Goal: Task Accomplishment & Management: Use online tool/utility

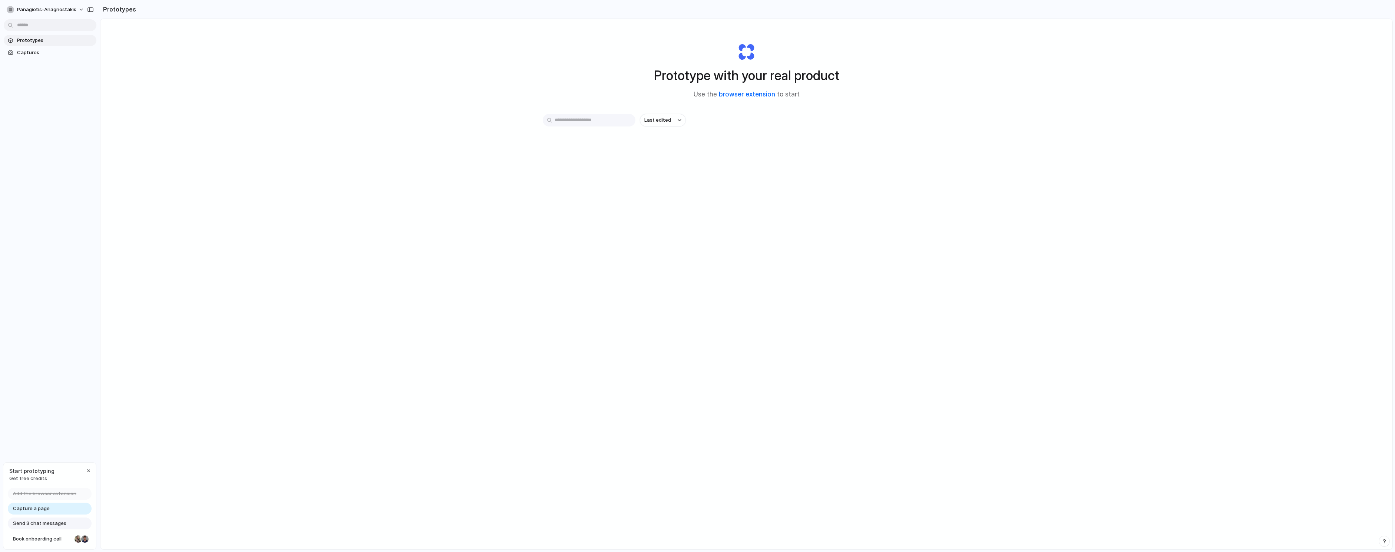
click at [742, 94] on link "browser extension" at bounding box center [747, 93] width 56 height 7
click at [152, 80] on div "Prototype with your real product Use the browser extension to start Last edited…" at bounding box center [746, 303] width 1292 height 569
click at [45, 51] on span "Captures" at bounding box center [55, 52] width 76 height 7
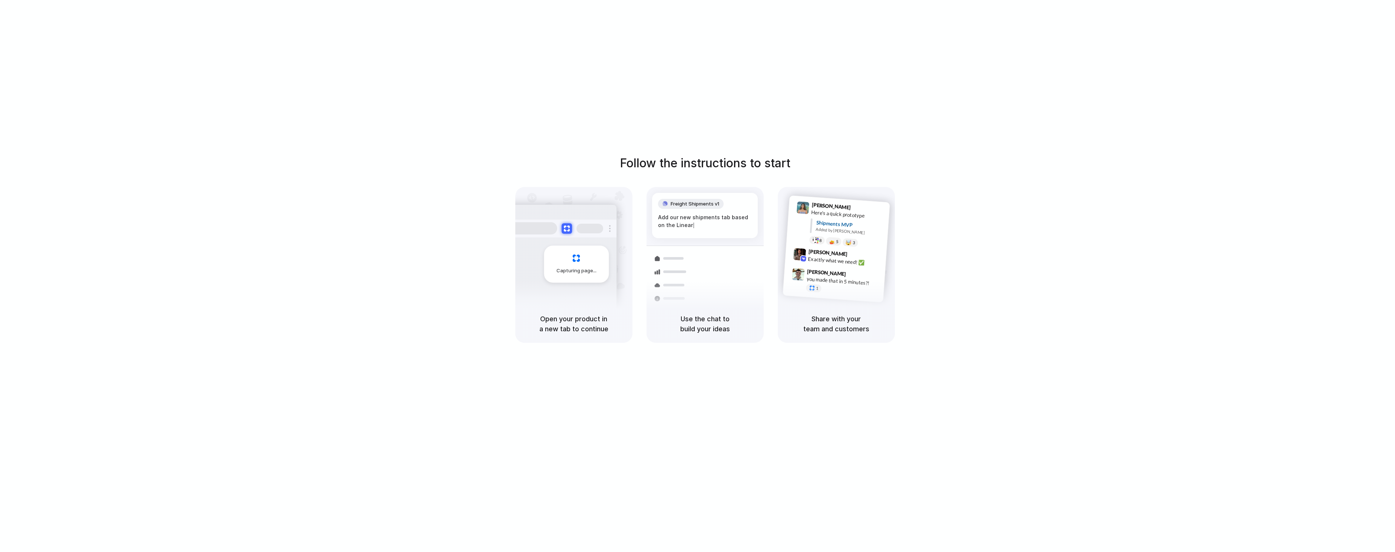
click at [380, 154] on div "Follow the instructions to start Capturing page Open your product in a new tab …" at bounding box center [704, 248] width 1395 height 188
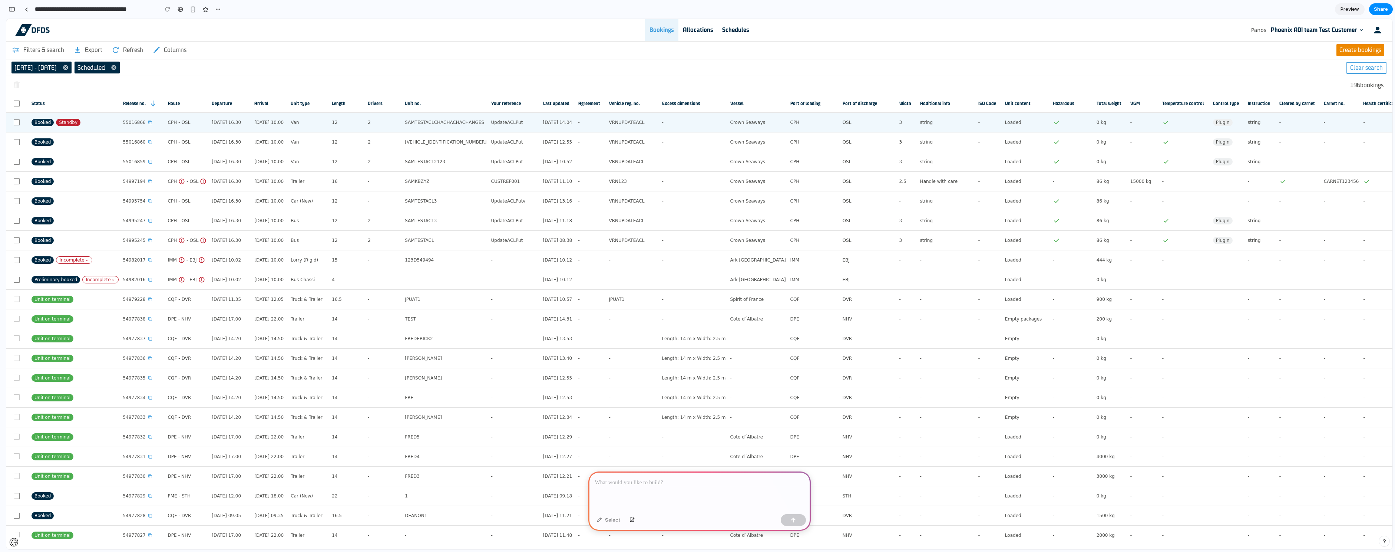
click at [308, 121] on div "Van" at bounding box center [309, 122] width 37 height 16
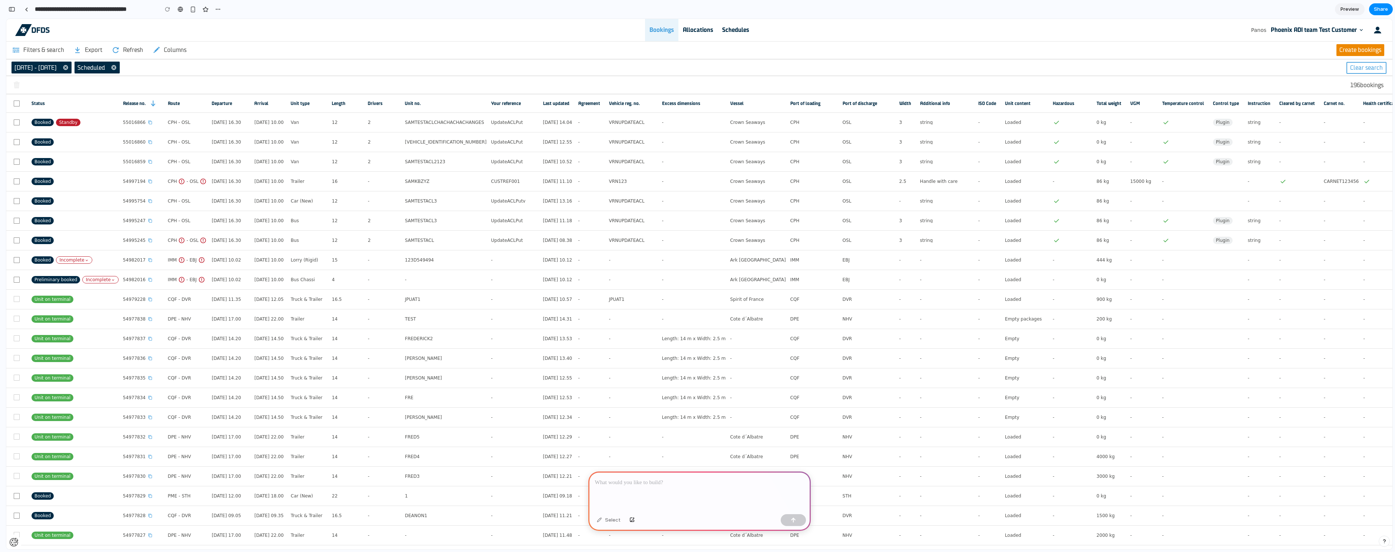
click at [1221, 112] on link "Control type" at bounding box center [1226, 103] width 26 height 18
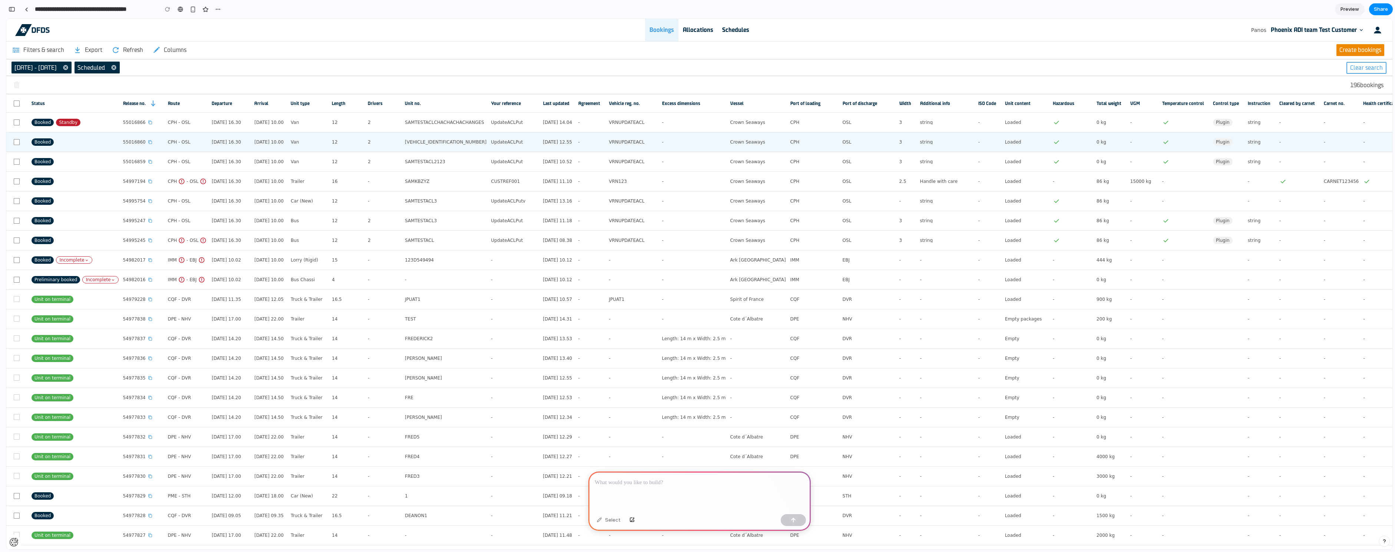
click at [689, 135] on td "-" at bounding box center [692, 142] width 68 height 20
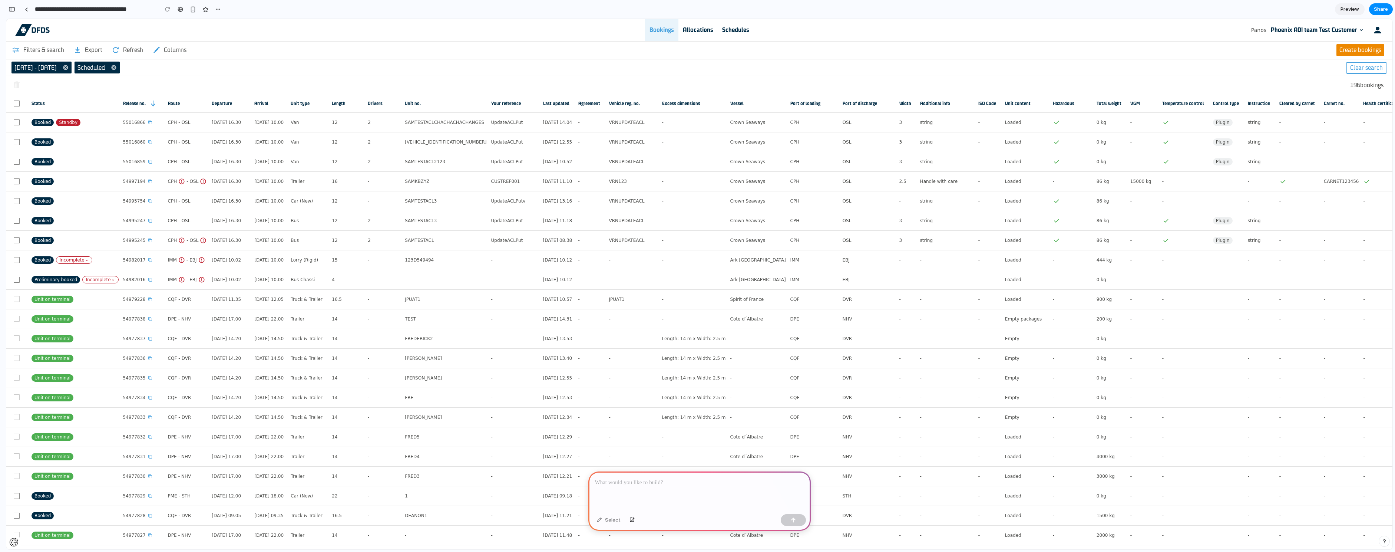
click at [145, 92] on div "196 bookings" at bounding box center [699, 85] width 1386 height 18
drag, startPoint x: 643, startPoint y: 484, endPoint x: 643, endPoint y: 480, distance: 4.1
click at [643, 484] on div at bounding box center [699, 491] width 222 height 40
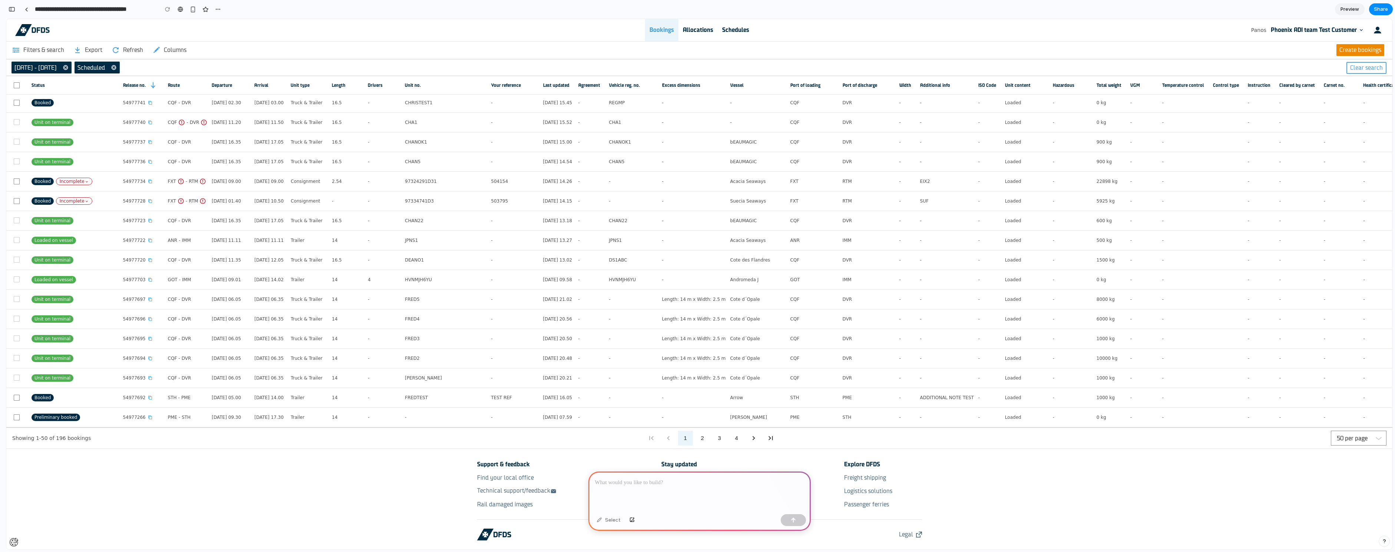
scroll to position [102, 0]
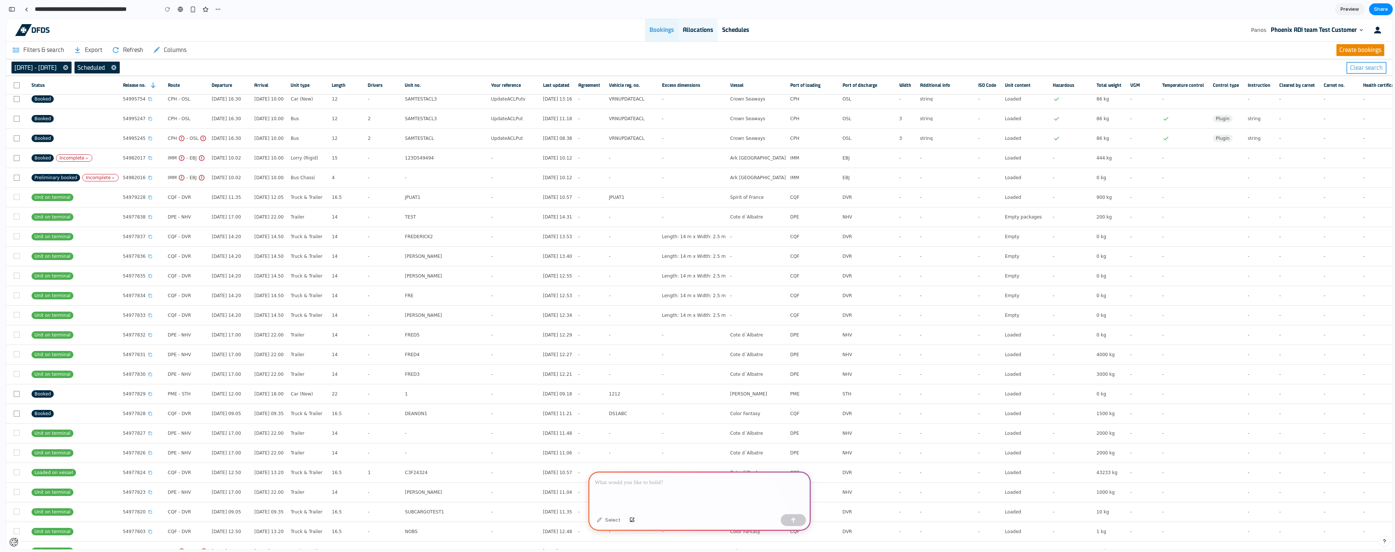
click at [682, 33] on div "Allocations" at bounding box center [697, 30] width 39 height 22
click at [714, 31] on div "Allocations" at bounding box center [697, 30] width 39 height 22
click at [190, 8] on div "button" at bounding box center [193, 9] width 6 height 6
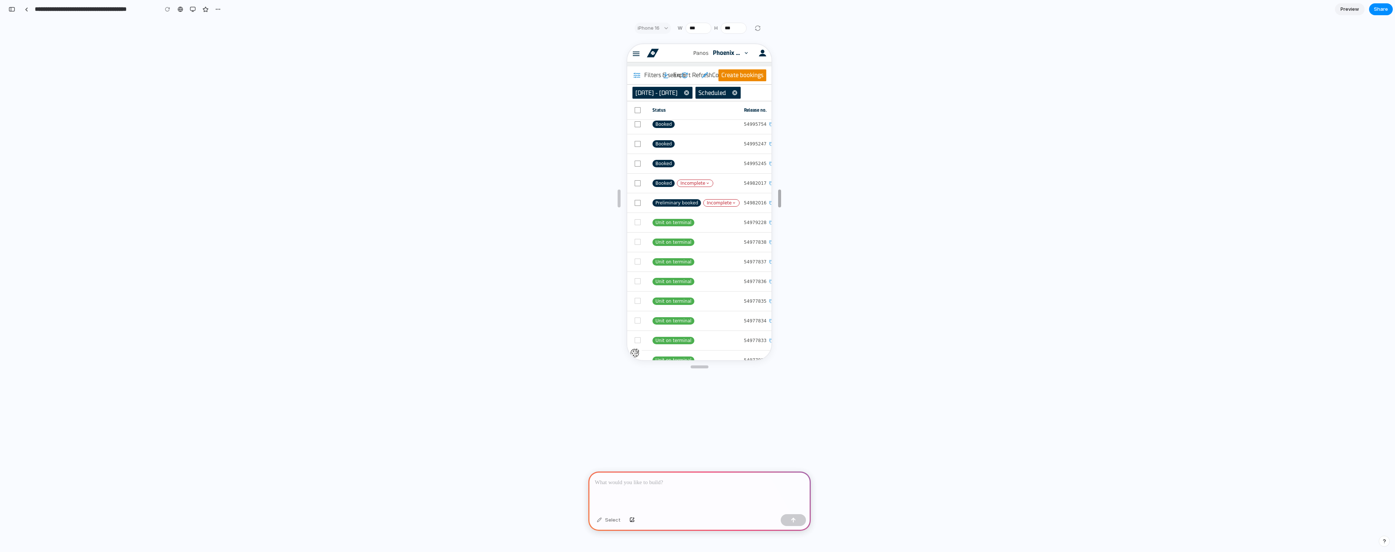
type input "****"
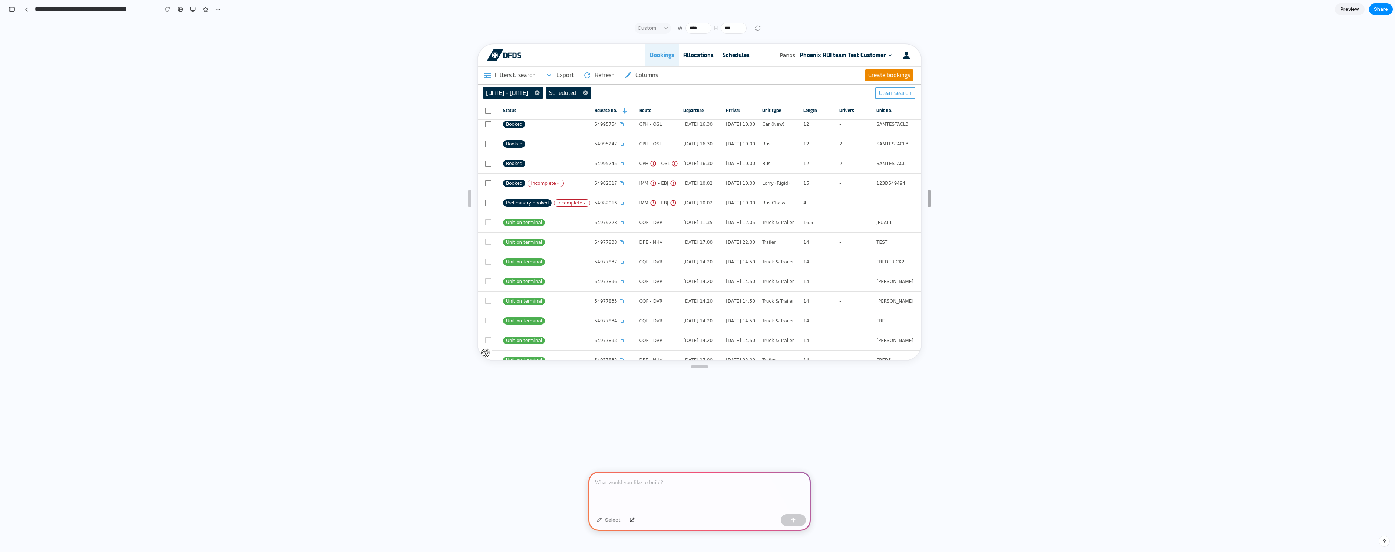
drag, startPoint x: 779, startPoint y: 192, endPoint x: 1795, endPoint y: 189, distance: 1016.3
click at [1394, 189] on html "**********" at bounding box center [697, 276] width 1395 height 552
click at [653, 491] on div at bounding box center [699, 491] width 222 height 40
click at [222, 12] on button "button" at bounding box center [217, 9] width 11 height 11
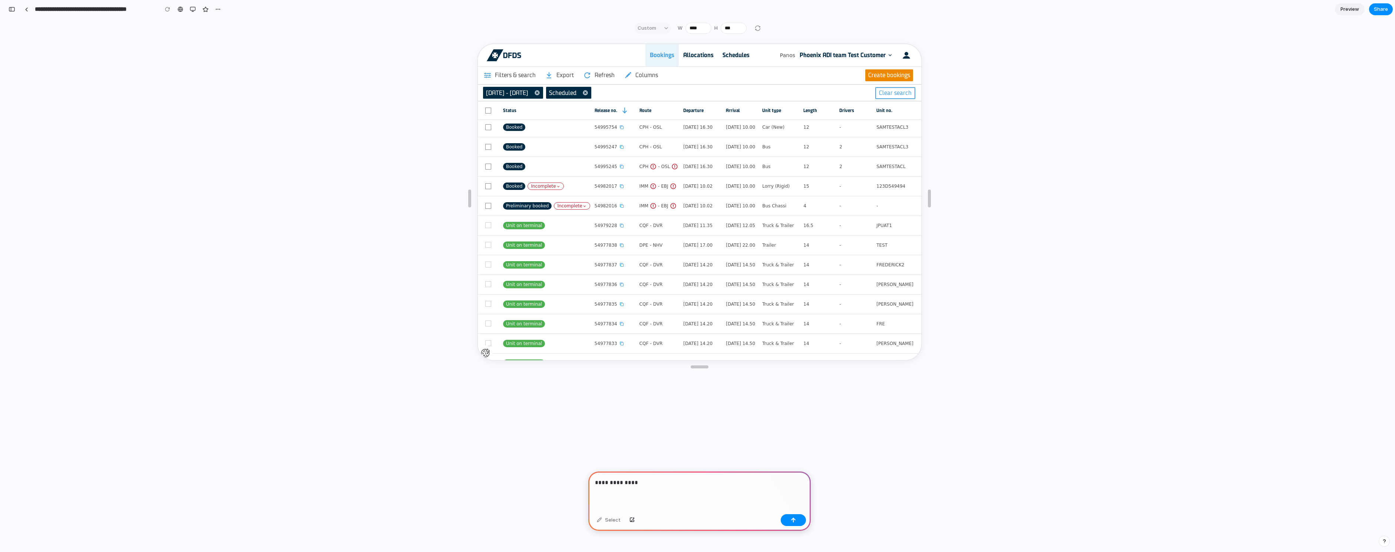
drag, startPoint x: 148, startPoint y: 80, endPoint x: 176, endPoint y: 73, distance: 29.0
click at [148, 80] on div "Duplicate Delete" at bounding box center [697, 276] width 1395 height 552
click at [1202, 39] on div "**********" at bounding box center [699, 293] width 1386 height 512
drag, startPoint x: 931, startPoint y: 198, endPoint x: 1495, endPoint y: 173, distance: 565.1
click at [1394, 173] on html "**********" at bounding box center [697, 276] width 1395 height 552
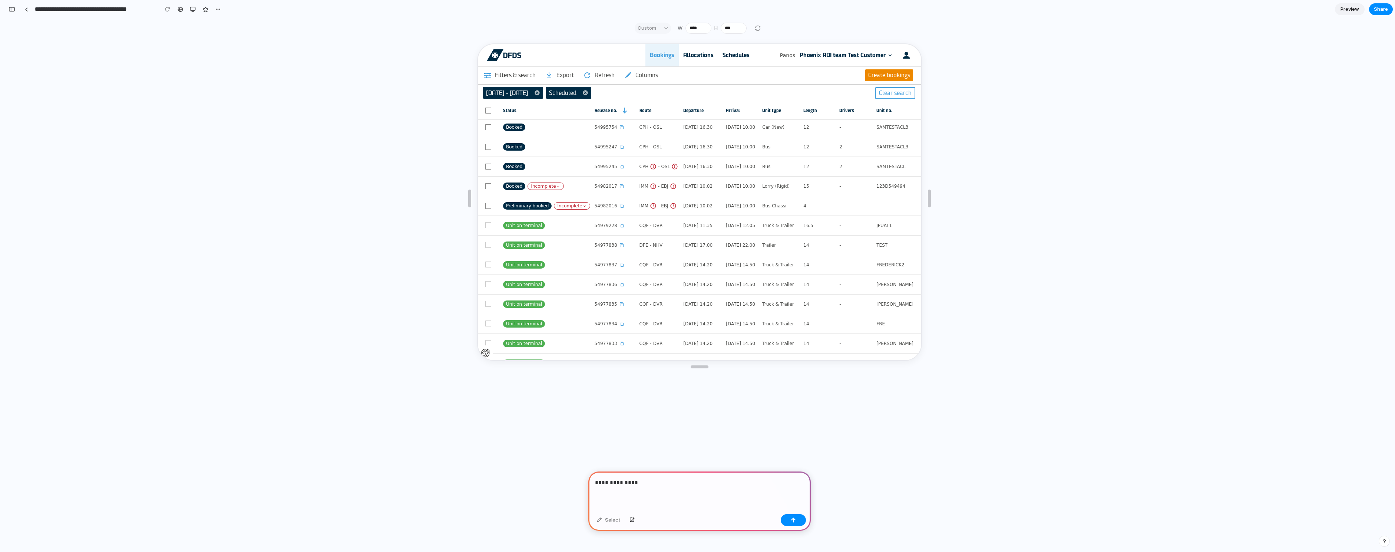
click at [638, 478] on p "**********" at bounding box center [698, 482] width 206 height 9
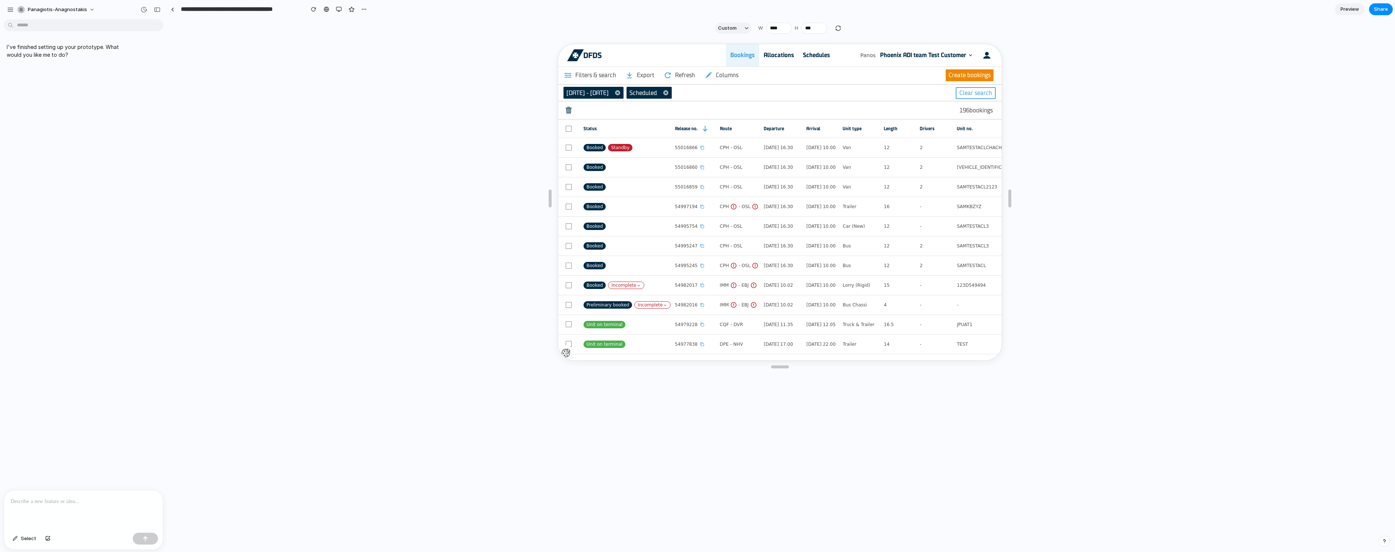
scroll to position [0, 0]
drag, startPoint x: 1010, startPoint y: 188, endPoint x: 1312, endPoint y: 198, distance: 302.3
drag, startPoint x: 1010, startPoint y: 201, endPoint x: 1157, endPoint y: 202, distance: 147.5
click at [1345, 12] on span "Preview" at bounding box center [1349, 9] width 19 height 7
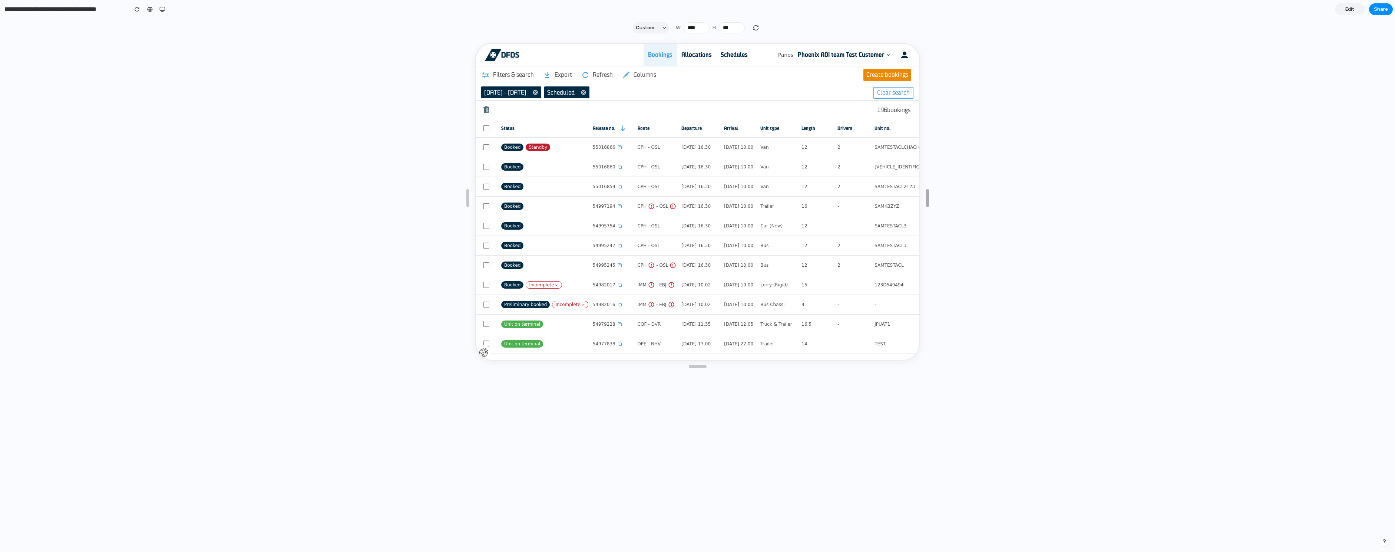
drag, startPoint x: 928, startPoint y: 200, endPoint x: 1277, endPoint y: 196, distance: 349.2
drag, startPoint x: 927, startPoint y: 200, endPoint x: 1116, endPoint y: 232, distance: 191.8
type input "****"
drag, startPoint x: 696, startPoint y: 366, endPoint x: 661, endPoint y: 491, distance: 129.2
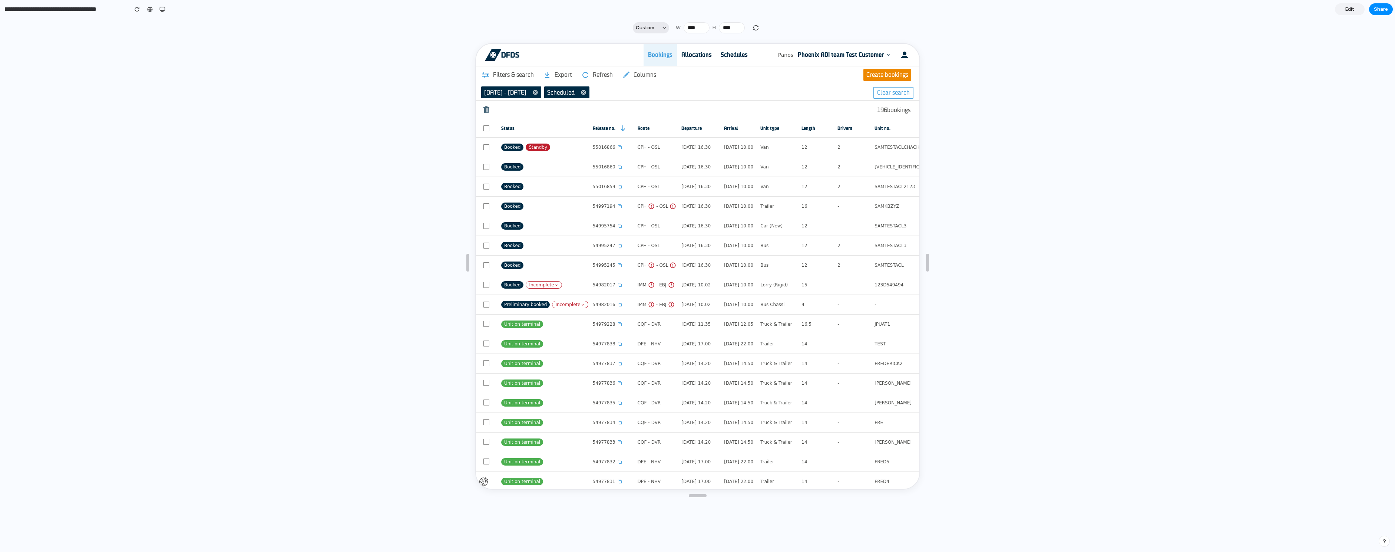
click at [663, 29] on div "button" at bounding box center [664, 28] width 4 height 4
click at [297, 143] on div "Custom iPhone 16 iPhone 16 Pro iPhone 16 Pro Max iPhone 16 Plus iPhone SE iPad …" at bounding box center [697, 276] width 1395 height 552
click at [162, 9] on div "button" at bounding box center [162, 9] width 6 height 6
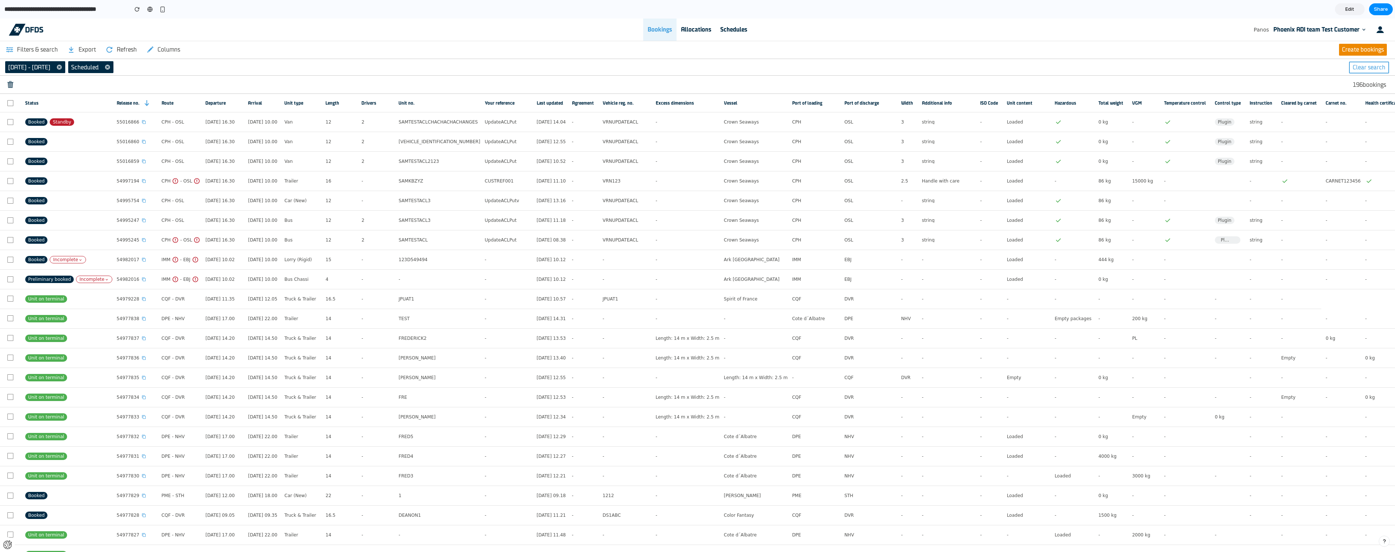
click at [1350, 10] on span "Edit" at bounding box center [1349, 9] width 9 height 7
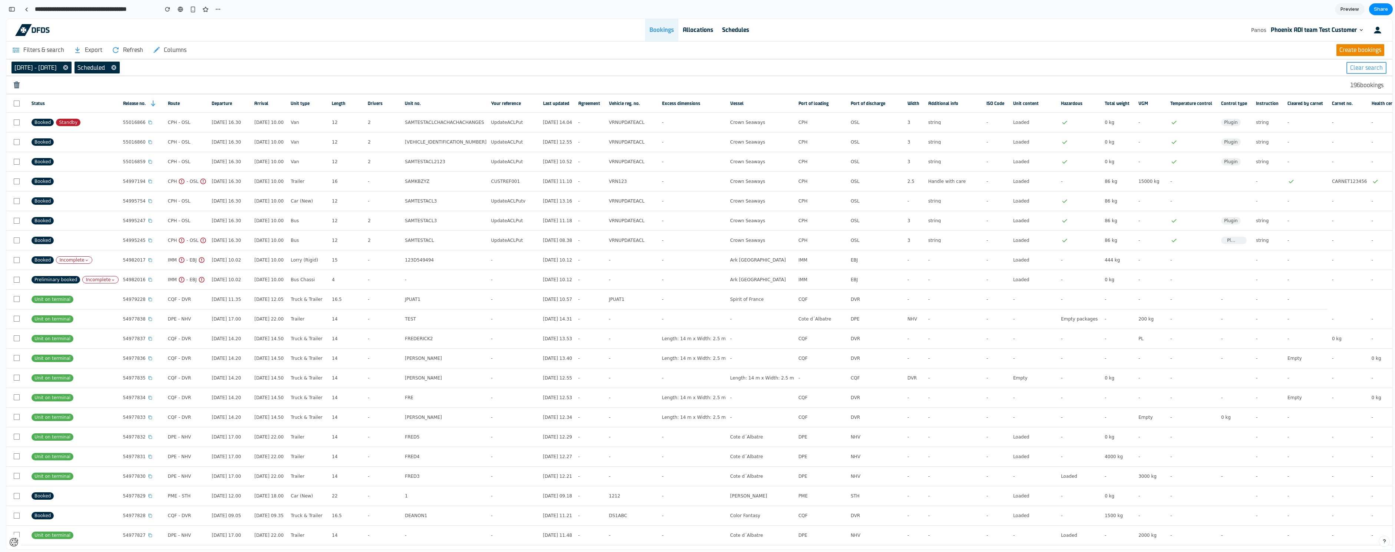
scroll to position [0, 7]
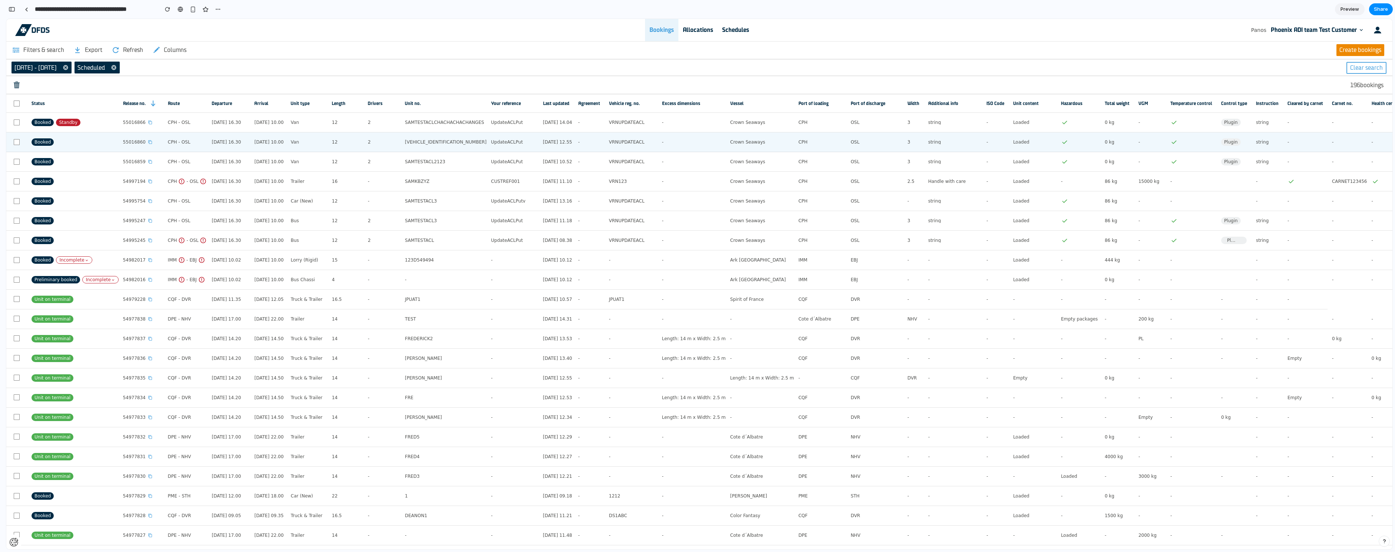
click at [982, 136] on div "string" at bounding box center [955, 142] width 54 height 16
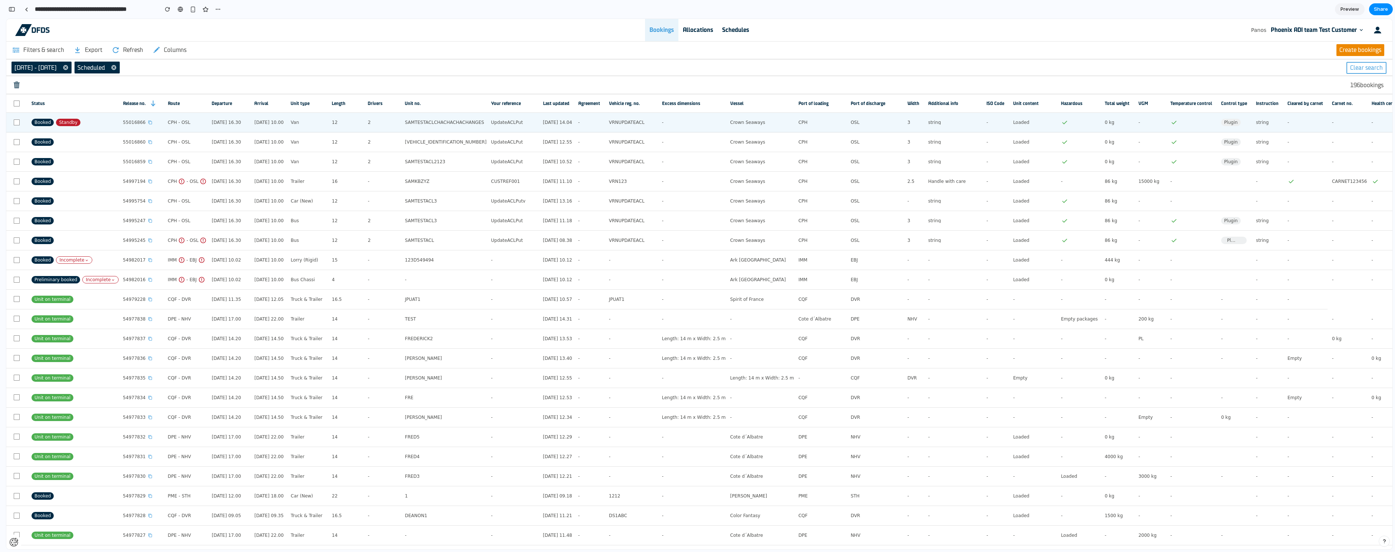
click at [982, 123] on div "string" at bounding box center [955, 122] width 54 height 16
click at [941, 123] on span "string" at bounding box center [934, 122] width 13 height 5
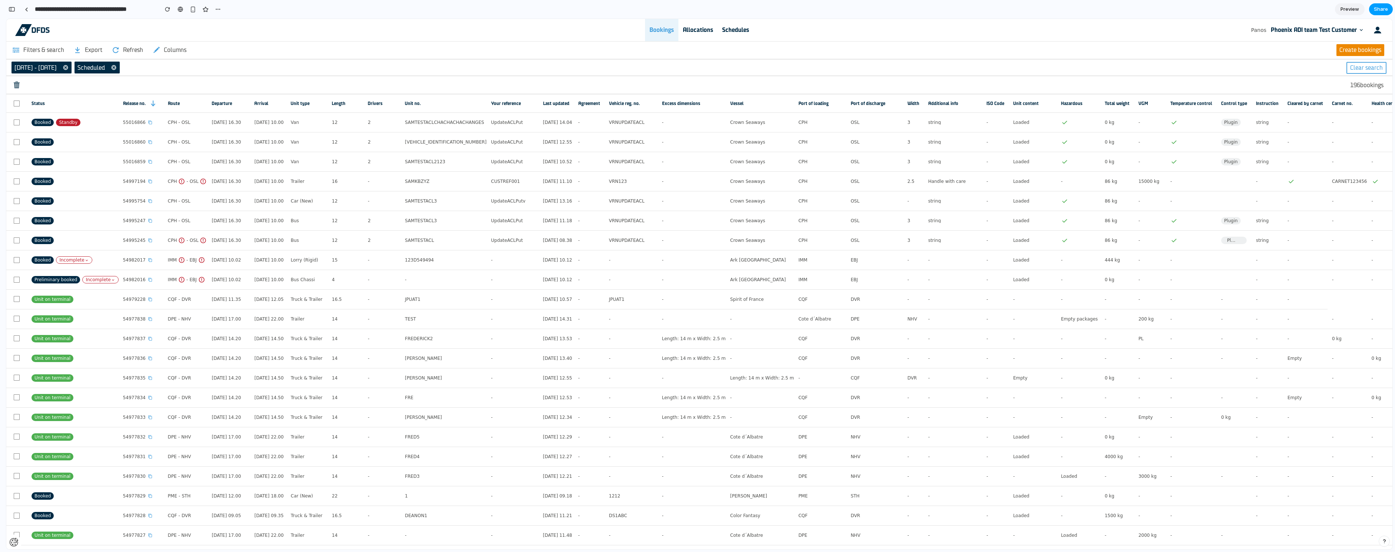
click at [1378, 14] on button "Share" at bounding box center [1381, 9] width 24 height 12
click at [1372, 80] on div "Full access" at bounding box center [1363, 81] width 39 height 10
click at [1356, 5] on div "Share ' Prototype from Bookings - My Freight Tech ' Invite Panagiotis Anagnosta…" at bounding box center [697, 276] width 1395 height 552
click at [1354, 12] on span "Preview" at bounding box center [1349, 9] width 19 height 7
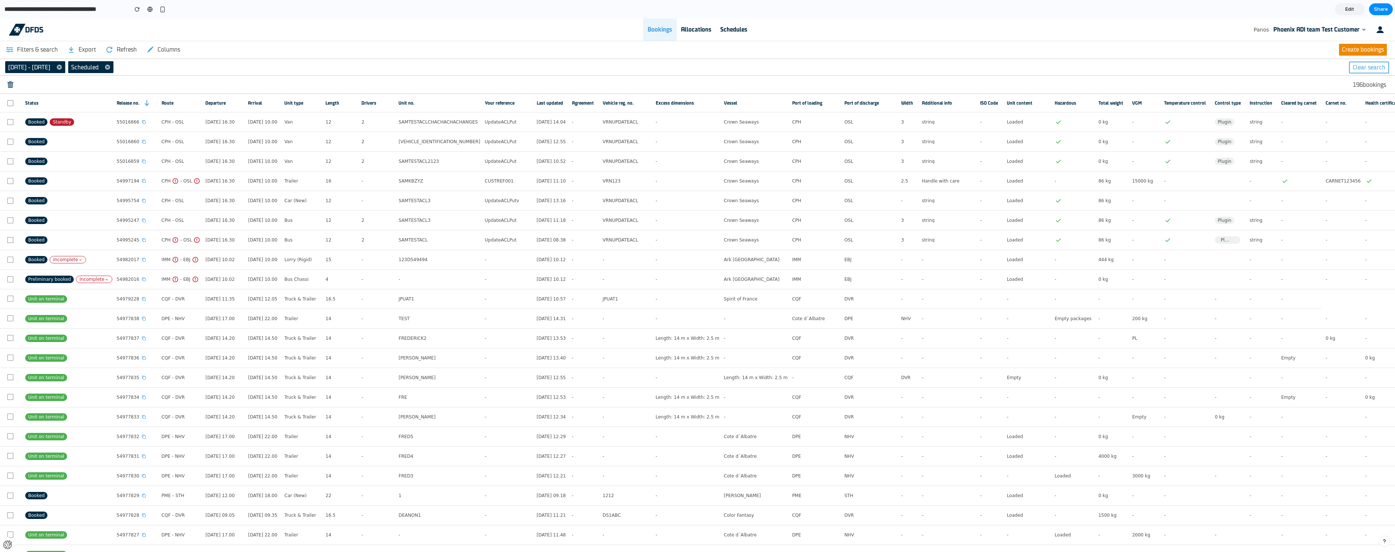
click at [1354, 12] on link "Edit" at bounding box center [1350, 9] width 30 height 12
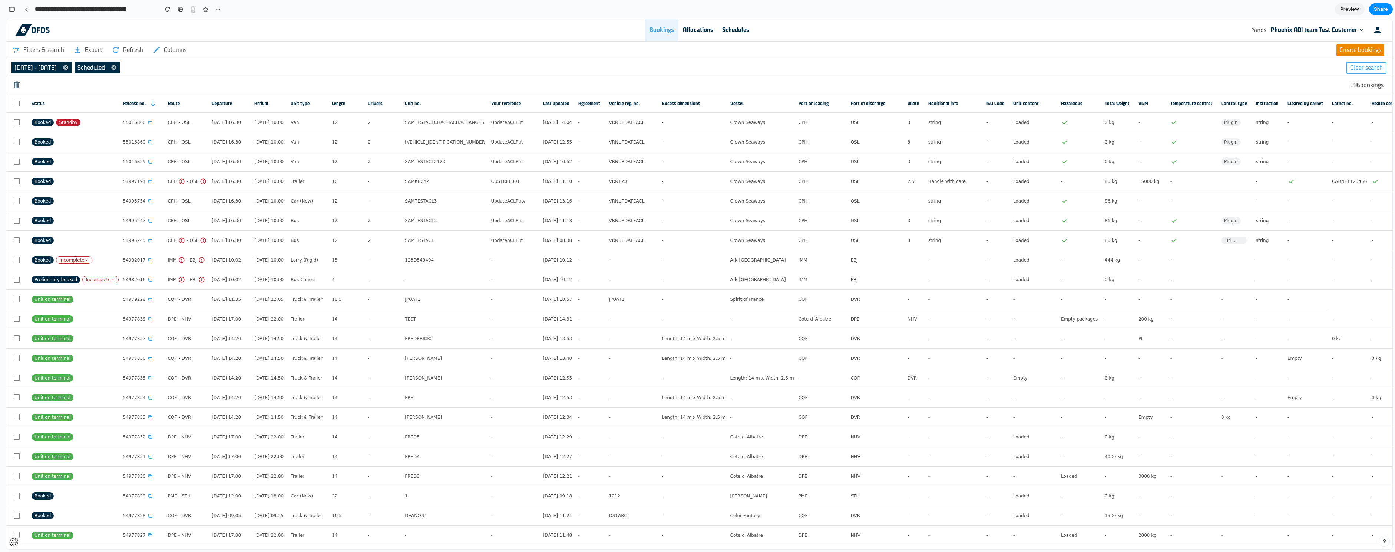
scroll to position [0, 7]
click at [193, 13] on button "button" at bounding box center [192, 9] width 11 height 11
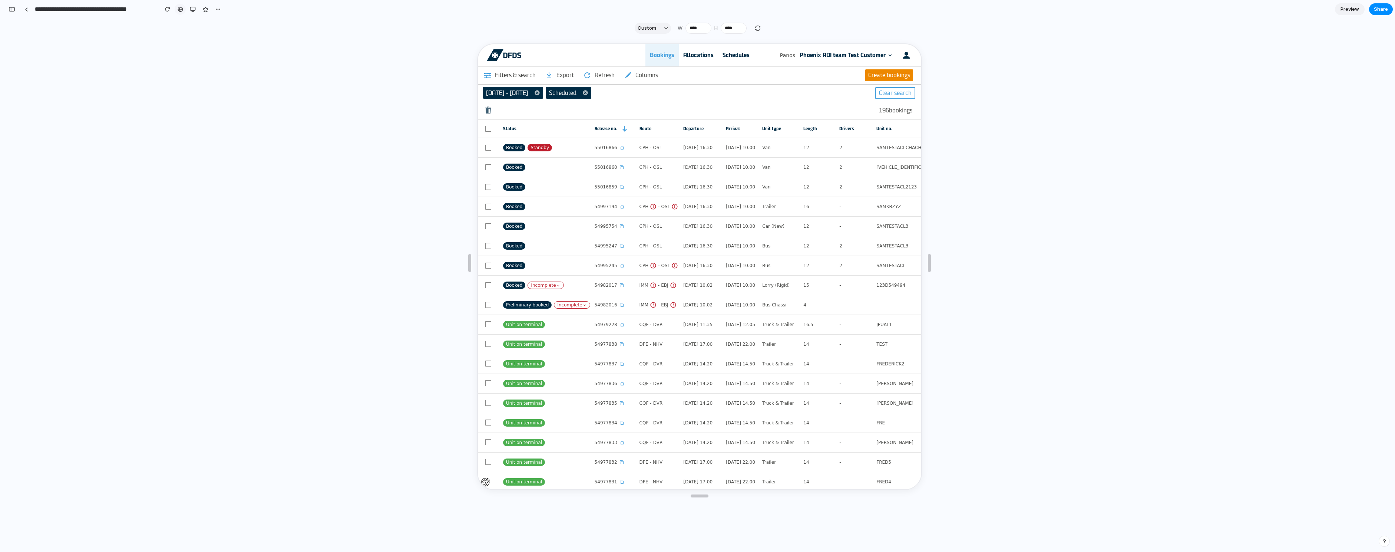
click at [181, 14] on link at bounding box center [180, 9] width 11 height 11
drag, startPoint x: 934, startPoint y: 276, endPoint x: 1005, endPoint y: 275, distance: 71.2
click at [1005, 275] on div at bounding box center [699, 293] width 1386 height 512
click at [13, 18] on section "**********" at bounding box center [699, 9] width 1387 height 19
click at [26, 13] on link at bounding box center [26, 9] width 11 height 11
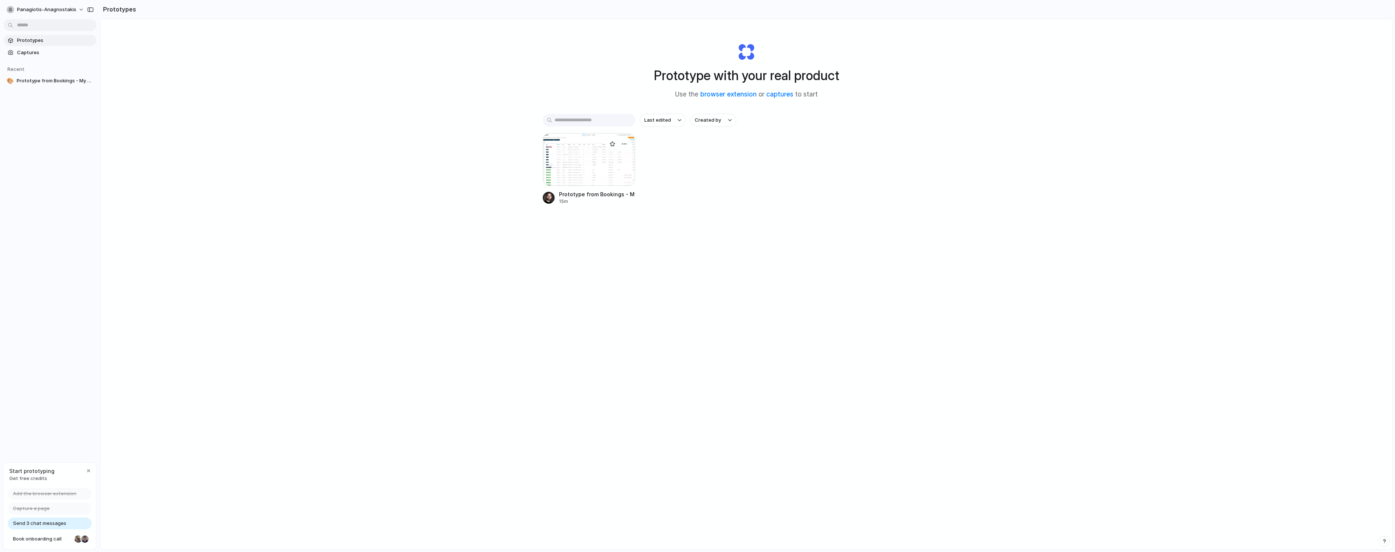
click at [586, 156] on div at bounding box center [589, 159] width 93 height 53
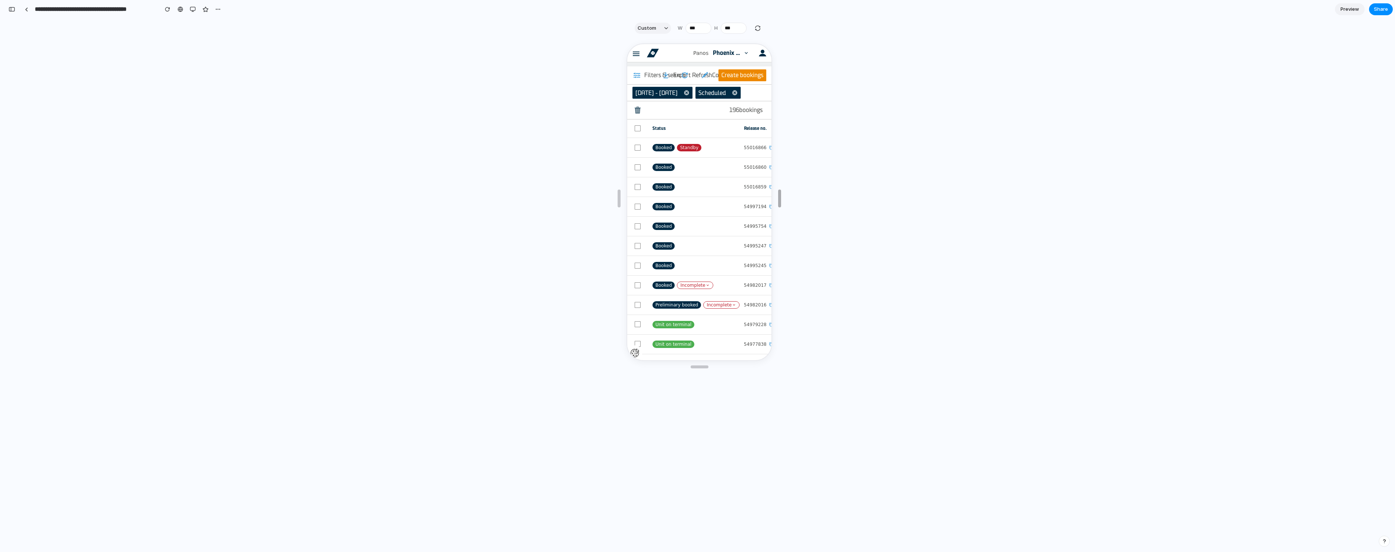
type input "****"
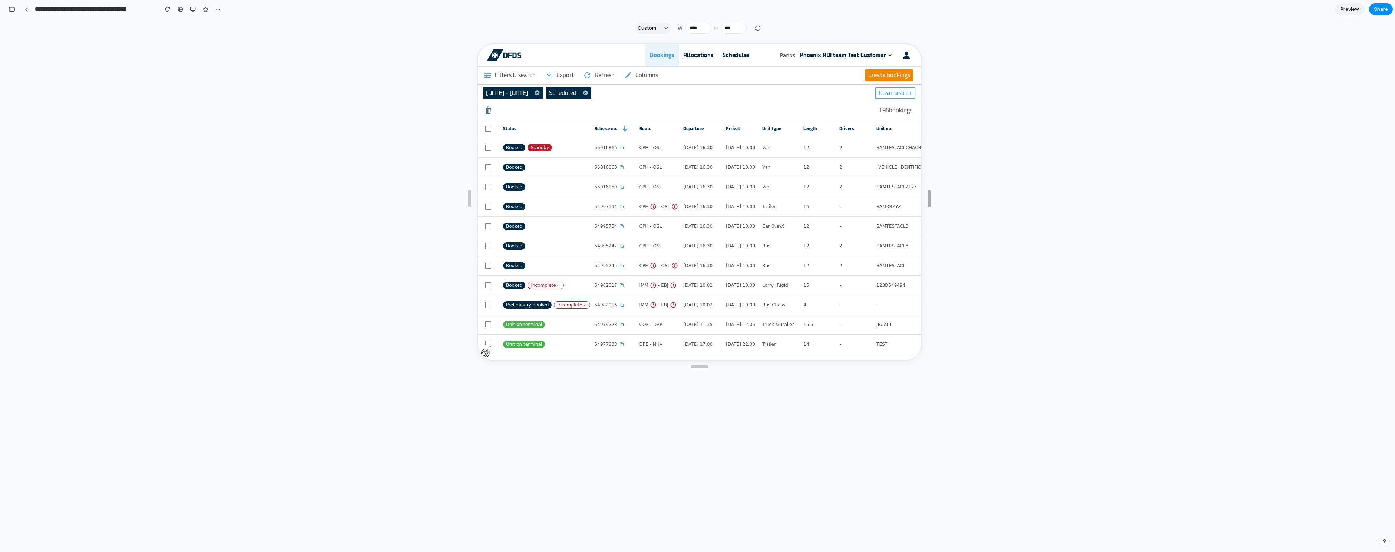
drag, startPoint x: 781, startPoint y: 195, endPoint x: 1180, endPoint y: 198, distance: 398.8
click at [748, 152] on td "[DATE] 10.00" at bounding box center [738, 147] width 36 height 20
click at [694, 232] on td "[DATE] 16.30" at bounding box center [699, 226] width 43 height 20
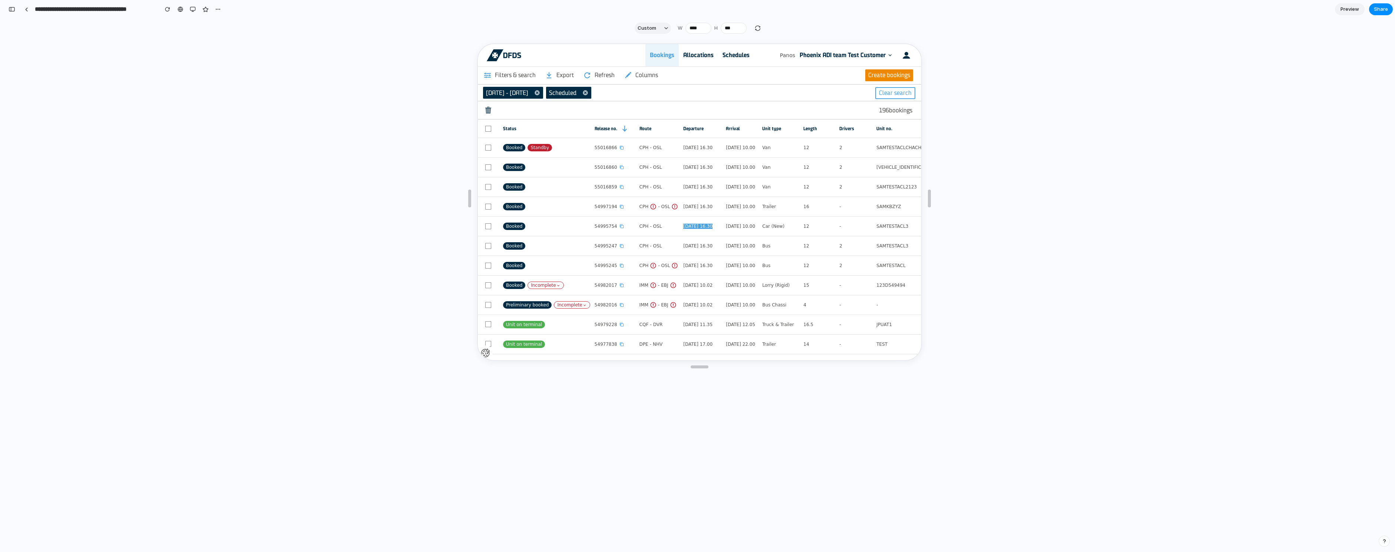
click at [212, 9] on div at bounding box center [193, 9] width 62 height 11
click at [215, 10] on div "button" at bounding box center [218, 9] width 6 height 6
click at [338, 157] on div "Duplicate Delete" at bounding box center [697, 276] width 1395 height 552
type input "****"
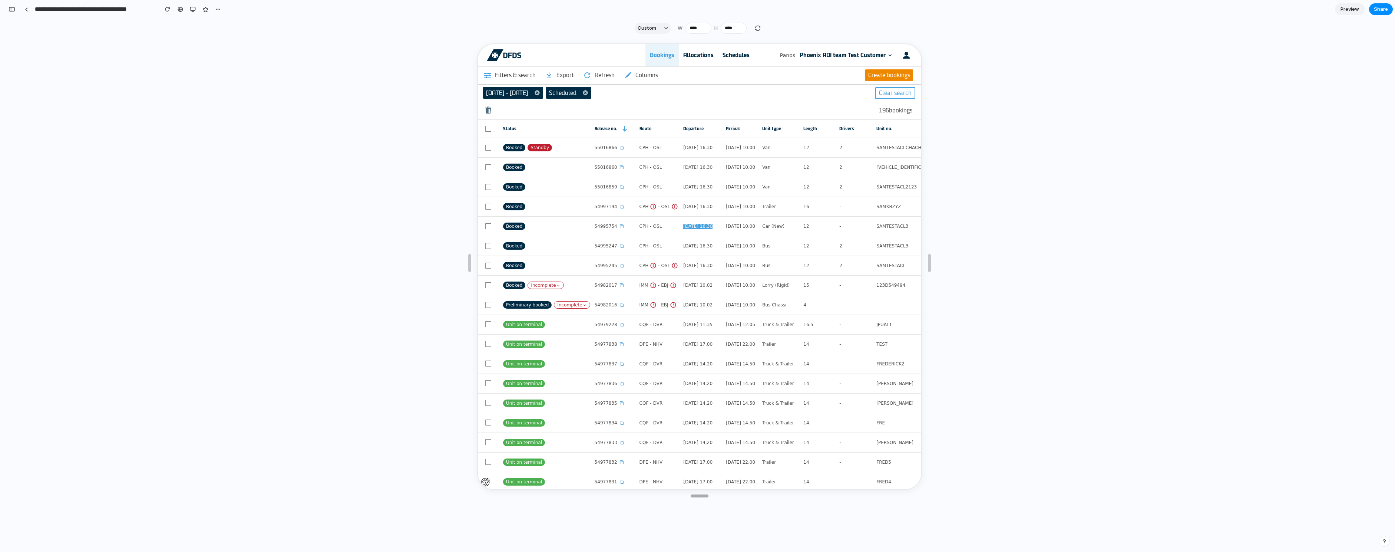
drag, startPoint x: 698, startPoint y: 366, endPoint x: 671, endPoint y: 493, distance: 129.5
drag, startPoint x: 468, startPoint y: 262, endPoint x: 228, endPoint y: 250, distance: 240.1
drag, startPoint x: 930, startPoint y: 261, endPoint x: 1148, endPoint y: 192, distance: 228.9
click at [1394, 261] on html "**********" at bounding box center [697, 276] width 1395 height 552
click at [725, 47] on div "Schedules" at bounding box center [735, 54] width 36 height 22
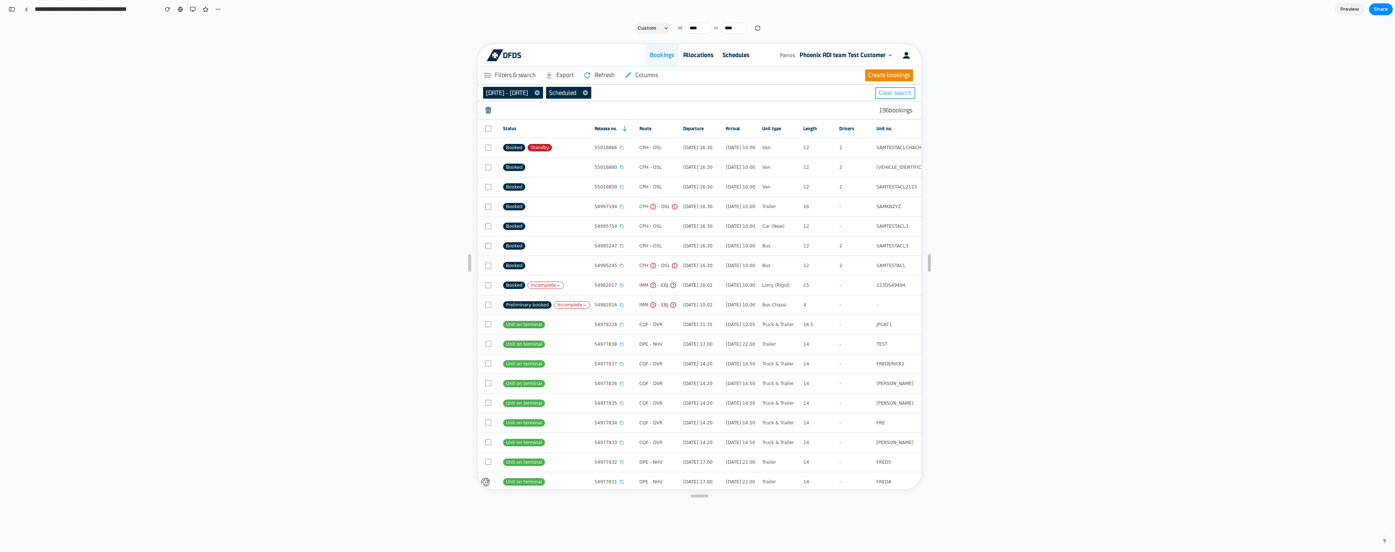
click at [674, 56] on div "Bookings" at bounding box center [660, 54] width 33 height 22
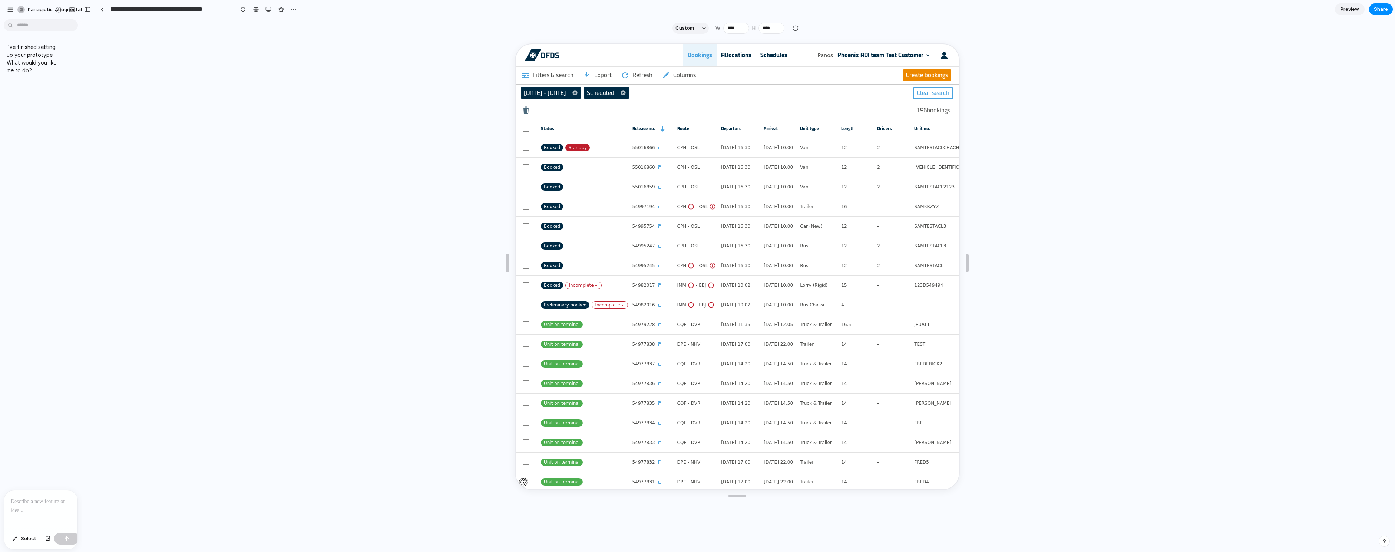
click at [2, 213] on div at bounding box center [3, 276] width 7 height 552
drag, startPoint x: 722, startPoint y: 119, endPoint x: 617, endPoint y: 122, distance: 104.6
click at [722, 119] on link "Departure" at bounding box center [737, 128] width 34 height 18
click at [44, 507] on div at bounding box center [40, 509] width 73 height 39
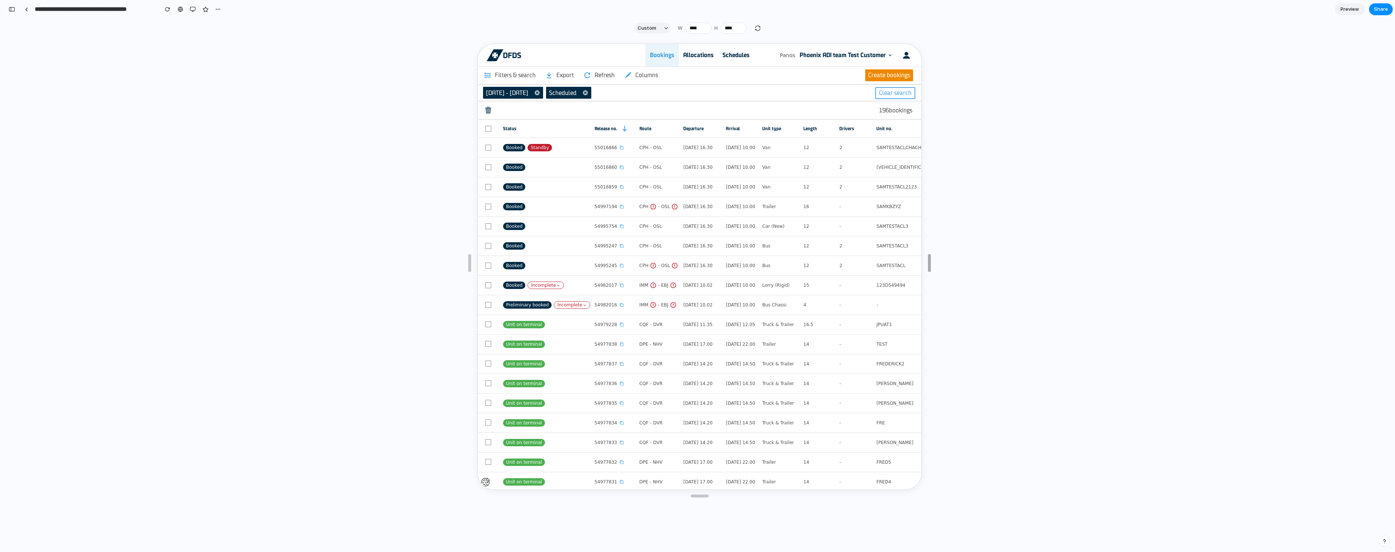
drag, startPoint x: 929, startPoint y: 259, endPoint x: 1380, endPoint y: 278, distance: 451.1
click at [1394, 277] on html "**********" at bounding box center [697, 276] width 1395 height 552
click at [692, 28] on input "****" at bounding box center [698, 28] width 26 height 11
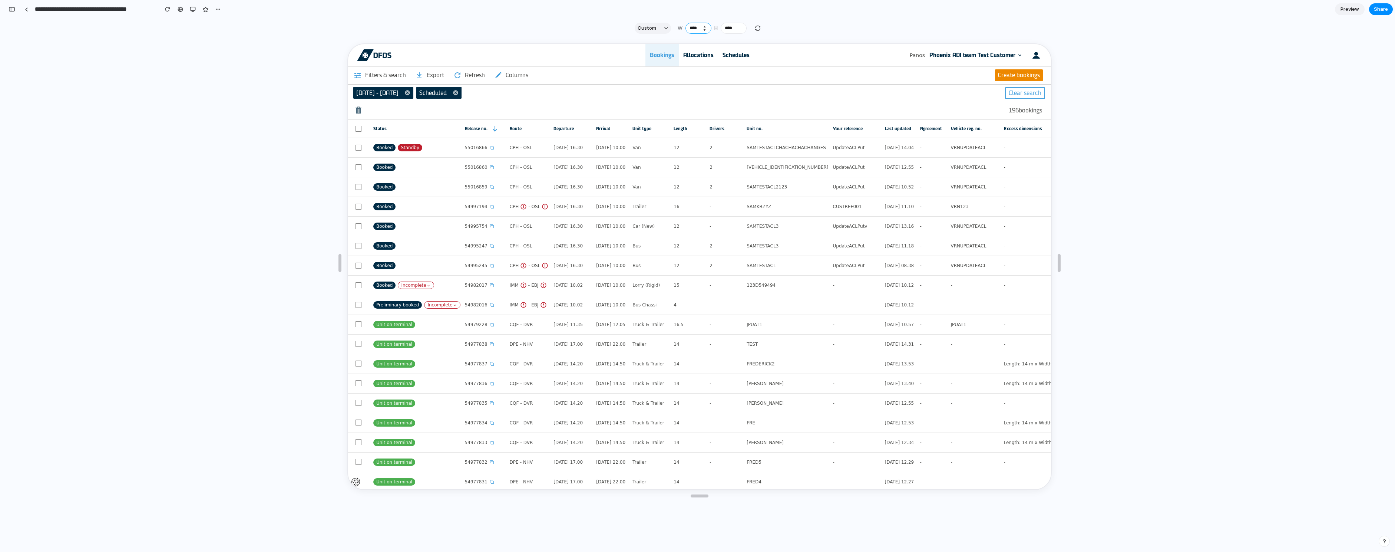
type input "****"
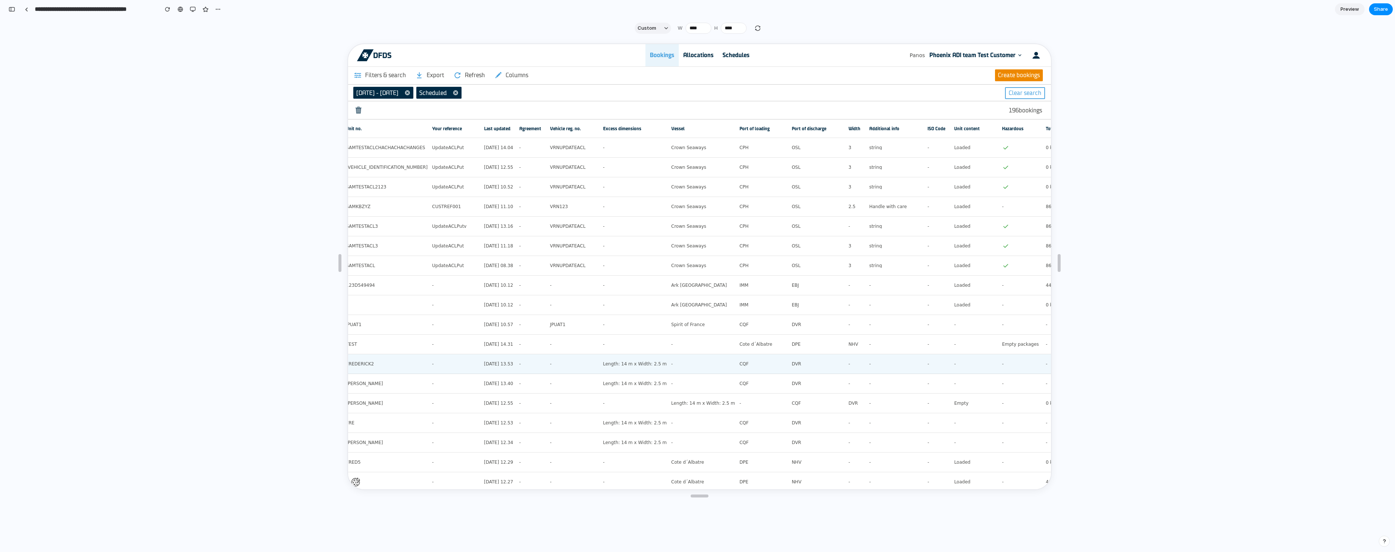
scroll to position [0, 401]
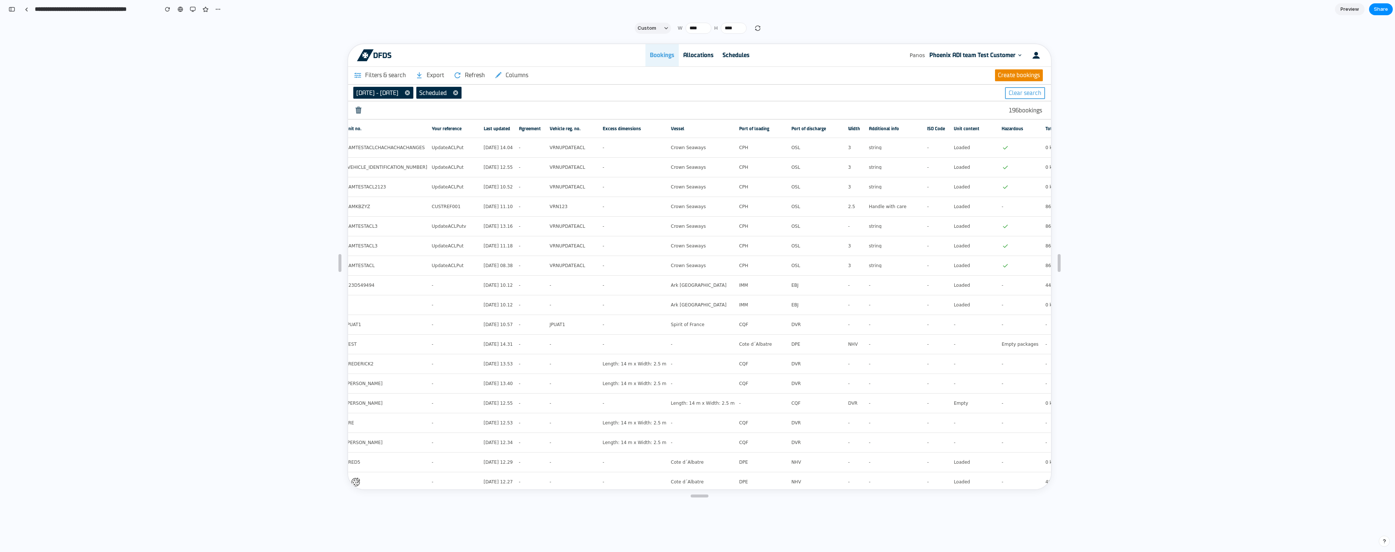
drag, startPoint x: 18, startPoint y: 361, endPoint x: 26, endPoint y: 291, distance: 70.1
click at [19, 361] on div at bounding box center [699, 293] width 1386 height 512
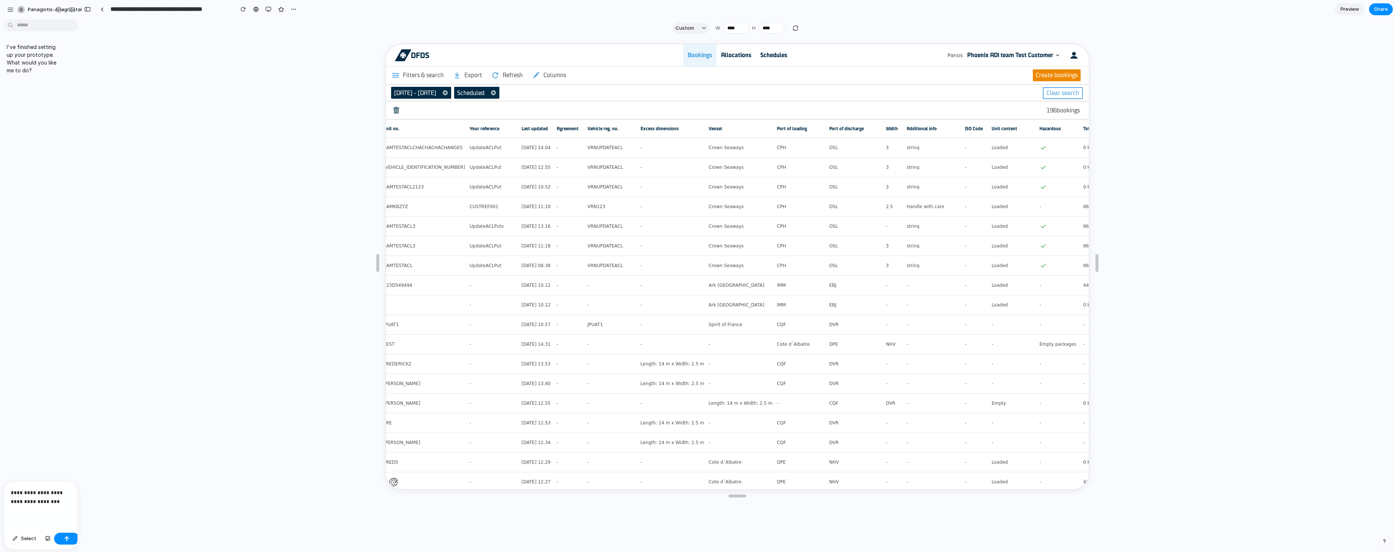
click at [44, 505] on div "**********" at bounding box center [40, 505] width 73 height 48
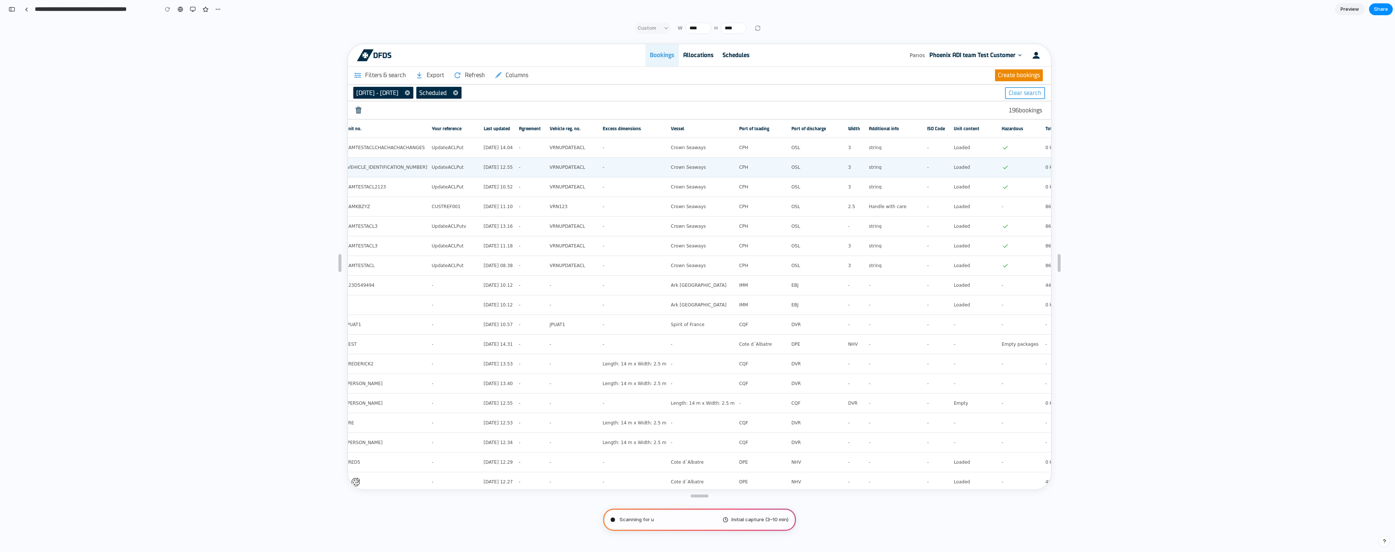
type input "**********"
drag, startPoint x: 231, startPoint y: 7, endPoint x: 226, endPoint y: 9, distance: 5.0
click at [229, 8] on section "**********" at bounding box center [699, 9] width 1387 height 19
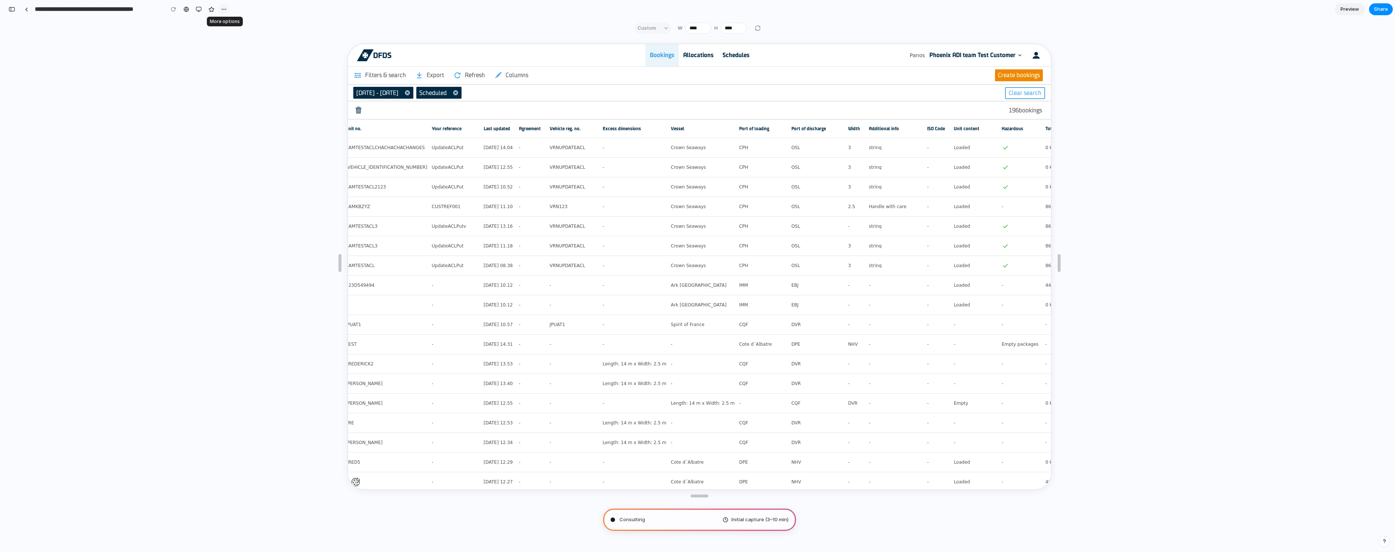
click at [225, 9] on div "button" at bounding box center [224, 9] width 6 height 6
click at [187, 18] on div "Duplicate Delete" at bounding box center [697, 276] width 1395 height 552
click at [1018, 93] on button "Clear search" at bounding box center [1024, 92] width 40 height 12
drag, startPoint x: 457, startPoint y: 101, endPoint x: 467, endPoint y: 98, distance: 9.7
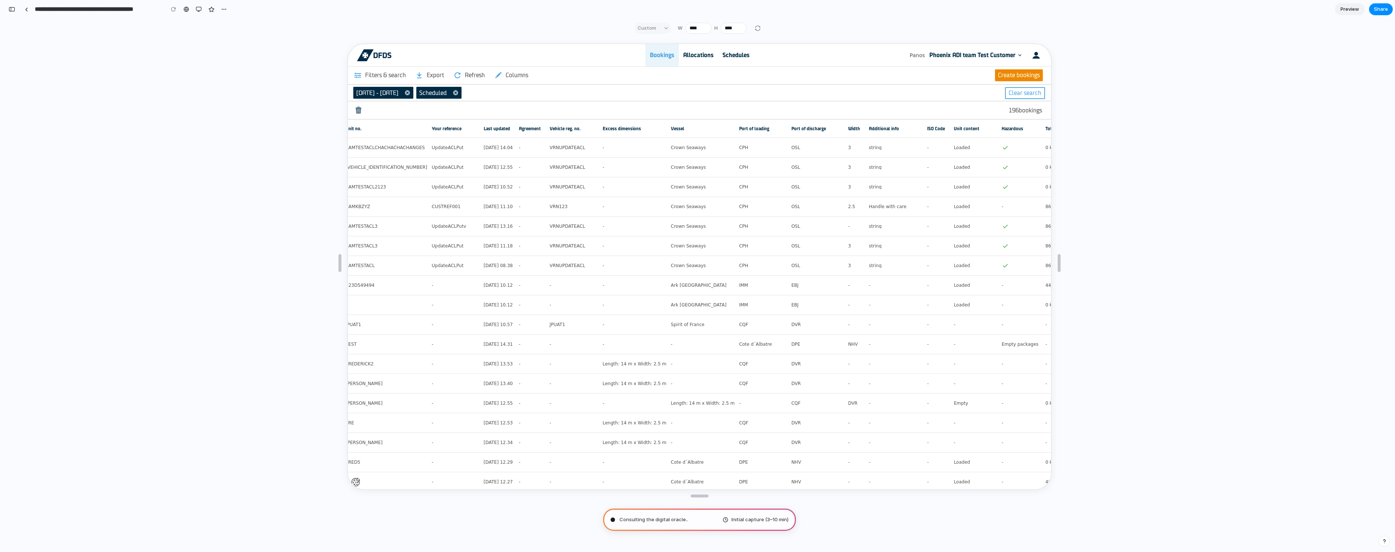
click at [457, 101] on div "196 bookings" at bounding box center [698, 109] width 703 height 18
click at [458, 92] on icon at bounding box center [454, 91] width 7 height 7
click at [412, 96] on div at bounding box center [406, 92] width 12 height 12
click at [350, 107] on div "196 bookings" at bounding box center [698, 109] width 703 height 18
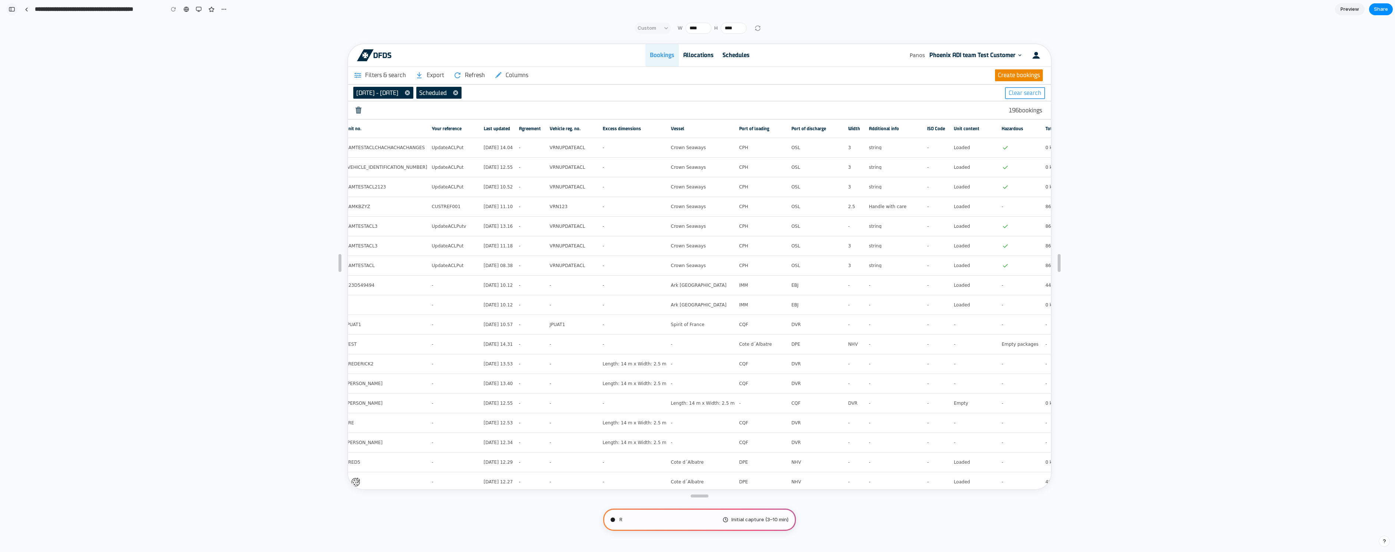
scroll to position [8, 0]
click at [13, 10] on div "button" at bounding box center [12, 9] width 7 height 5
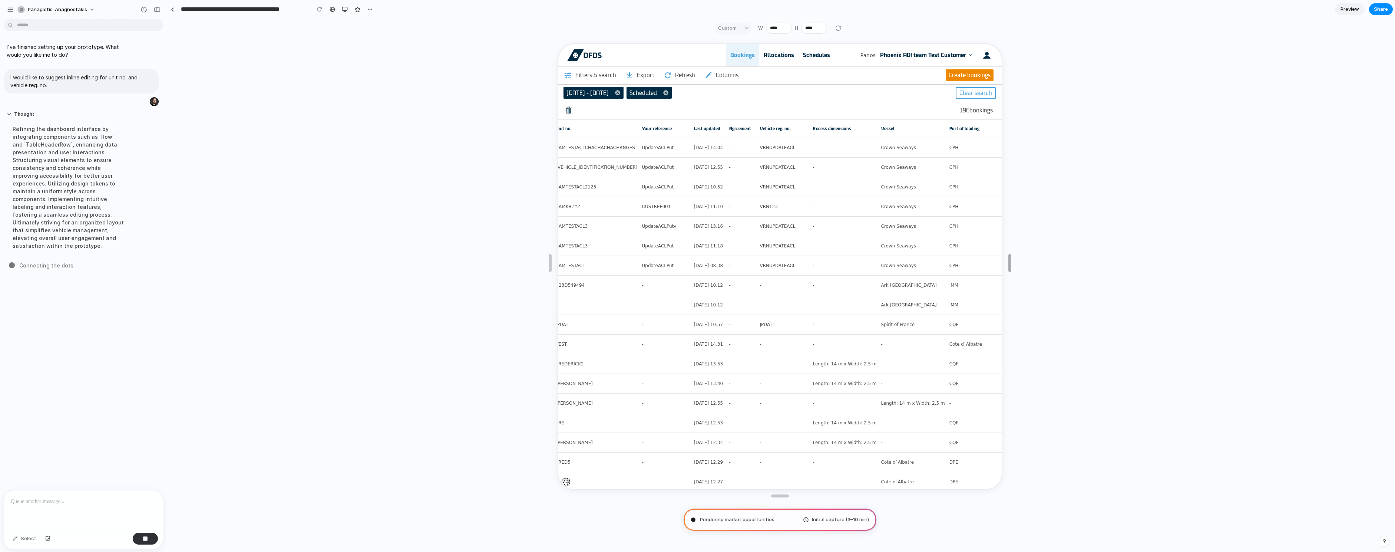
drag, startPoint x: 1139, startPoint y: 269, endPoint x: 1272, endPoint y: 258, distance: 134.2
click at [10, 10] on div "button" at bounding box center [10, 9] width 7 height 7
click at [10, 8] on div "button" at bounding box center [10, 9] width 7 height 7
click at [8, 10] on div "button" at bounding box center [10, 9] width 7 height 7
click at [234, 397] on div "Distilling requirements . Initial capture (3–10 min)" at bounding box center [779, 293] width 1225 height 512
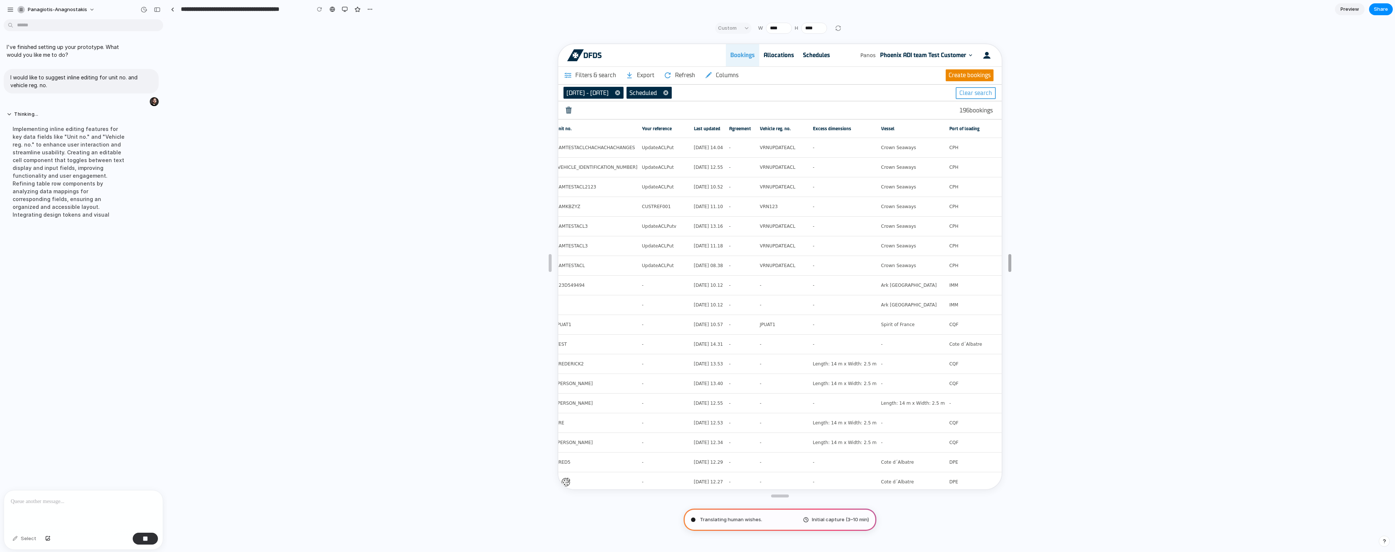
drag, startPoint x: 1013, startPoint y: 265, endPoint x: 1198, endPoint y: 260, distance: 185.4
drag, startPoint x: 550, startPoint y: 264, endPoint x: 410, endPoint y: 254, distance: 141.2
click at [844, 28] on div "Custom W **** H ****" at bounding box center [778, 28] width 139 height 11
click at [839, 29] on div at bounding box center [838, 28] width 9 height 9
drag, startPoint x: 1012, startPoint y: 271, endPoint x: 1300, endPoint y: 255, distance: 287.7
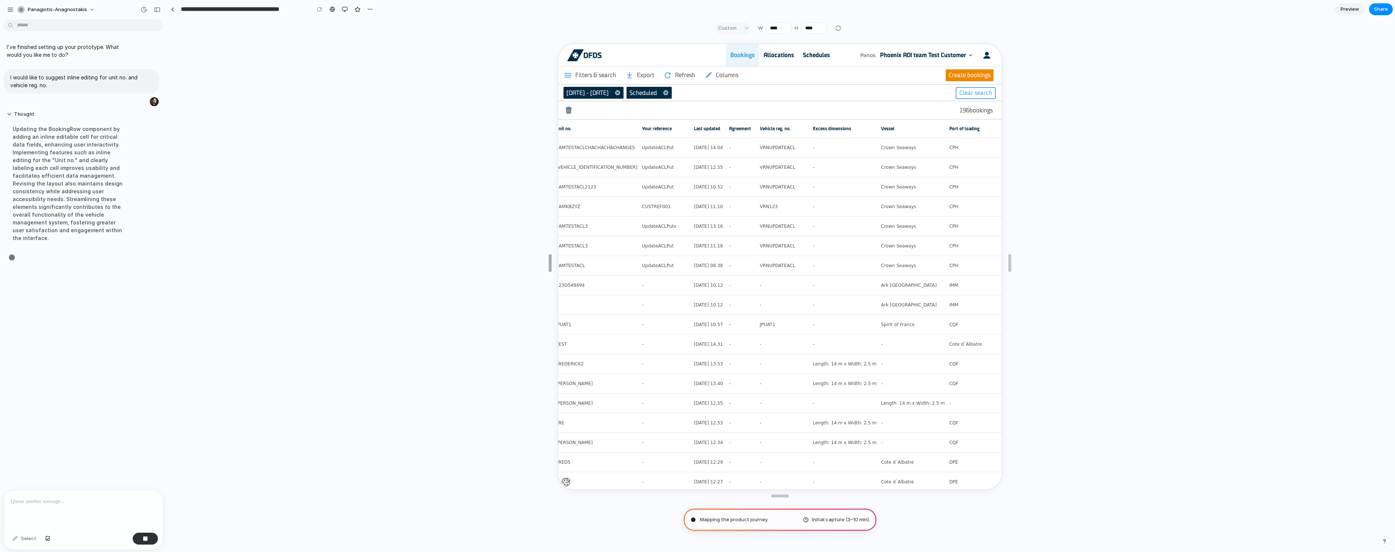
drag, startPoint x: 550, startPoint y: 269, endPoint x: 524, endPoint y: 248, distance: 32.9
click at [368, 11] on div "button" at bounding box center [370, 9] width 6 height 6
drag, startPoint x: 1260, startPoint y: 86, endPoint x: 1271, endPoint y: 80, distance: 12.6
click at [1260, 86] on div "Duplicate Delete" at bounding box center [697, 276] width 1395 height 552
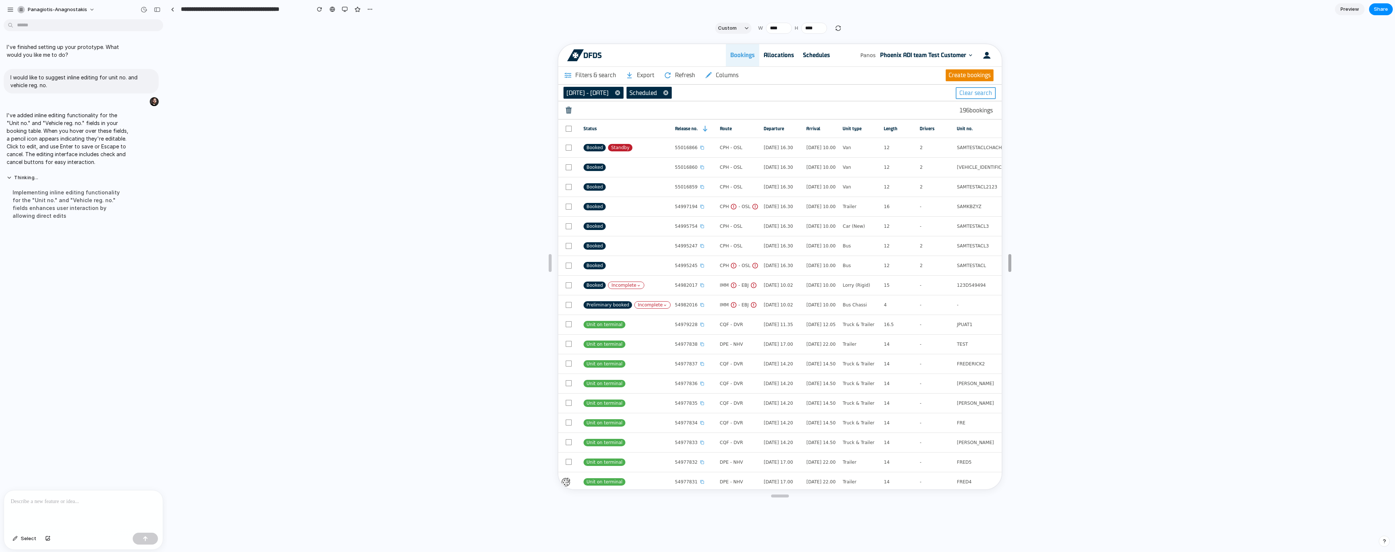
drag, startPoint x: 1012, startPoint y: 264, endPoint x: 1547, endPoint y: 294, distance: 536.8
click at [1394, 294] on html "**********" at bounding box center [697, 276] width 1395 height 552
click at [778, 30] on input "****" at bounding box center [779, 28] width 26 height 11
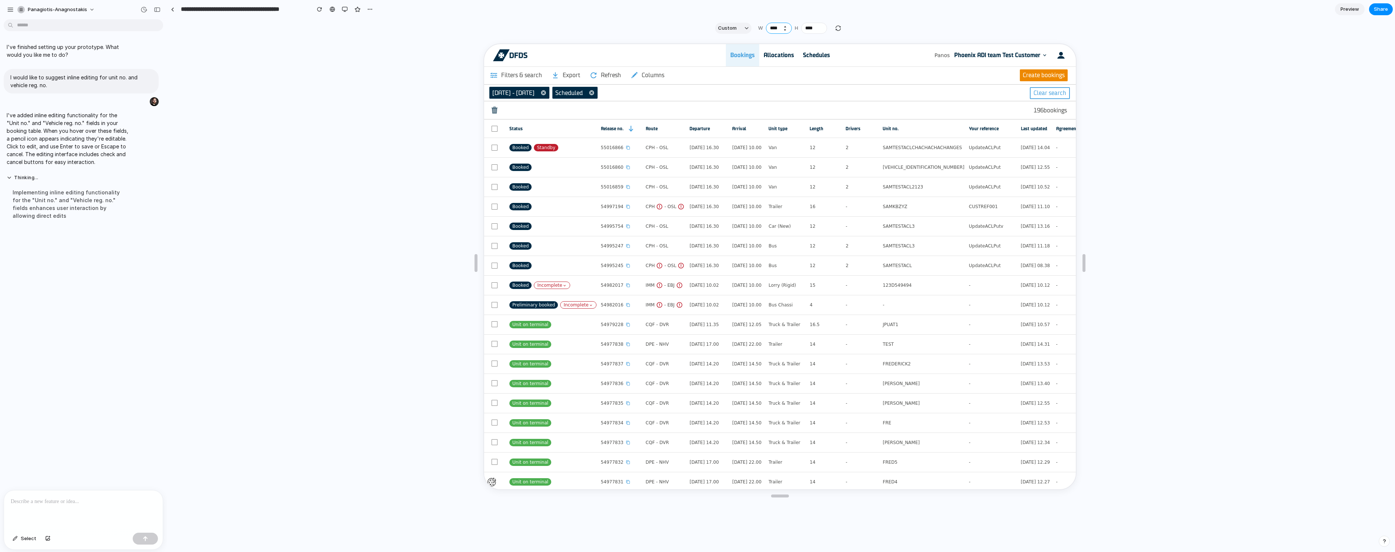
type input "****"
click at [652, 153] on td "CPH - OSL" at bounding box center [662, 147] width 44 height 20
click at [744, 157] on td "[DATE] 10.00" at bounding box center [744, 167] width 36 height 20
click at [763, 150] on td "[DATE] 10.00" at bounding box center [744, 147] width 36 height 20
drag, startPoint x: 811, startPoint y: 150, endPoint x: 787, endPoint y: 148, distance: 24.5
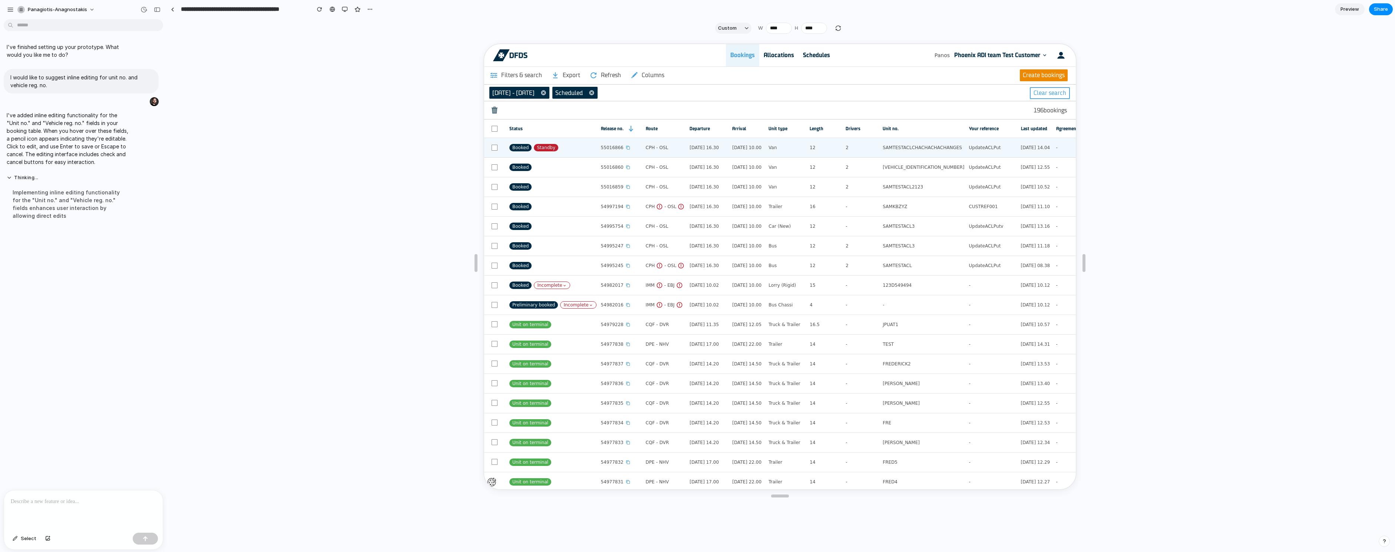
click at [811, 150] on td "12" at bounding box center [822, 147] width 36 height 20
click at [779, 148] on div "Van" at bounding box center [785, 147] width 37 height 16
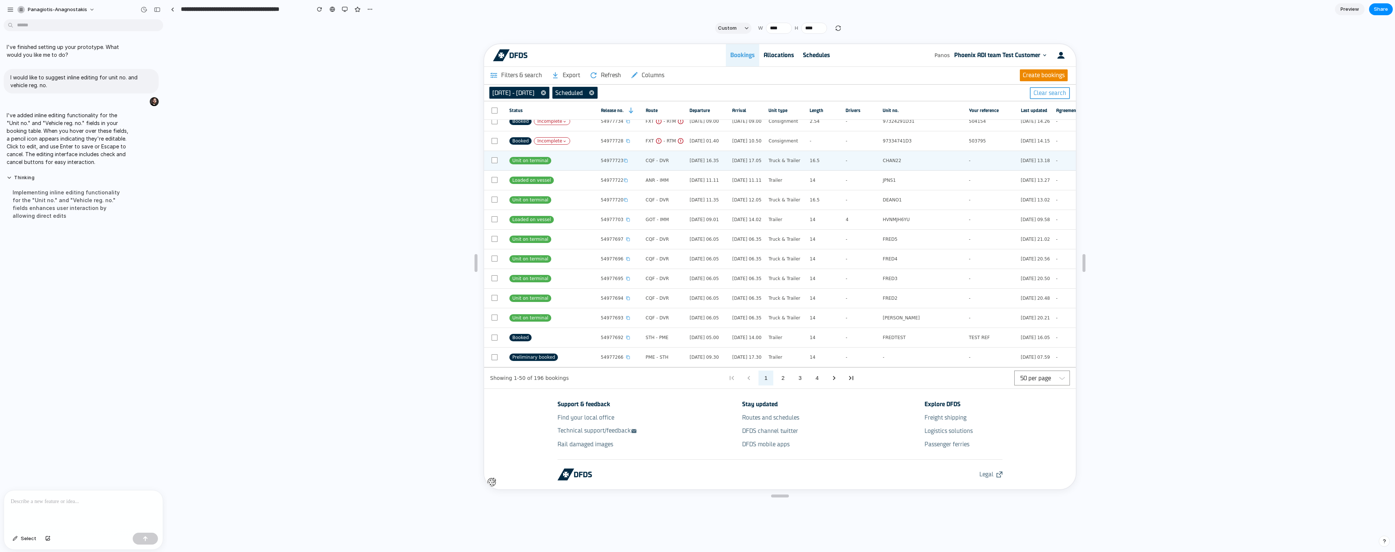
scroll to position [542, 0]
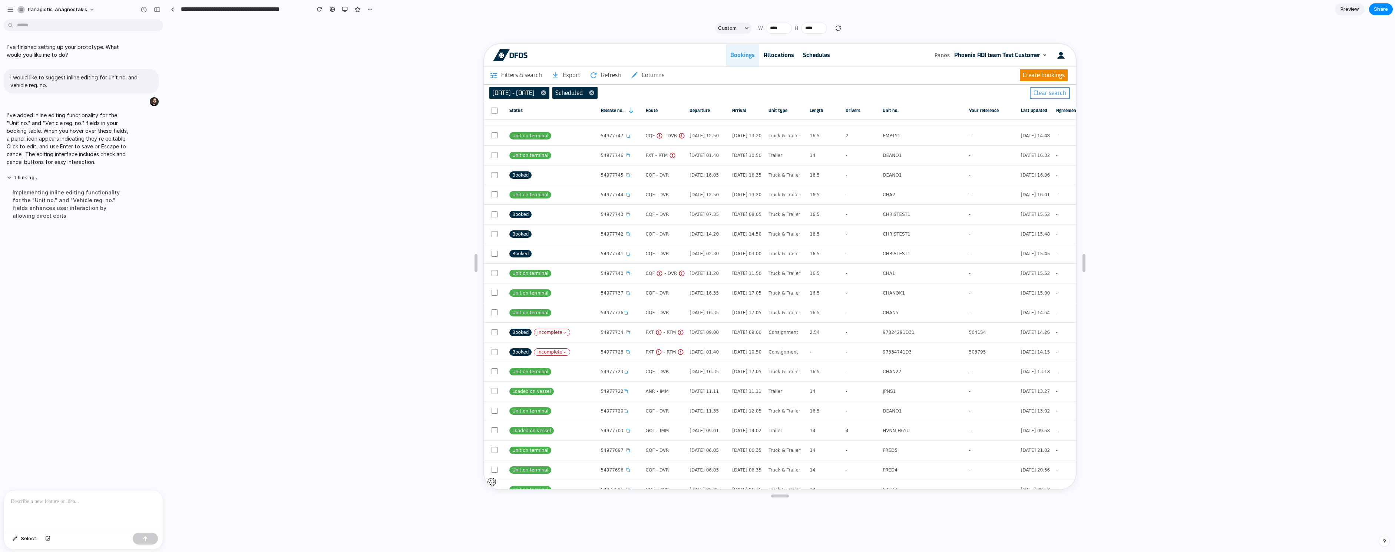
click at [43, 218] on div "Implementing inline editing functionality for the "Unit no." and "Vehicle reg. …" at bounding box center [69, 204] width 124 height 40
click at [50, 213] on div "Implementing inline editing functionality for the "Unit no." and "Vehicle reg. …" at bounding box center [69, 204] width 124 height 40
click at [48, 518] on div at bounding box center [83, 509] width 159 height 39
click at [52, 507] on div at bounding box center [83, 509] width 159 height 39
click at [156, 10] on div "button" at bounding box center [157, 9] width 7 height 5
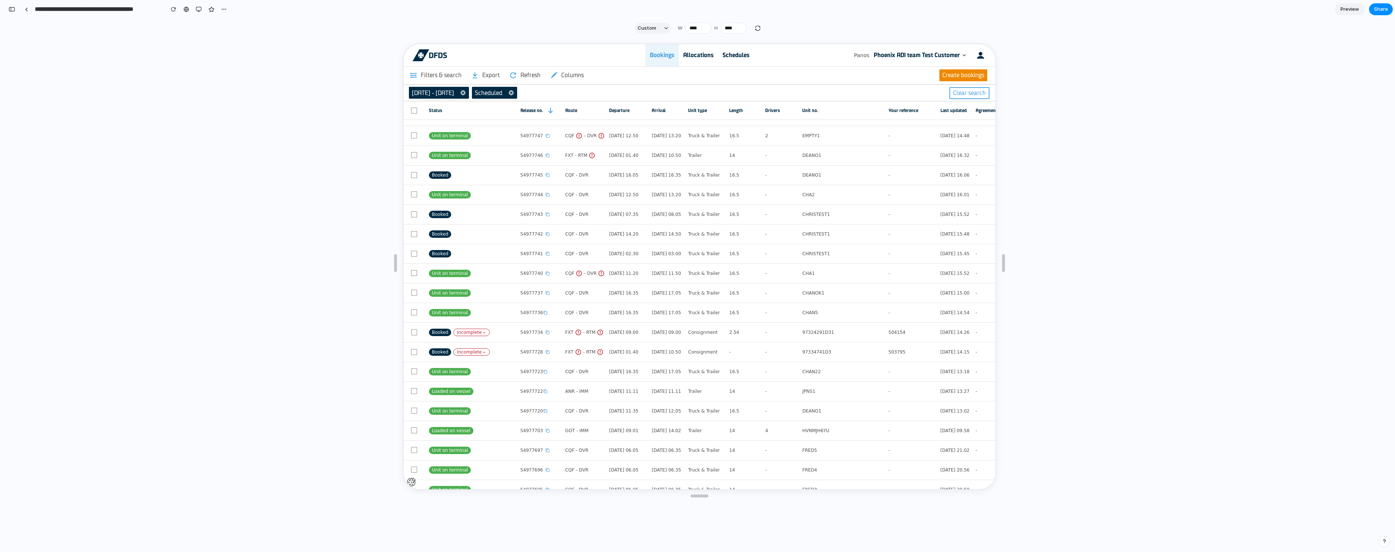
click at [1351, 10] on span "Preview" at bounding box center [1349, 9] width 19 height 7
click at [1347, 9] on span "Edit" at bounding box center [1349, 9] width 9 height 7
click at [1347, 9] on span "Preview" at bounding box center [1349, 9] width 19 height 7
click at [1347, 9] on span "Edit" at bounding box center [1349, 9] width 9 height 7
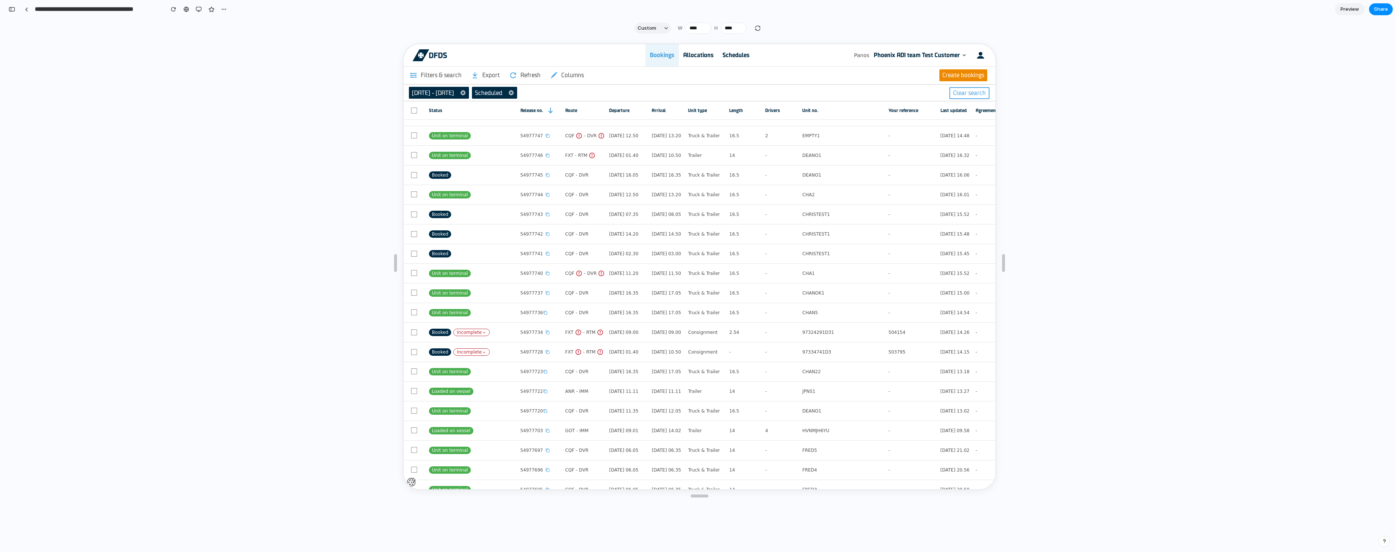
scroll to position [0, 7]
click at [1347, 9] on span "Preview" at bounding box center [1349, 9] width 19 height 7
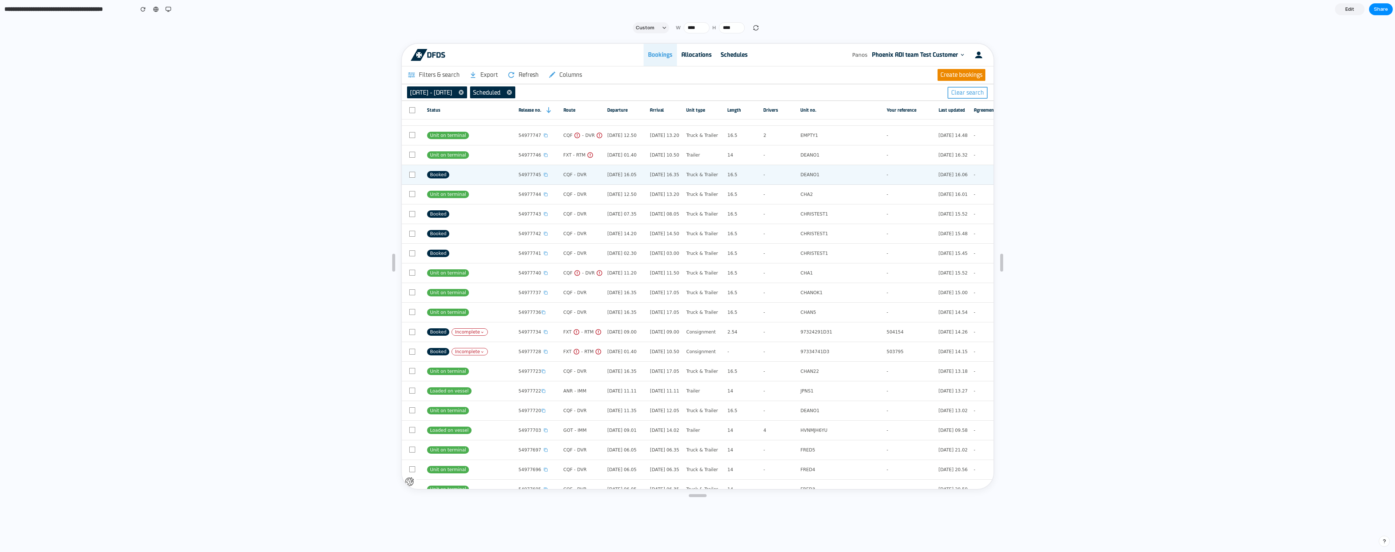
click at [812, 183] on td "DEANO1" at bounding box center [838, 174] width 86 height 20
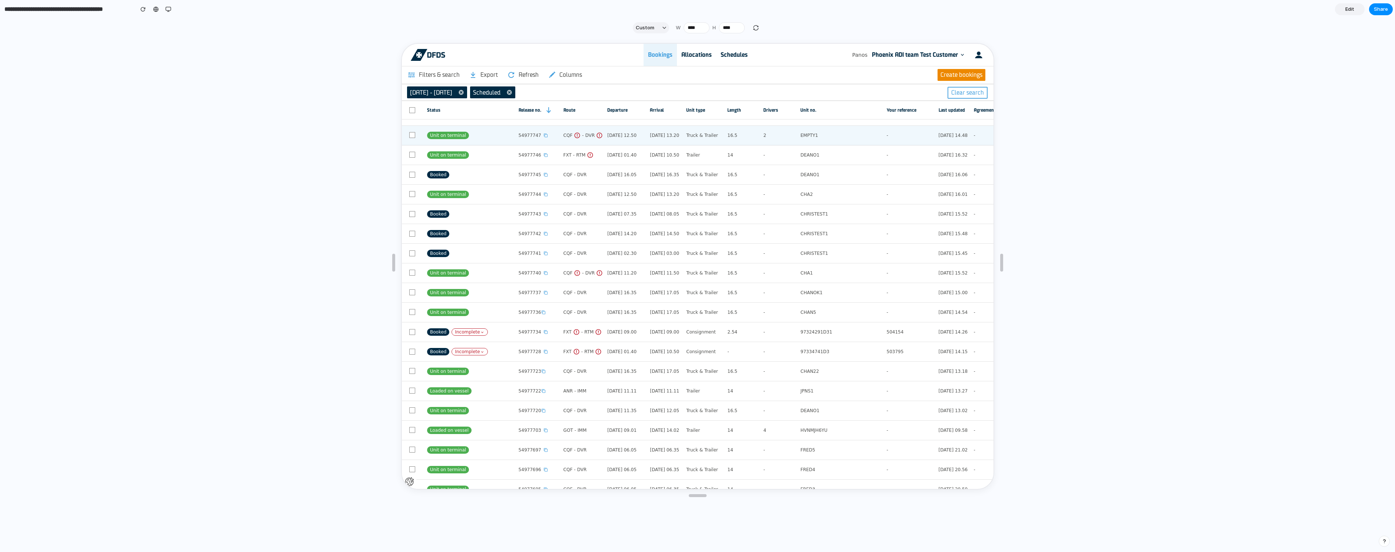
click at [822, 129] on div "EMPTY1" at bounding box center [840, 134] width 82 height 16
click at [1350, 9] on span "Edit" at bounding box center [1349, 9] width 9 height 7
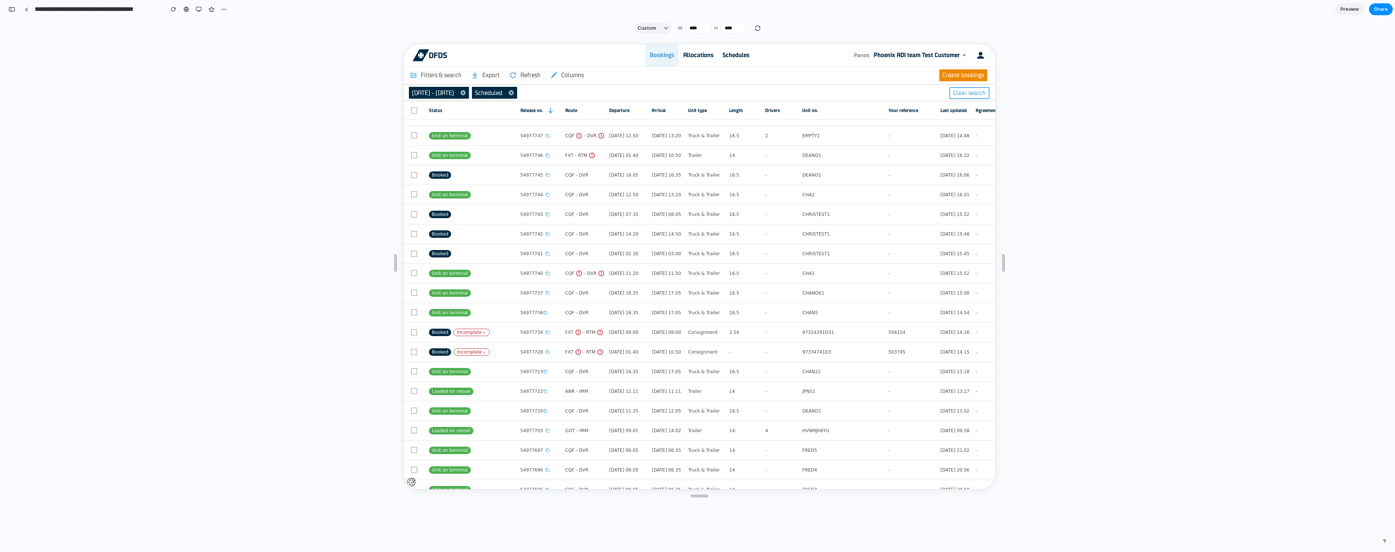
scroll to position [0, 7]
click at [1378, 7] on span "Share" at bounding box center [1381, 9] width 14 height 7
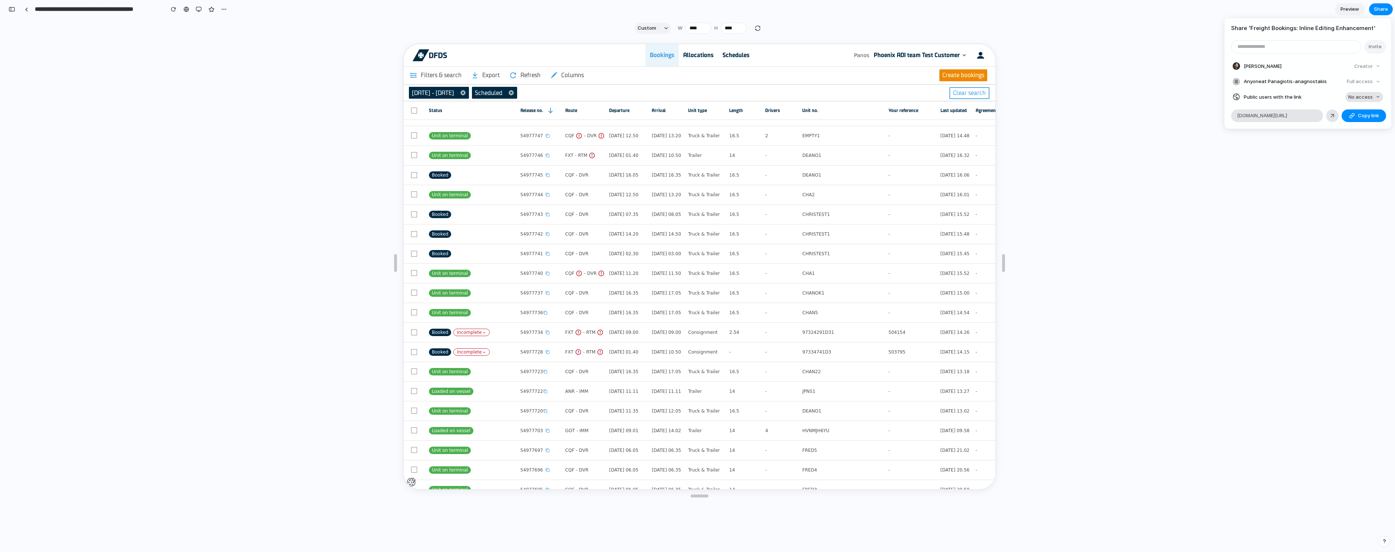
click at [1350, 94] on span "No access" at bounding box center [1360, 96] width 24 height 7
click at [1348, 77] on div "No access Full access" at bounding box center [697, 276] width 1395 height 552
click at [1360, 81] on div "Full access" at bounding box center [1363, 81] width 39 height 10
click at [1195, 86] on div "Share ' Freight Bookings: Inline Editing Enhancement ' Invite Panagiotis Anagno…" at bounding box center [697, 276] width 1395 height 552
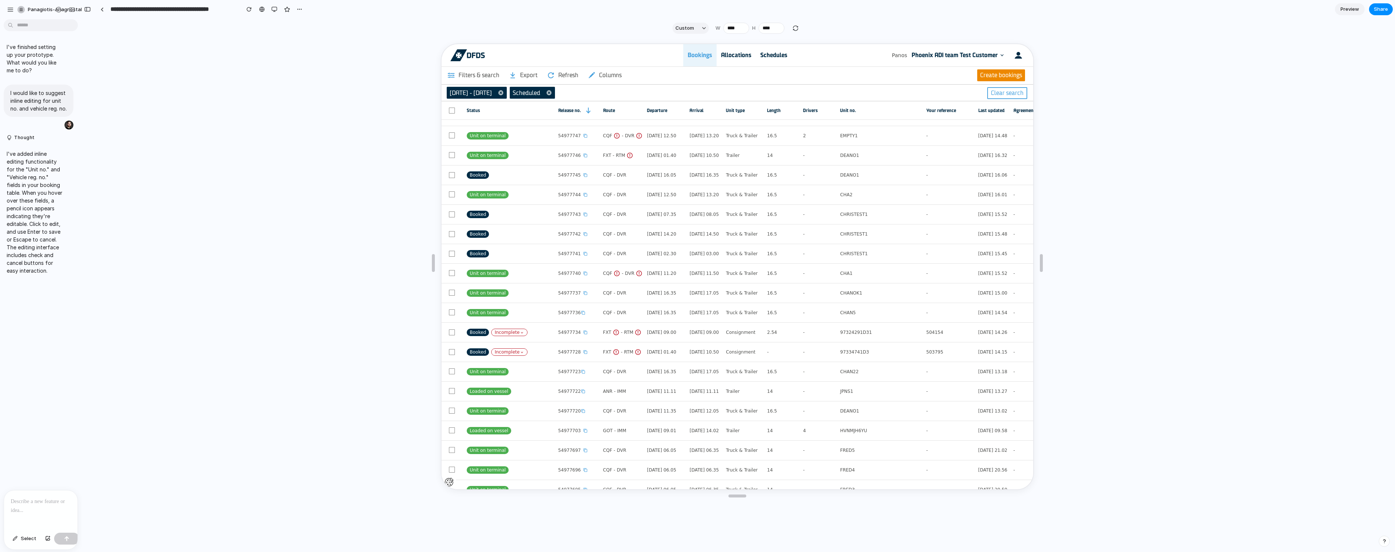
scroll to position [0, 0]
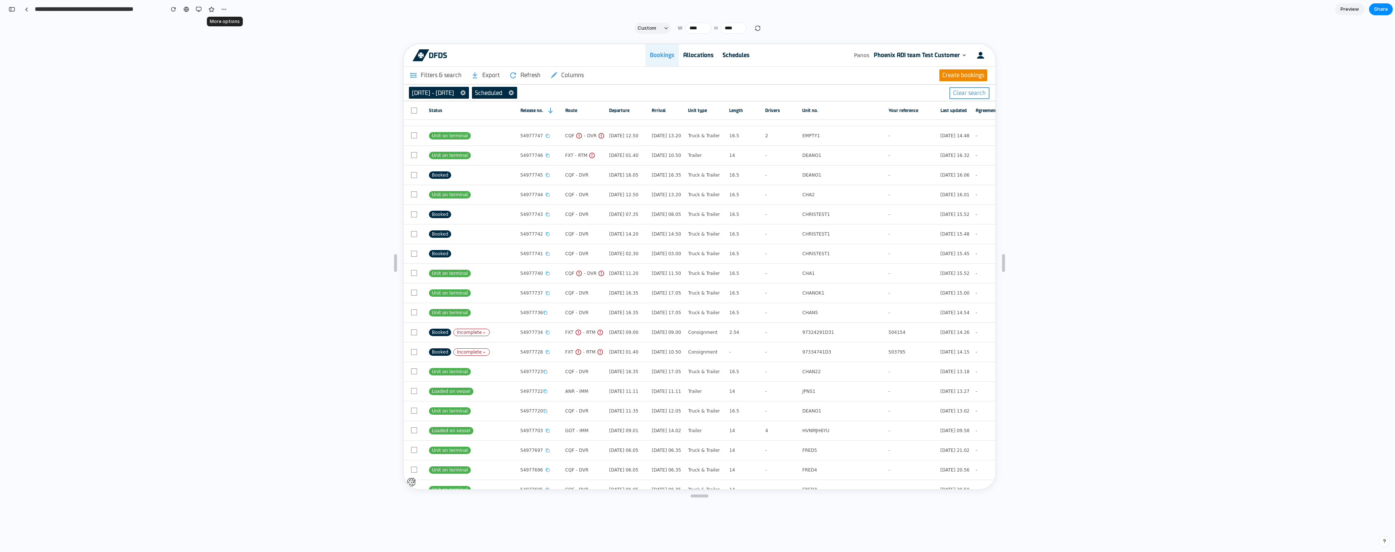
click at [218, 9] on div at bounding box center [199, 9] width 62 height 11
click at [226, 9] on div "button" at bounding box center [224, 9] width 6 height 6
click at [76, 214] on div "Duplicate Delete" at bounding box center [697, 276] width 1395 height 552
click at [10, 99] on div at bounding box center [699, 293] width 1386 height 512
click at [30, 17] on div "**********" at bounding box center [118, 9] width 224 height 16
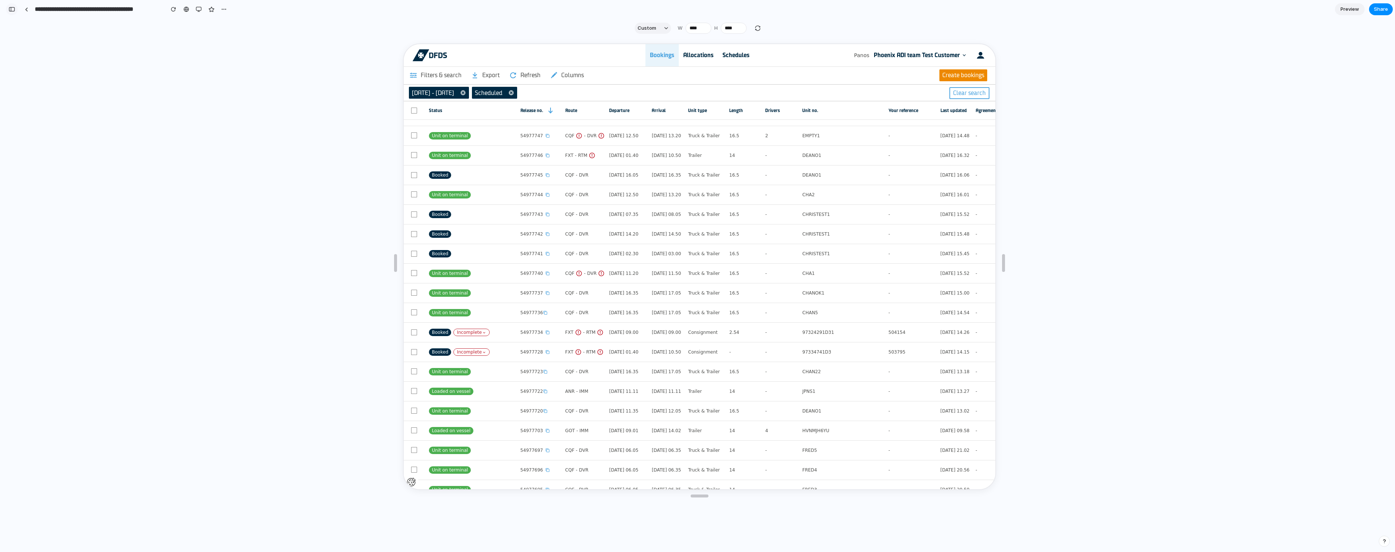
click at [17, 7] on button "button" at bounding box center [12, 9] width 12 height 12
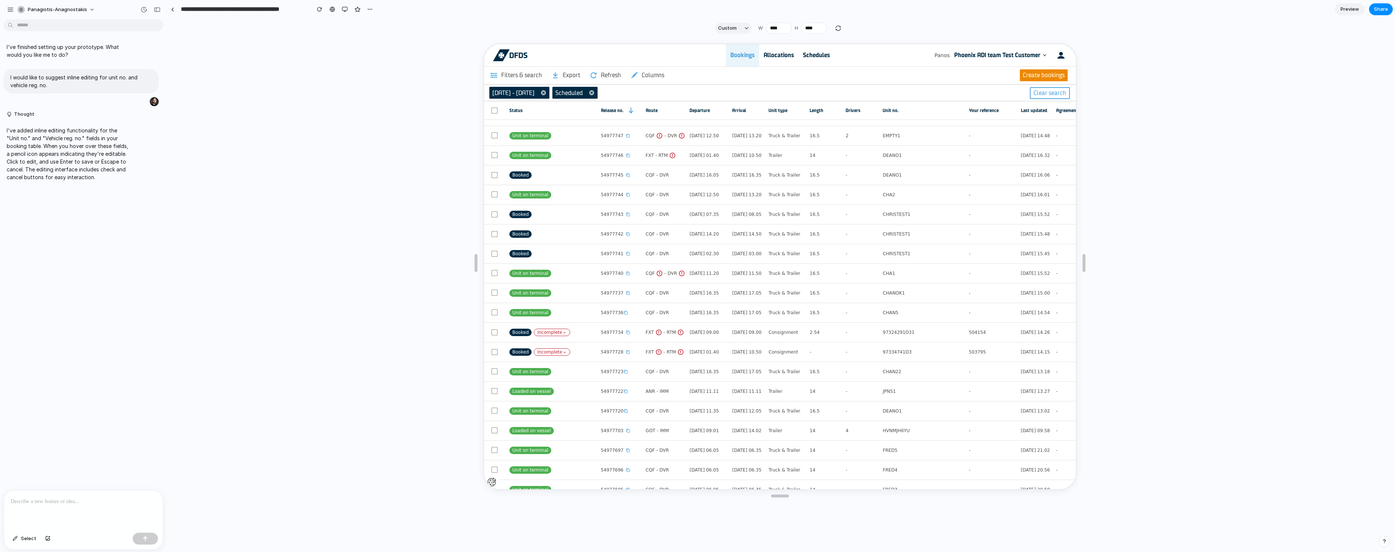
click at [50, 231] on div "I've finished setting up your prototype. What would you like me to do? I would …" at bounding box center [81, 255] width 162 height 467
click at [73, 502] on p at bounding box center [83, 501] width 145 height 9
click at [11, 10] on div "button" at bounding box center [10, 9] width 7 height 7
click at [58, 153] on p "I've added inline editing functionality for the "Unit no." and "Vehicle reg. no…" at bounding box center [69, 153] width 124 height 54
click at [59, 114] on button "Thought" at bounding box center [69, 114] width 124 height 6
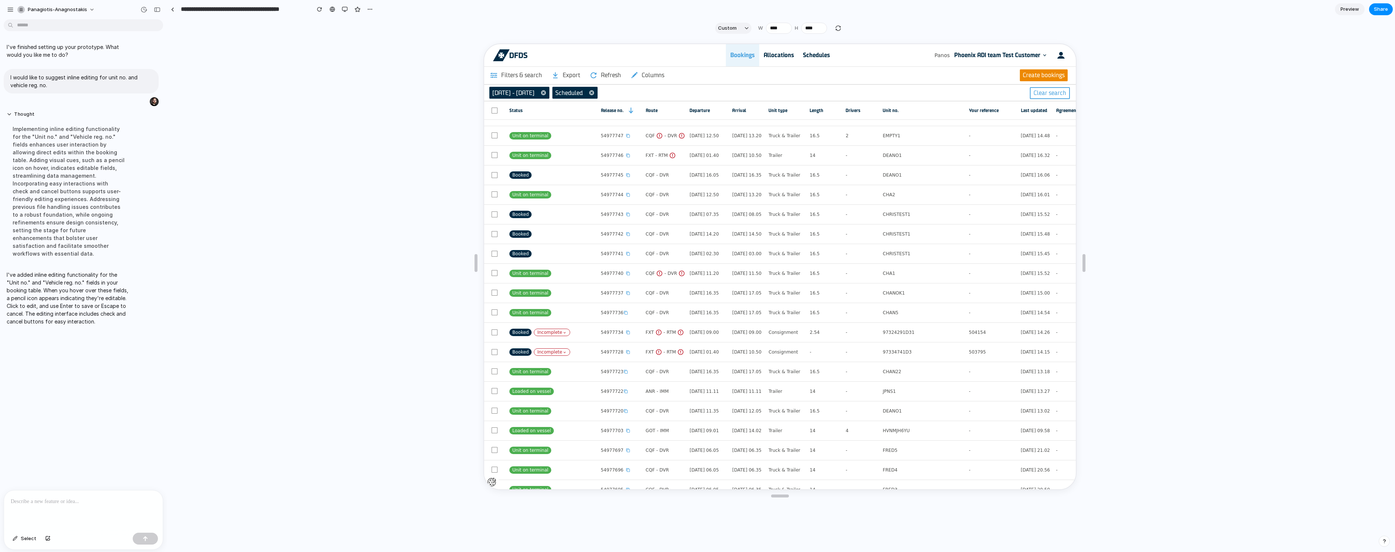
click at [73, 295] on p "I've added inline editing functionality for the "Unit no." and "Vehicle reg. no…" at bounding box center [69, 298] width 124 height 54
click at [695, 113] on link "Departure" at bounding box center [705, 109] width 34 height 18
click at [711, 142] on td "[DATE] 12.50" at bounding box center [705, 135] width 43 height 20
click at [717, 139] on td "[DATE] 12.50" at bounding box center [705, 135] width 43 height 20
click at [770, 59] on div "Allocations" at bounding box center [777, 54] width 39 height 22
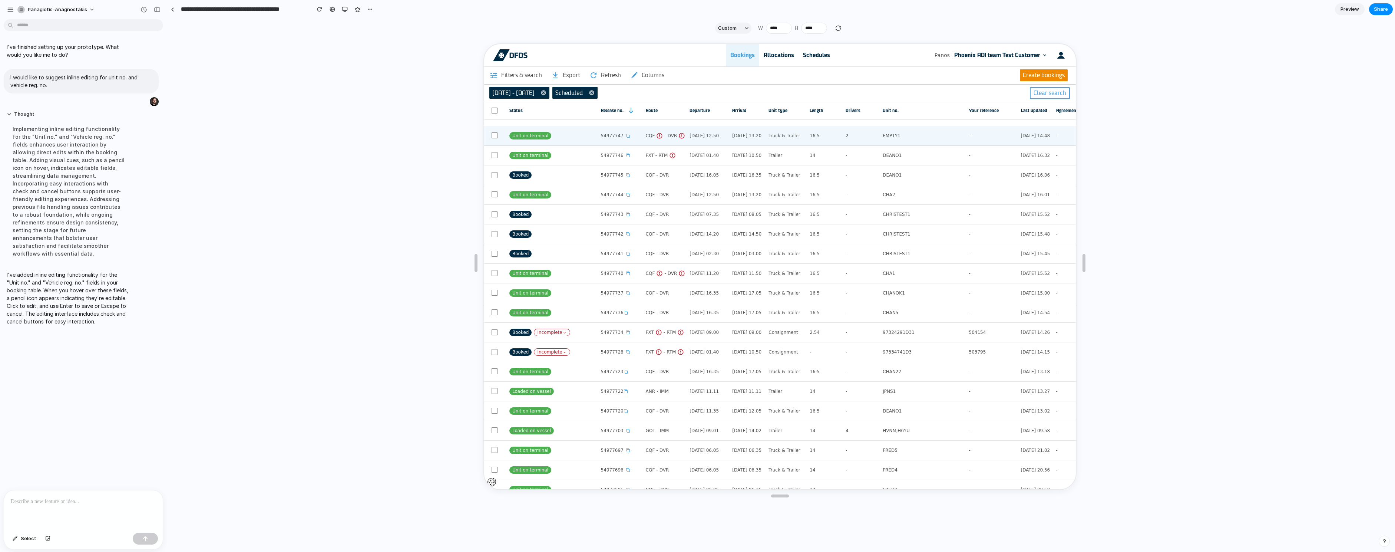
click at [789, 138] on div "Truck & Trailer" at bounding box center [785, 135] width 37 height 16
click at [828, 140] on div "16.5" at bounding box center [824, 135] width 32 height 16
click at [914, 132] on div "EMPTY1" at bounding box center [922, 135] width 82 height 16
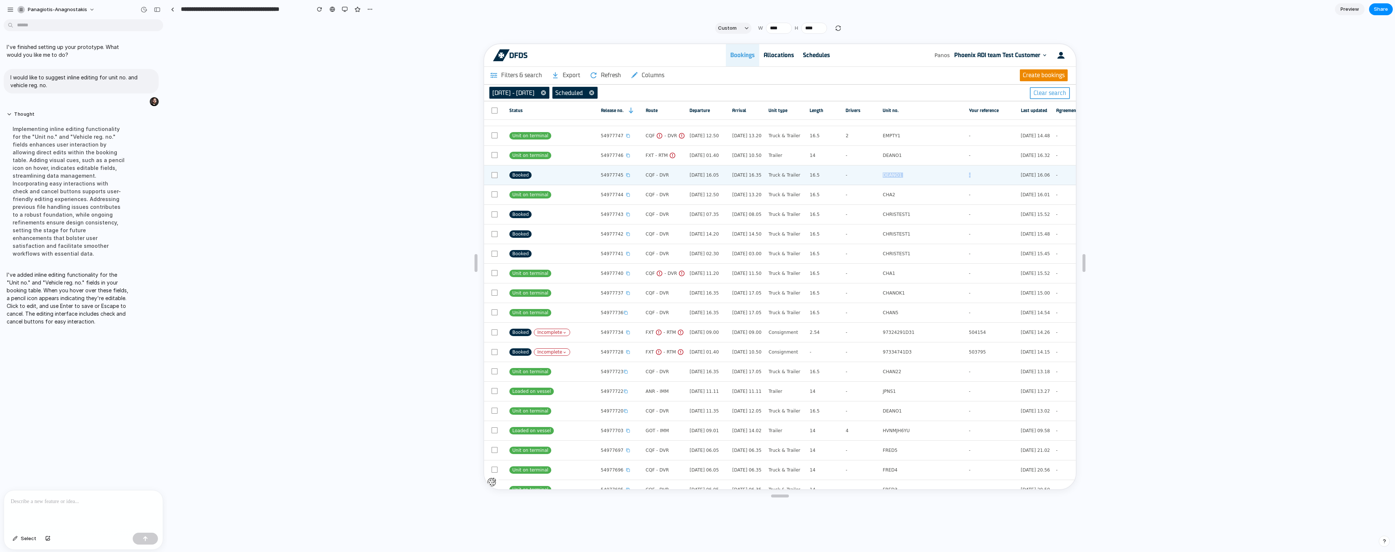
drag, startPoint x: 1002, startPoint y: 166, endPoint x: 854, endPoint y: 457, distance: 326.1
click at [897, 169] on tr "Booked 54977745 CQF - DVR 31 Mar 25 16.05 31 Mar 25 16.35 Truck & Trailer 16.5 …" at bounding box center [1313, 175] width 1661 height 20
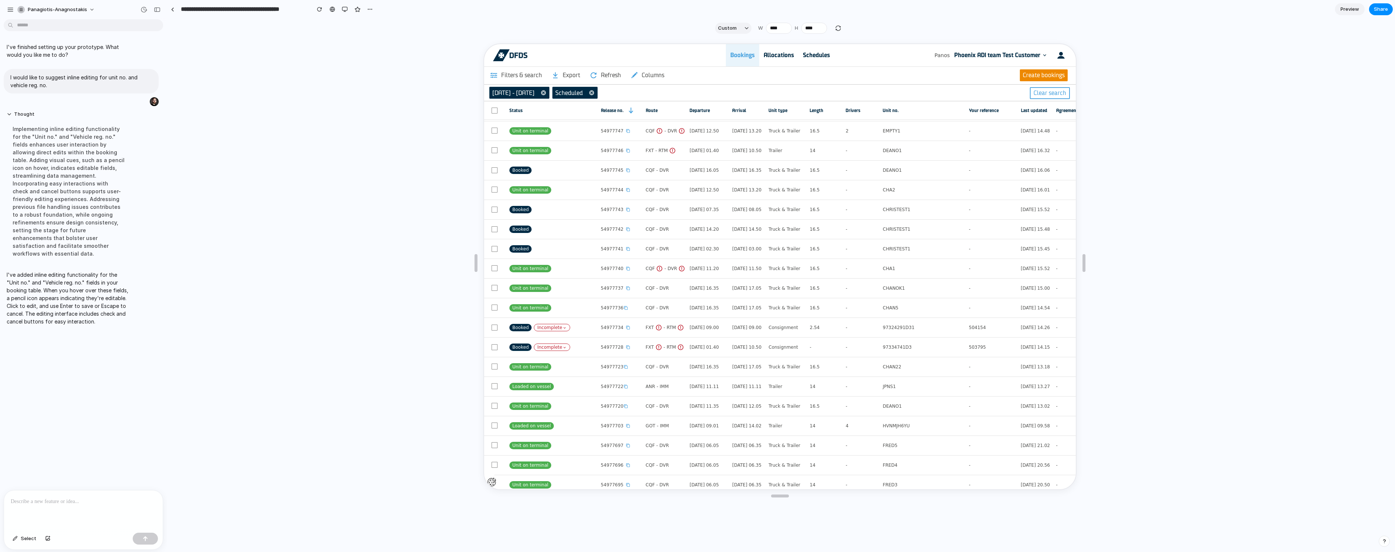
drag, startPoint x: 629, startPoint y: 481, endPoint x: 728, endPoint y: 484, distance: 99.0
click at [763, 475] on tr "Unit on terminal 54977695 CQF - DVR 30 Mar 25 06.05 30 Mar 25 06.35 Truck & Tra…" at bounding box center [1313, 484] width 1661 height 20
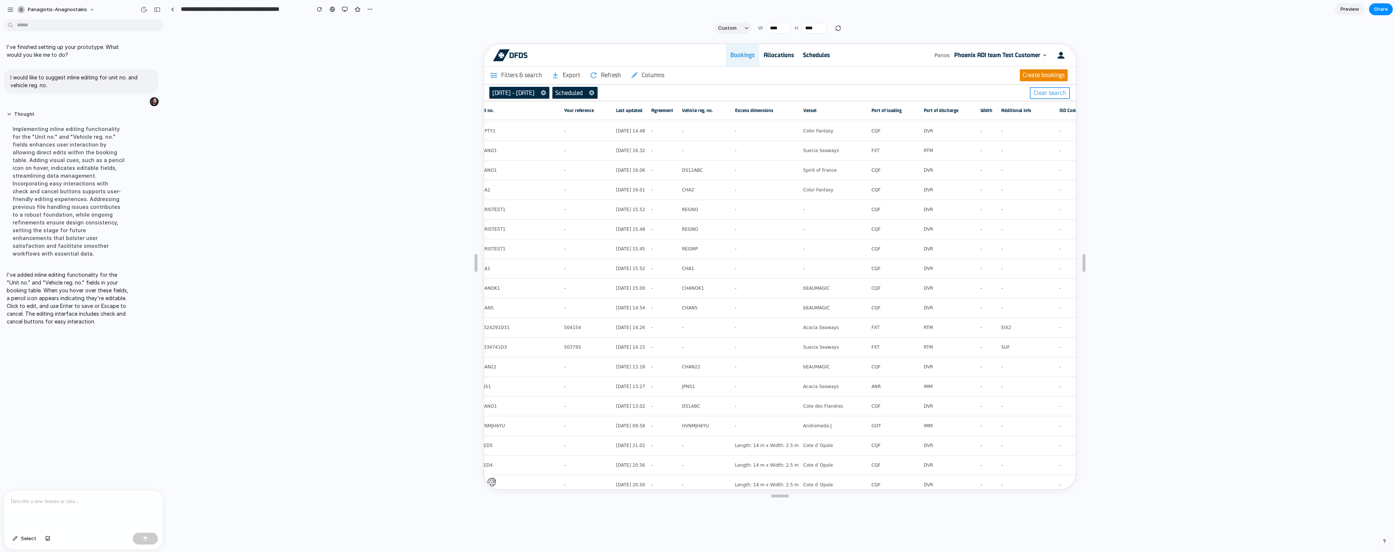
scroll to position [547, 404]
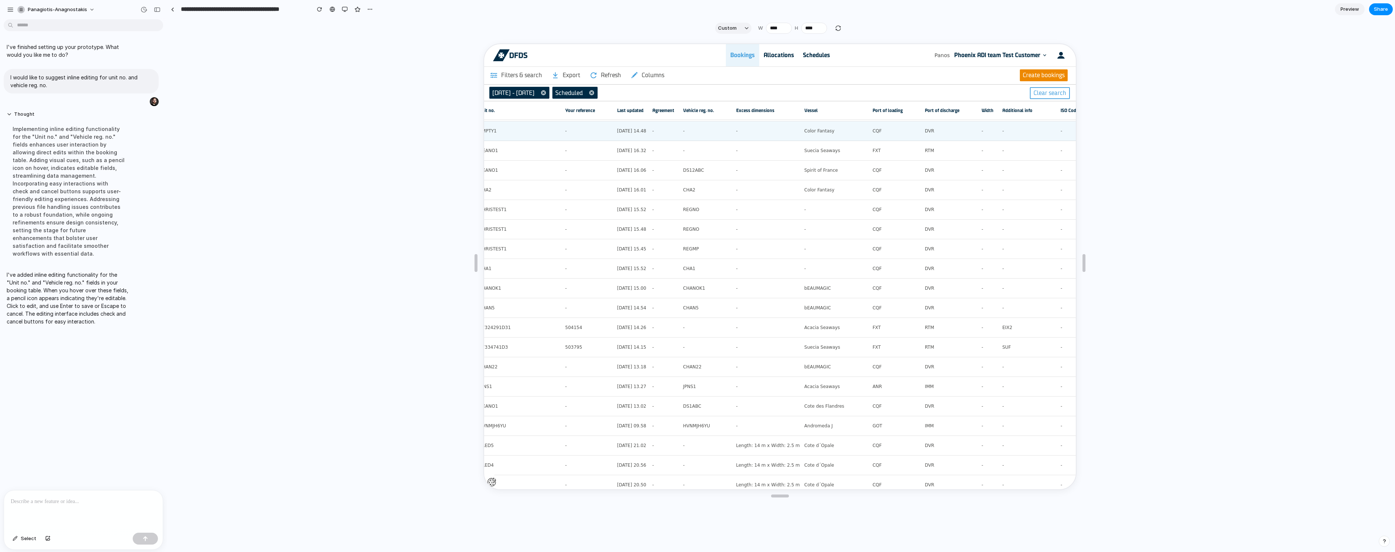
click at [678, 139] on td "-" at bounding box center [662, 130] width 31 height 20
click at [693, 134] on div "-" at bounding box center [706, 130] width 49 height 16
click at [695, 131] on div "-" at bounding box center [706, 130] width 49 height 16
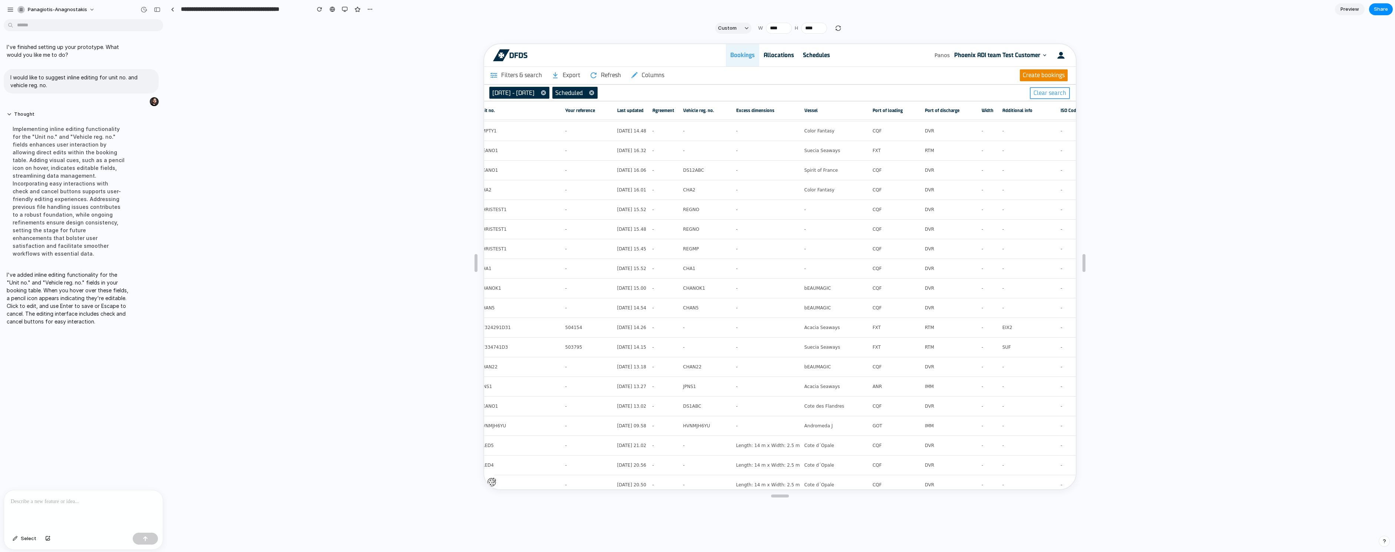
click at [84, 505] on div at bounding box center [83, 509] width 159 height 39
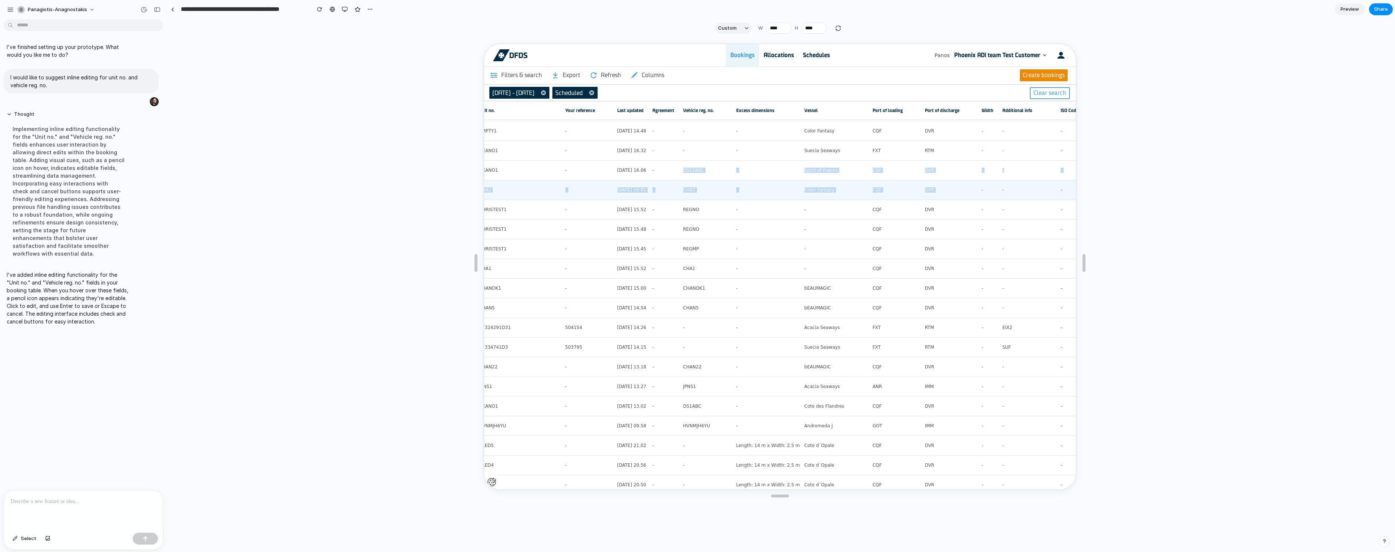
drag, startPoint x: 672, startPoint y: 178, endPoint x: 1006, endPoint y: 183, distance: 334.4
click at [1006, 183] on tbody "Booked Standby 55016866 CPH - OSL 26 Mar 25 16.30 27 Mar 25 10.00 Van 12 2 SAMT…" at bounding box center [909, 81] width 1661 height 982
click at [64, 502] on div at bounding box center [83, 509] width 159 height 39
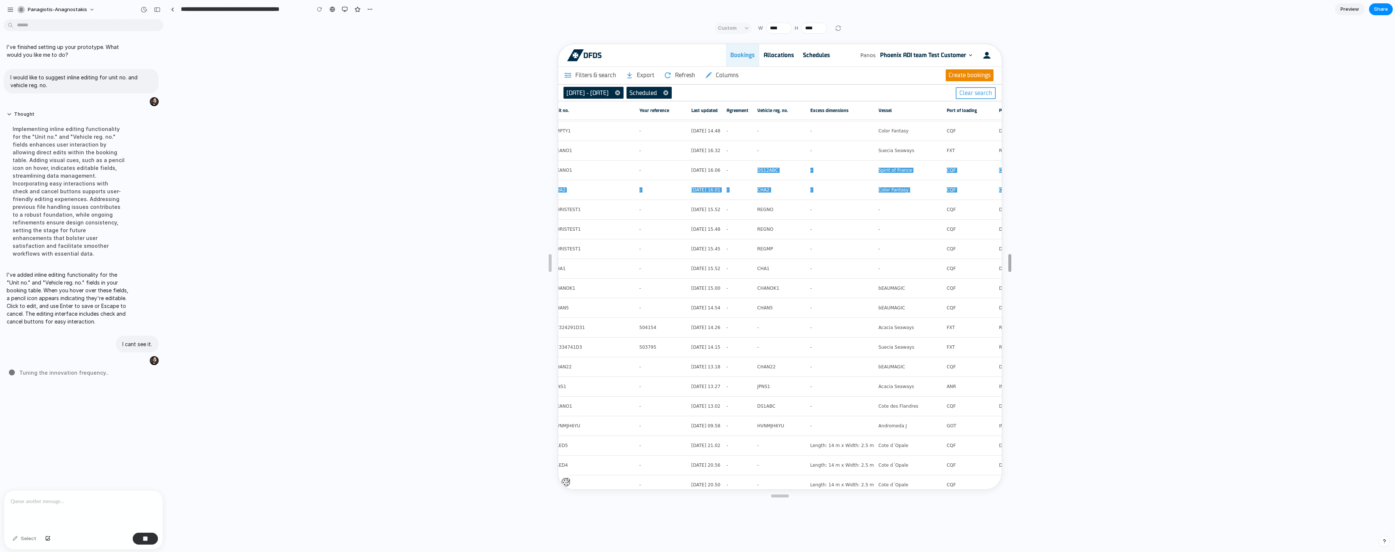
drag, startPoint x: 1086, startPoint y: 261, endPoint x: 1227, endPoint y: 262, distance: 141.2
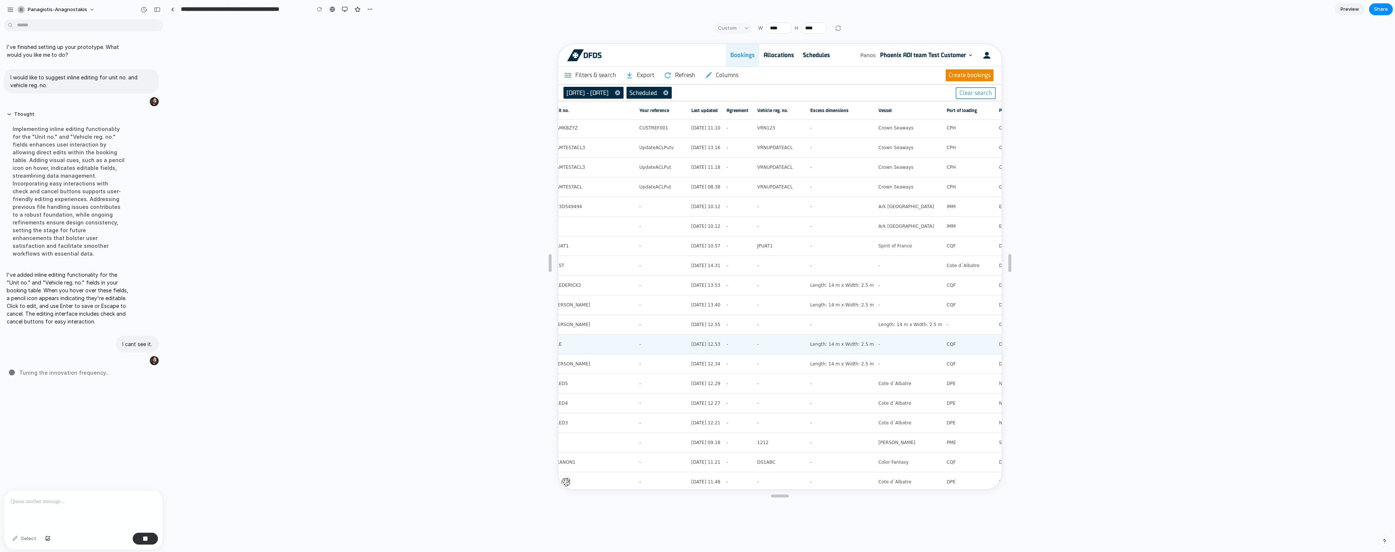
scroll to position [0, 404]
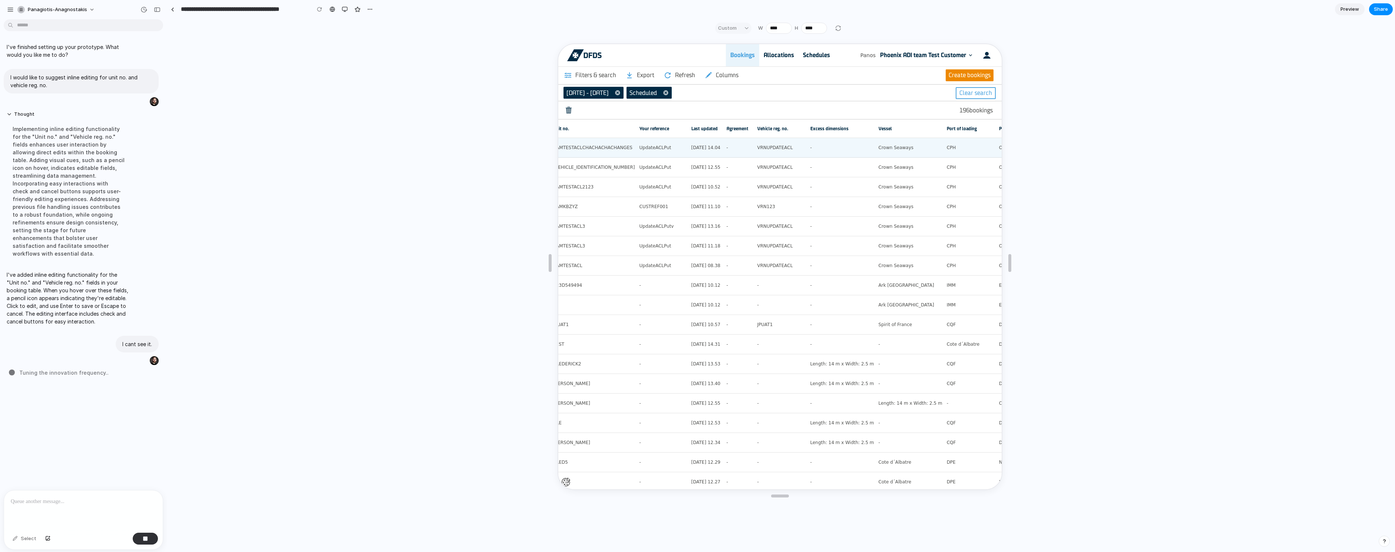
click at [773, 139] on div "VRNUPDATEACL" at bounding box center [780, 147] width 49 height 16
click at [781, 119] on link "Vehicle reg. no." at bounding box center [778, 128] width 44 height 18
click at [725, 72] on button "Columns" at bounding box center [720, 75] width 40 height 12
click at [686, 73] on button "Refresh" at bounding box center [678, 75] width 38 height 12
click at [566, 109] on button at bounding box center [567, 109] width 16 height 16
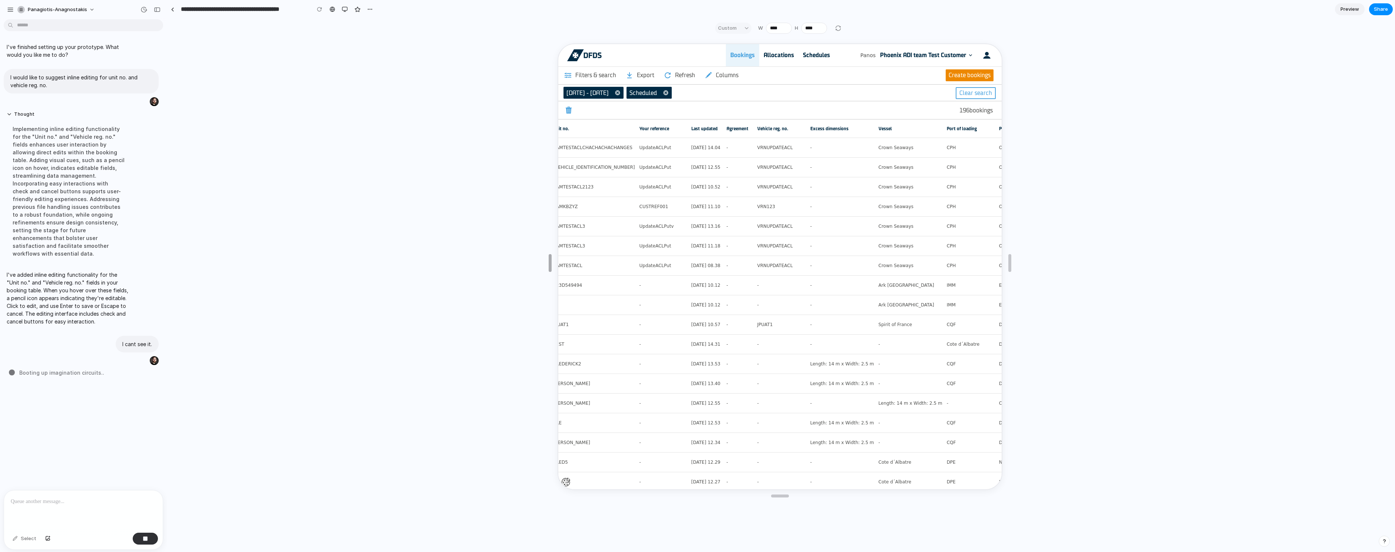
drag, startPoint x: 546, startPoint y: 264, endPoint x: 131, endPoint y: 263, distance: 415.5
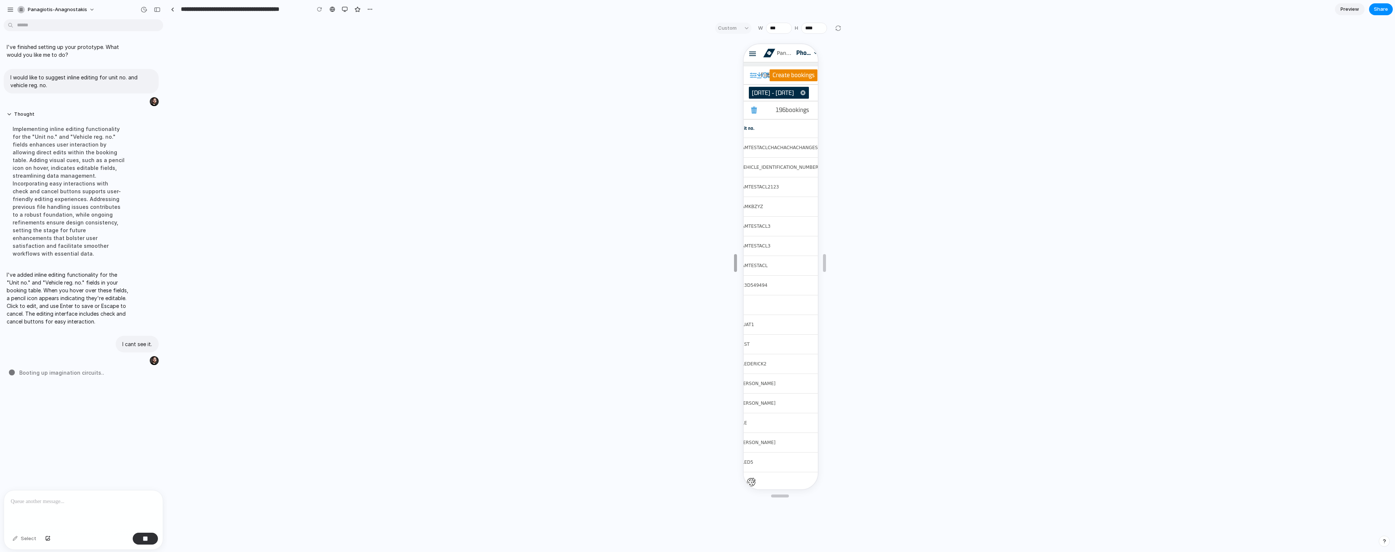
type input "****"
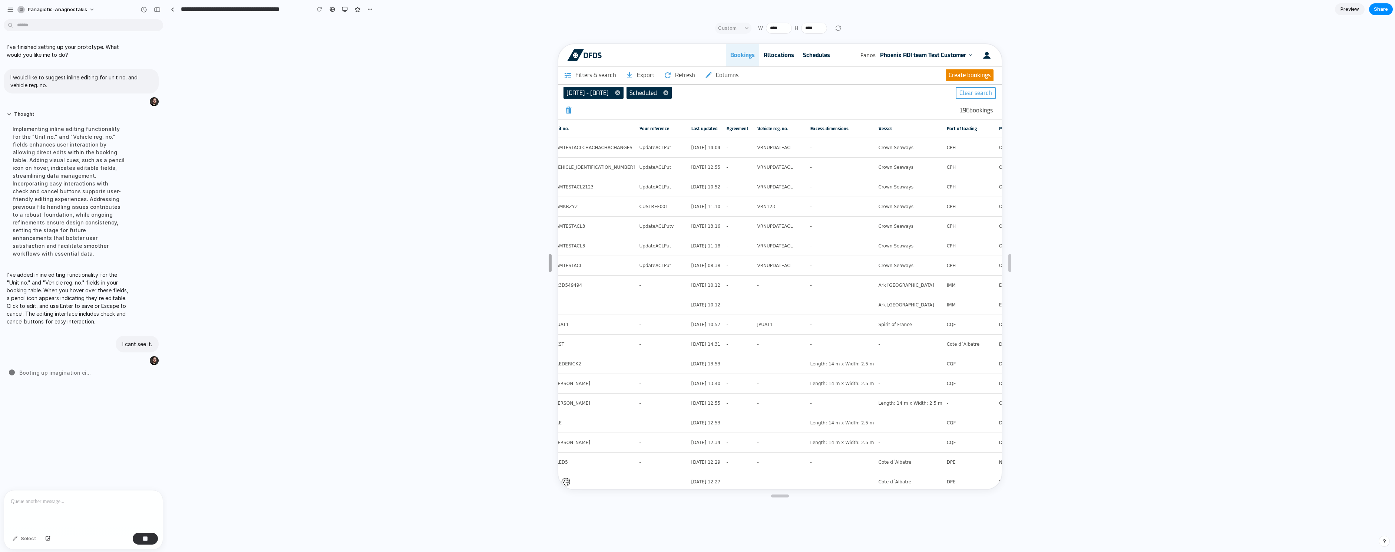
drag, startPoint x: 550, startPoint y: 262, endPoint x: 6, endPoint y: 208, distance: 546.1
click at [0, 211] on html "**********" at bounding box center [697, 276] width 1395 height 552
click at [774, 28] on input "****" at bounding box center [779, 28] width 26 height 11
click at [733, 29] on div "Custom" at bounding box center [733, 28] width 36 height 11
click at [835, 27] on div at bounding box center [838, 28] width 9 height 9
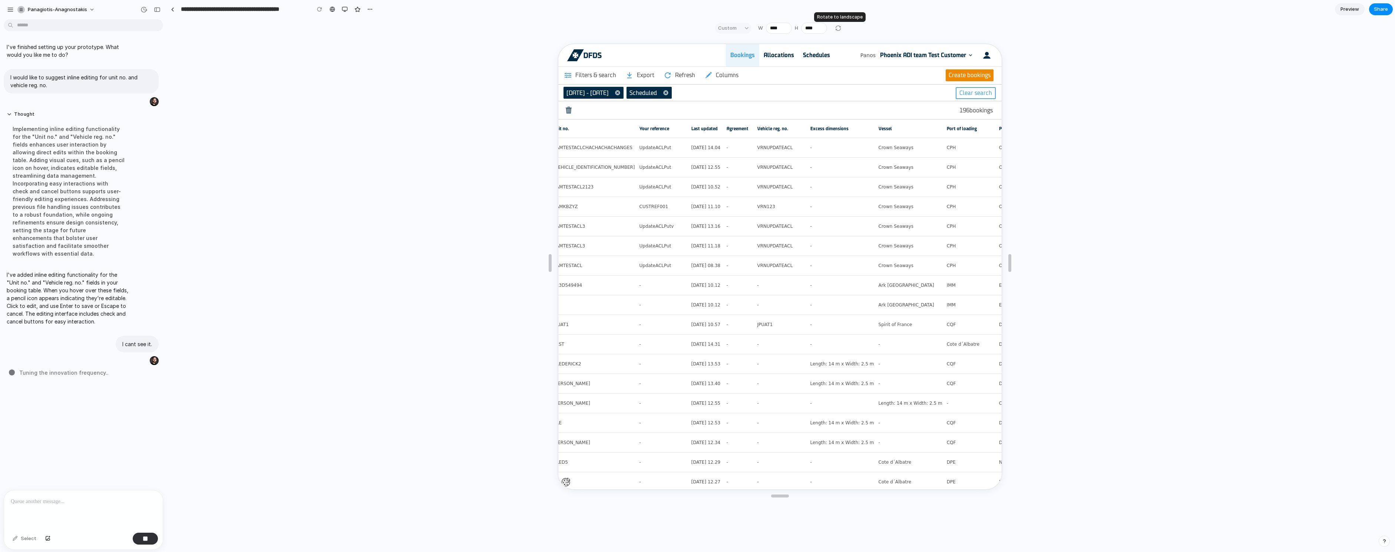
click at [840, 28] on div at bounding box center [838, 28] width 9 height 9
click at [839, 28] on div at bounding box center [838, 28] width 9 height 9
click at [320, 8] on div at bounding box center [319, 9] width 11 height 11
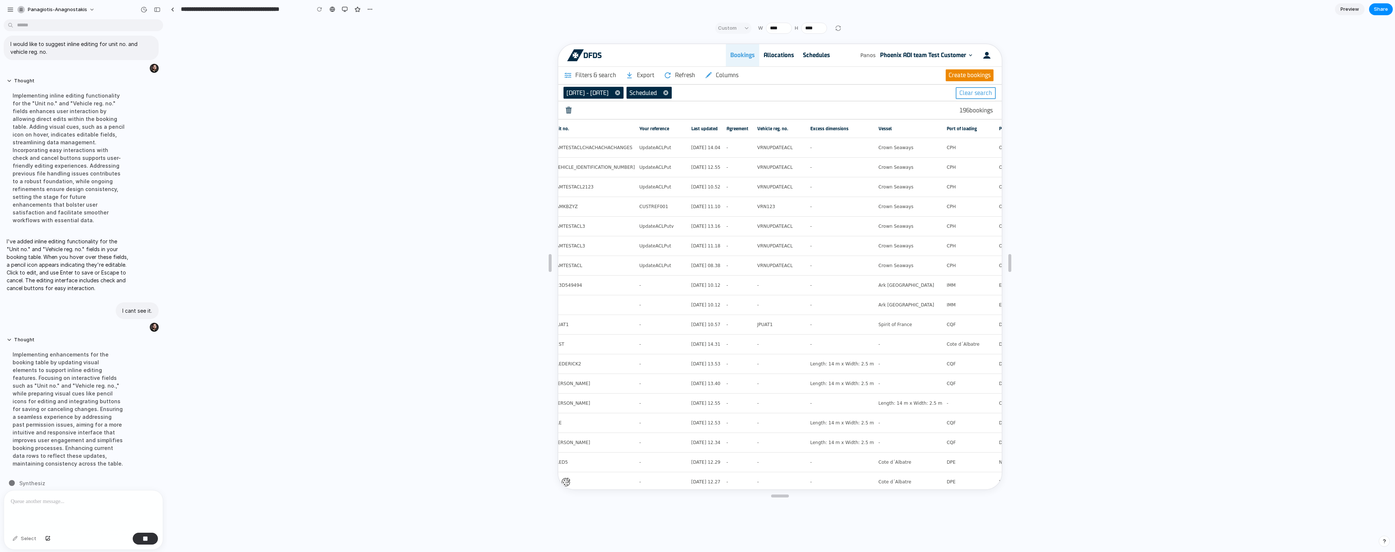
scroll to position [34, 0]
drag, startPoint x: 549, startPoint y: 261, endPoint x: 215, endPoint y: 288, distance: 335.8
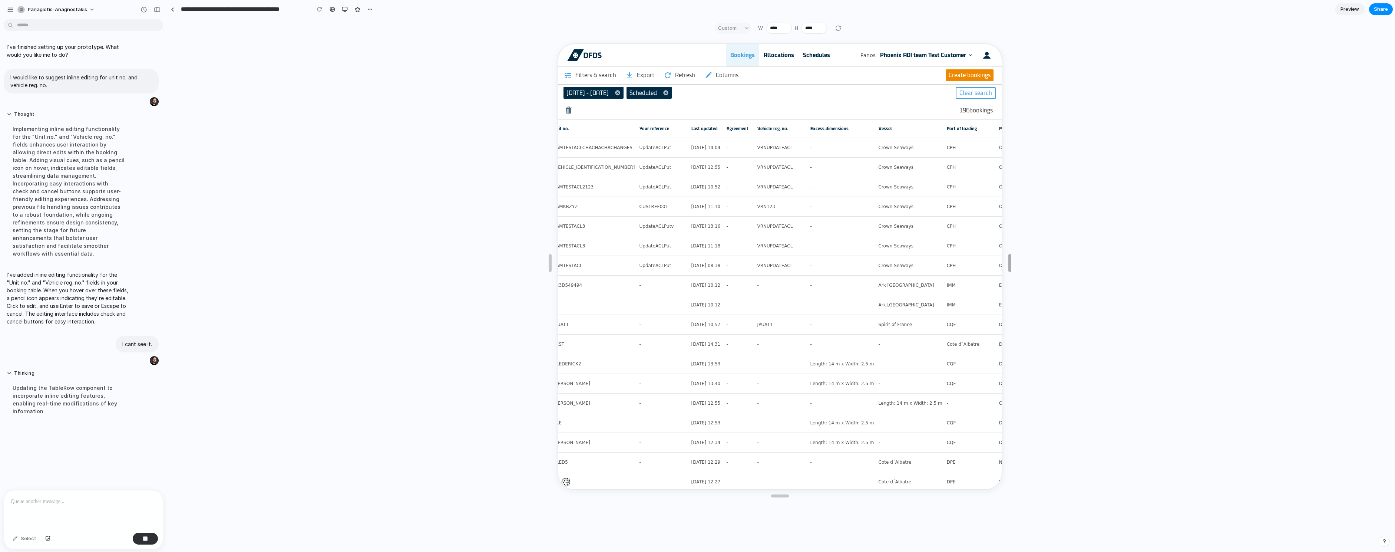
drag, startPoint x: 1012, startPoint y: 266, endPoint x: 1034, endPoint y: 262, distance: 22.1
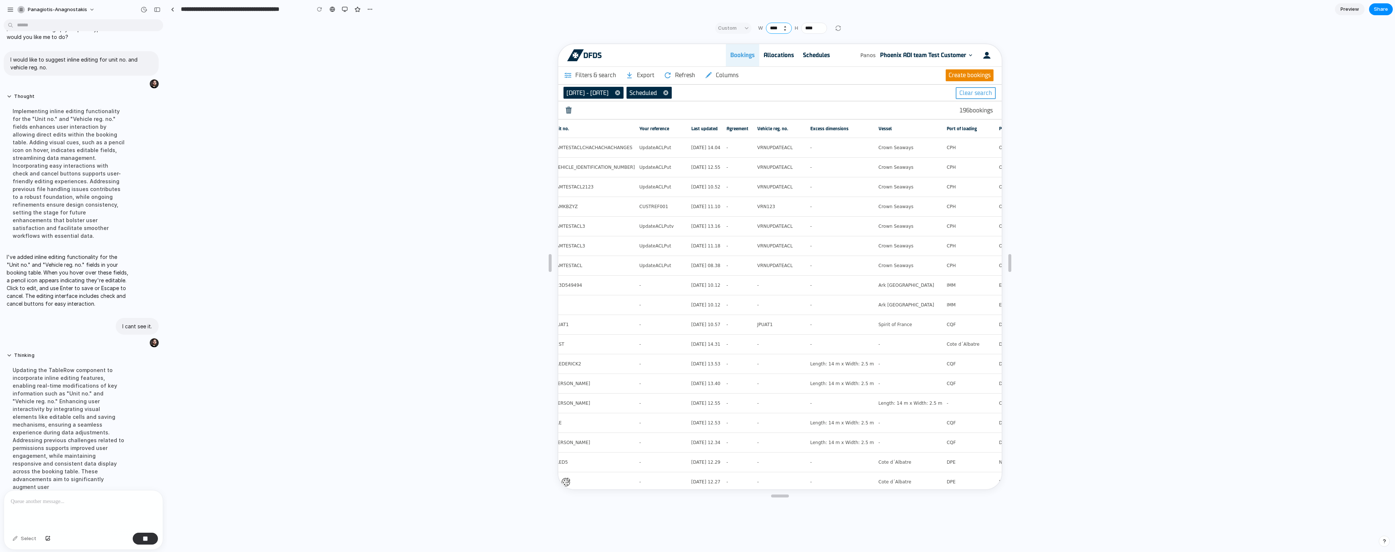
click at [775, 25] on input "****" at bounding box center [779, 28] width 26 height 11
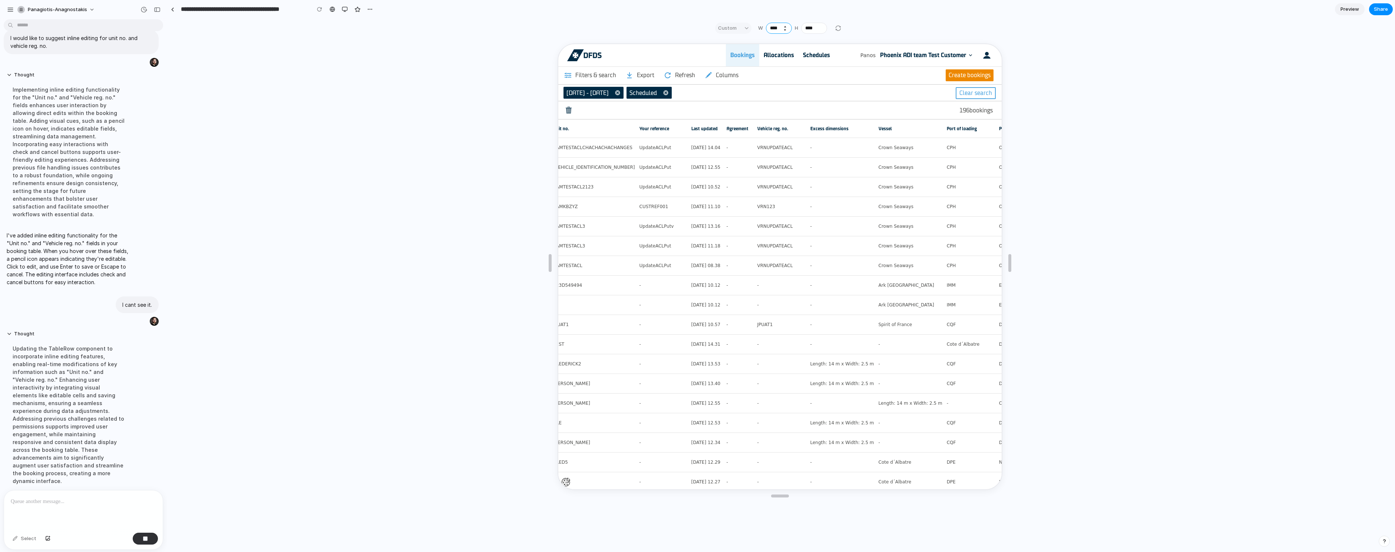
scroll to position [42, 0]
click at [347, 9] on button "button" at bounding box center [344, 9] width 11 height 11
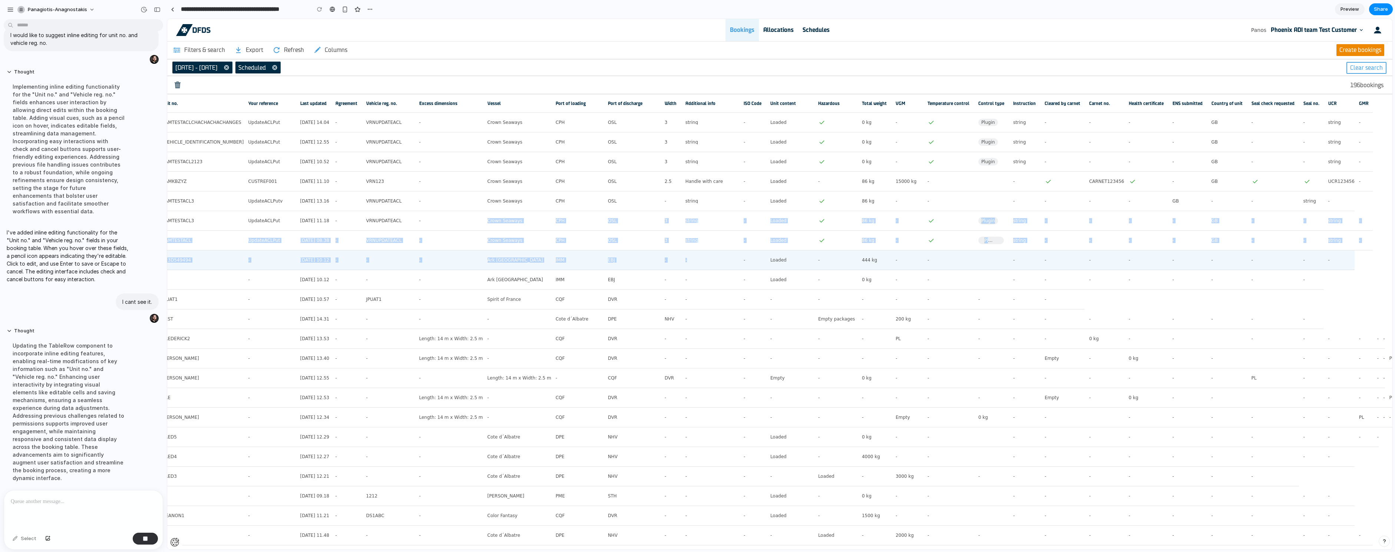
drag, startPoint x: 542, startPoint y: 224, endPoint x: 771, endPoint y: 265, distance: 233.0
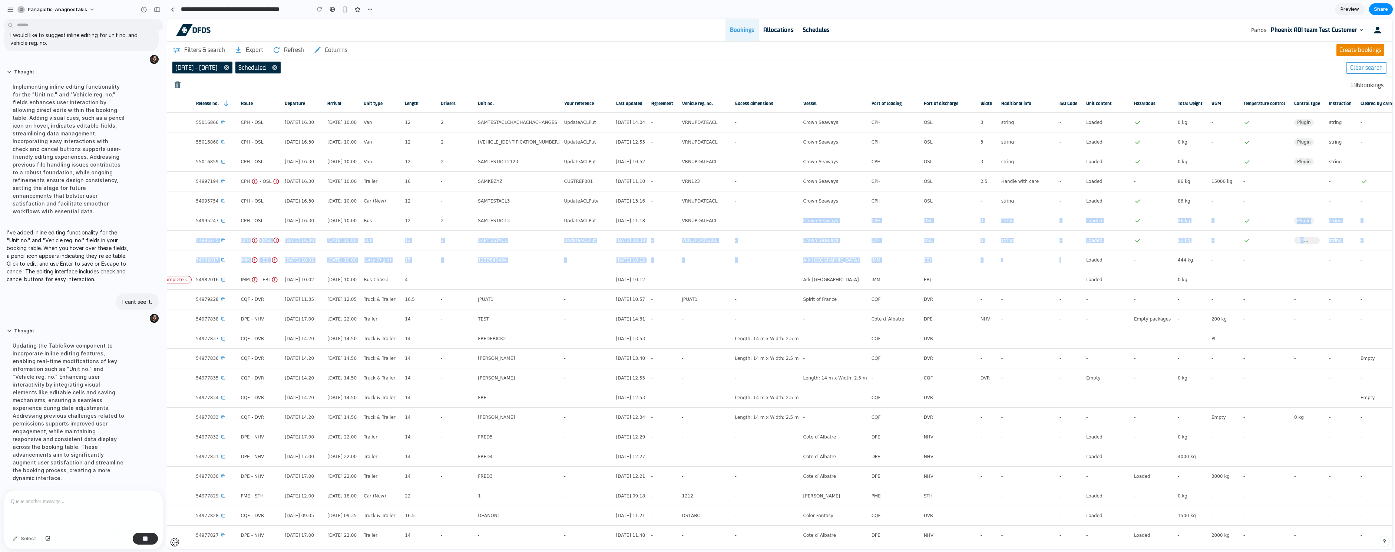
scroll to position [0, 0]
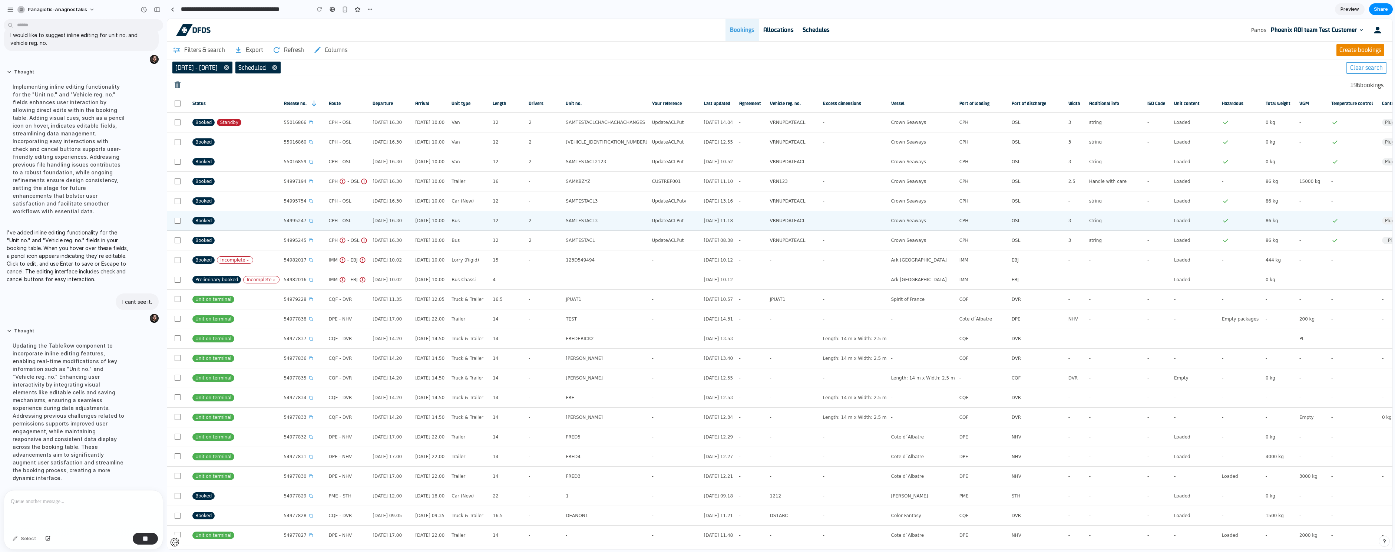
click at [316, 212] on td "54995247" at bounding box center [301, 221] width 45 height 20
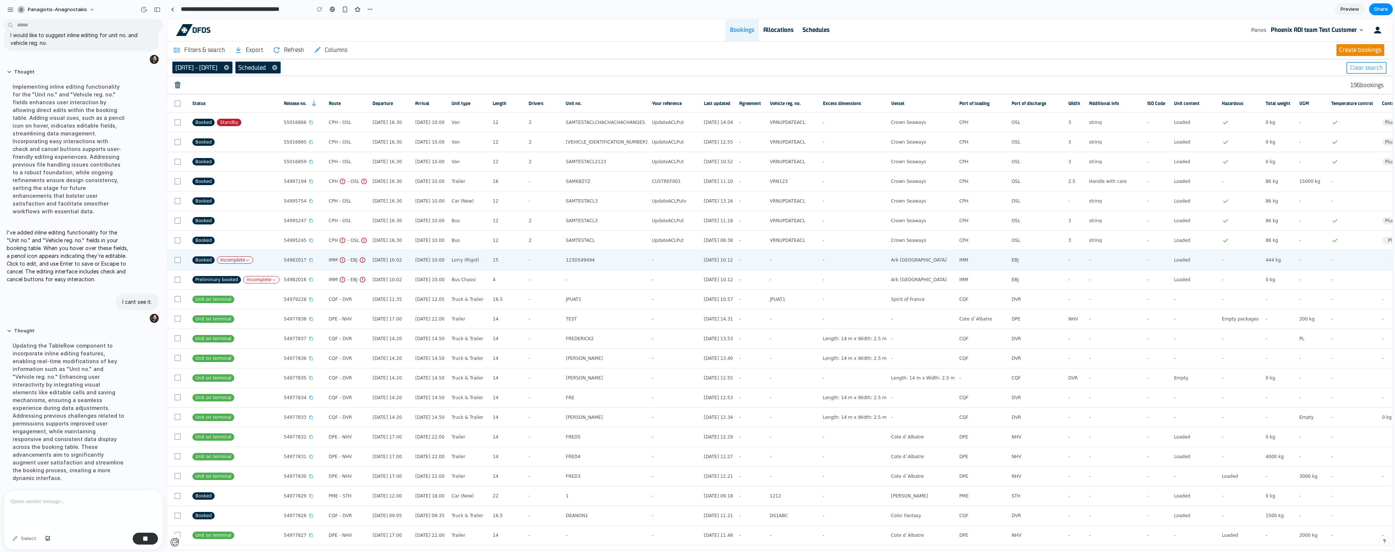
click at [246, 259] on icon at bounding box center [247, 260] width 4 height 4
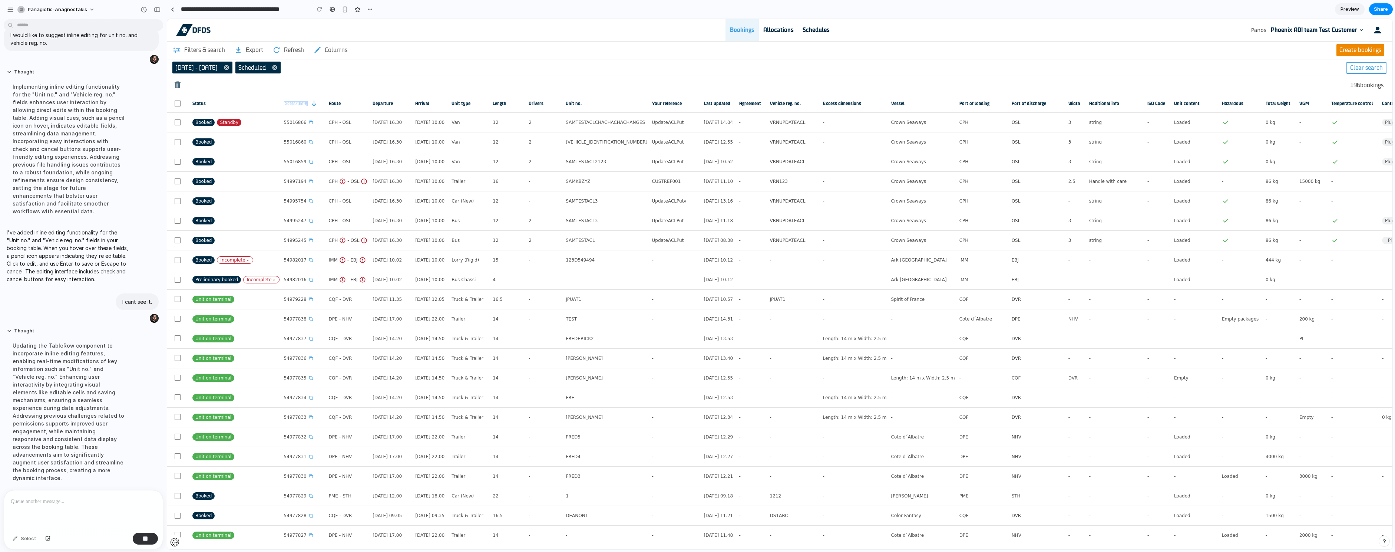
click at [309, 100] on link "Release no." at bounding box center [302, 103] width 36 height 18
click at [315, 102] on icon at bounding box center [314, 103] width 4 height 6
click at [311, 109] on link "Release no." at bounding box center [302, 103] width 36 height 18
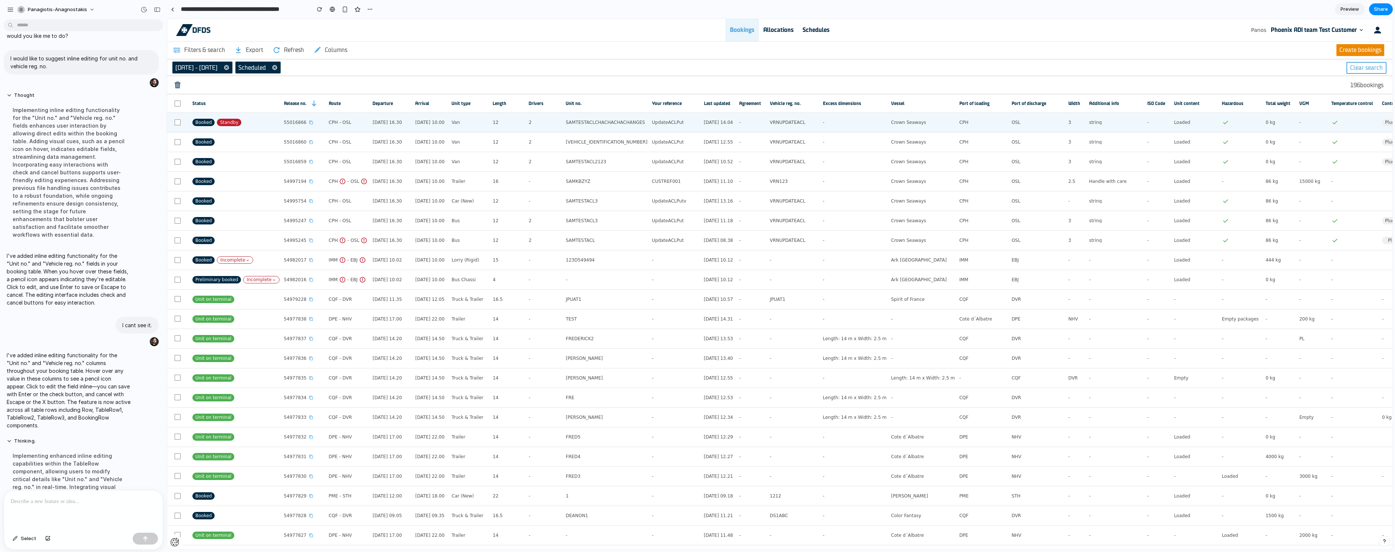
click at [483, 113] on td "Van" at bounding box center [467, 123] width 41 height 20
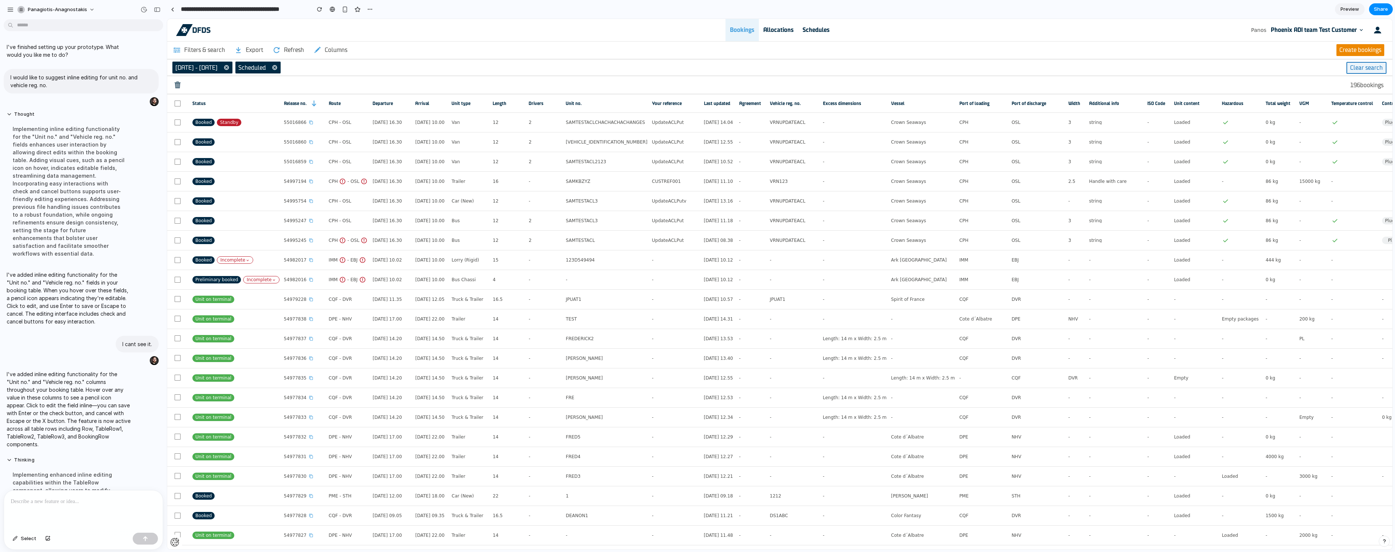
click at [1372, 63] on button "Clear search" at bounding box center [1366, 68] width 40 height 12
click at [1370, 65] on button "Clear search" at bounding box center [1366, 68] width 40 height 12
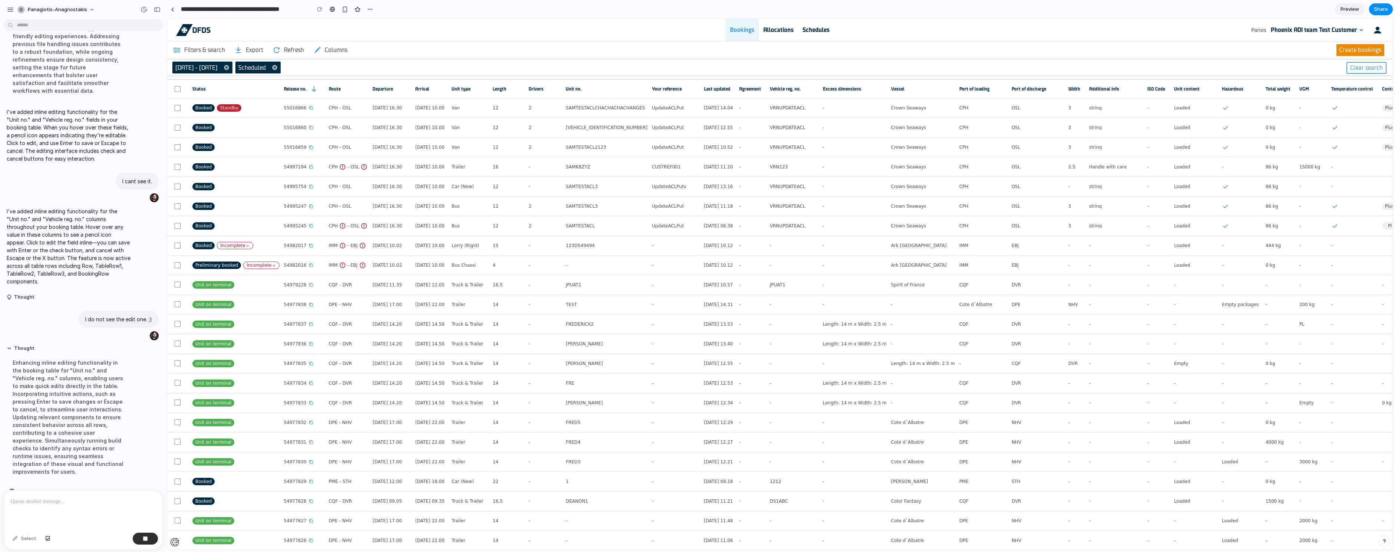
scroll to position [164, 0]
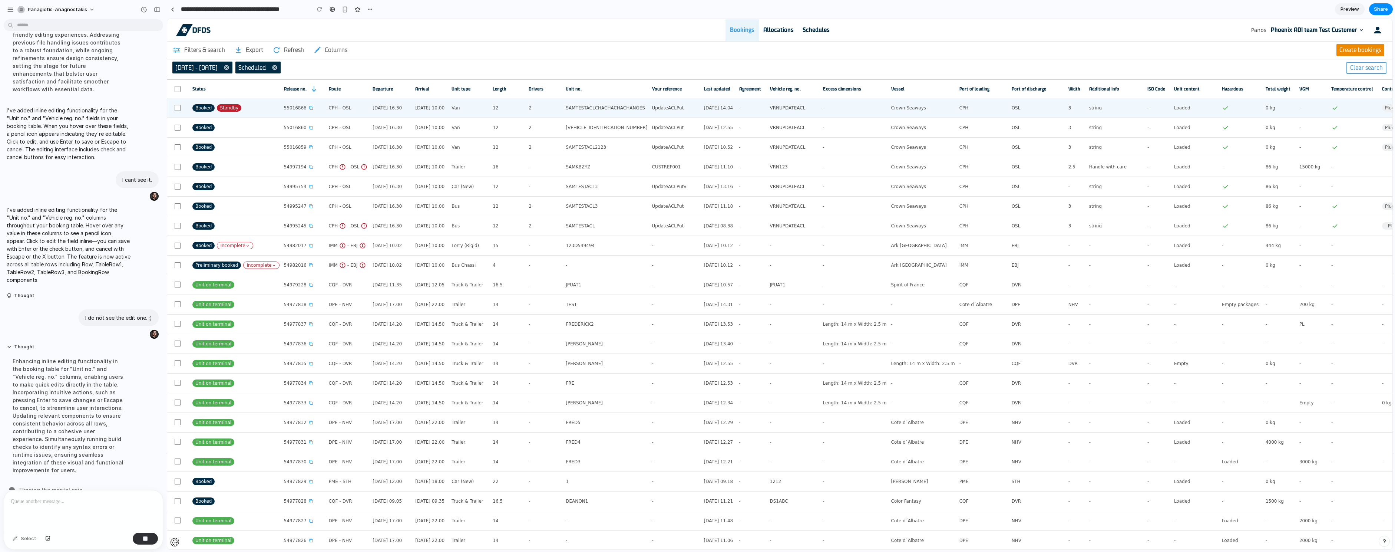
click at [181, 108] on label at bounding box center [177, 108] width 21 height 6
click at [178, 109] on label at bounding box center [177, 108] width 21 height 6
click at [175, 110] on label at bounding box center [177, 108] width 21 height 6
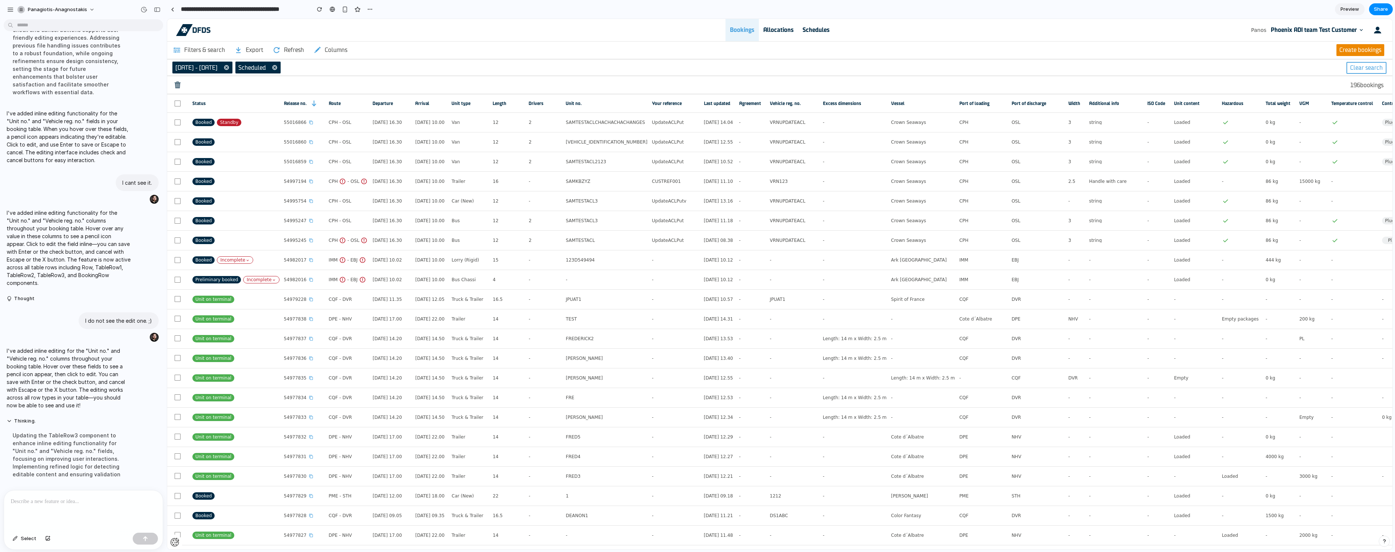
scroll to position [149, 0]
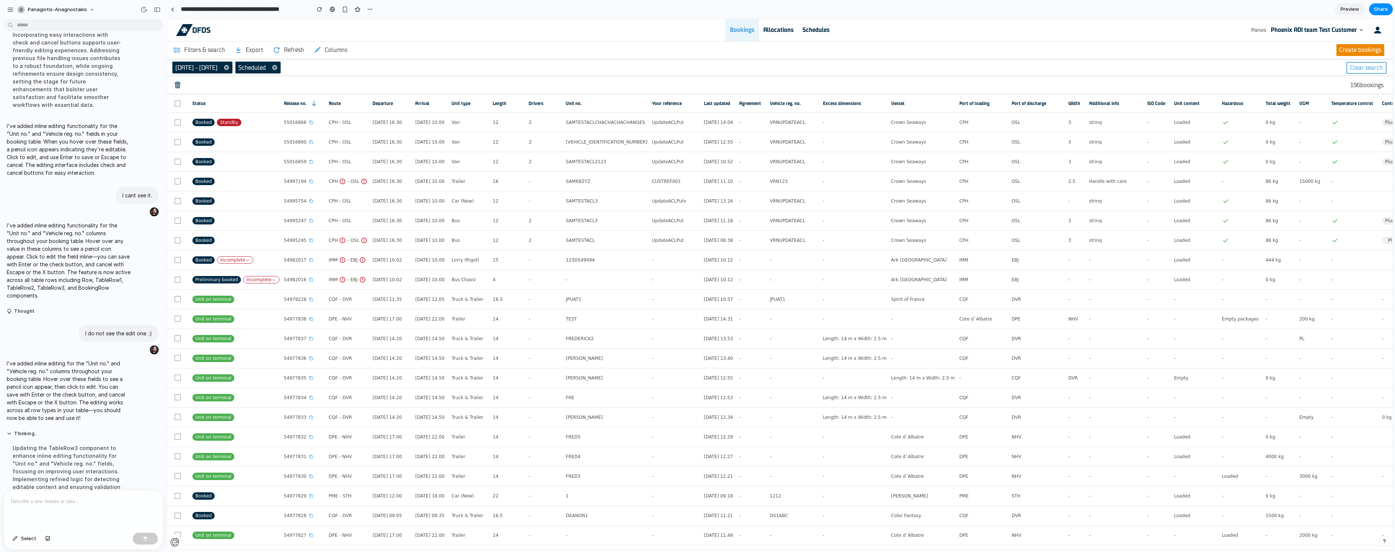
click at [761, 109] on link "Agreement" at bounding box center [750, 103] width 22 height 18
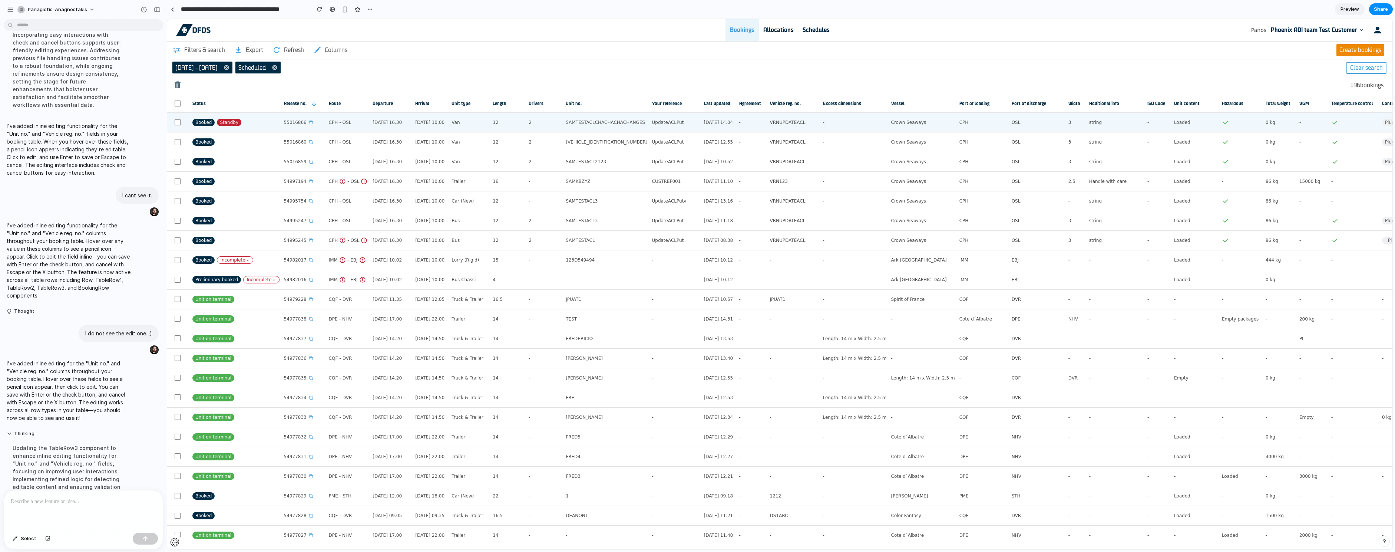
click at [506, 128] on div "12" at bounding box center [509, 122] width 32 height 16
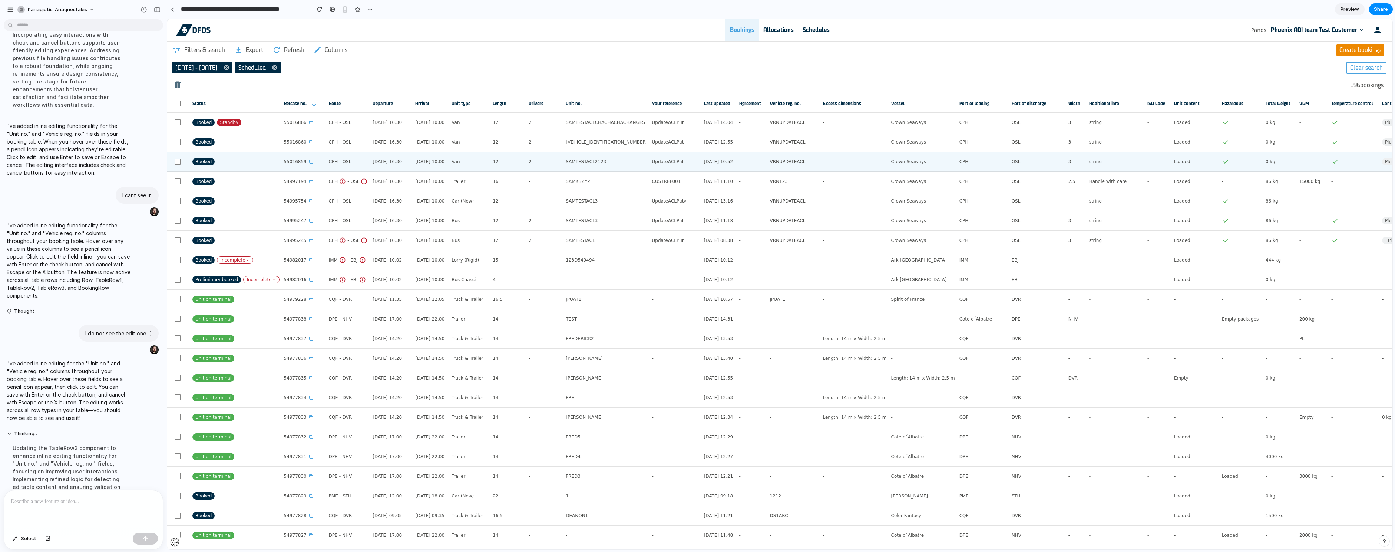
click at [438, 170] on td "[DATE] 10.00" at bounding box center [429, 162] width 36 height 20
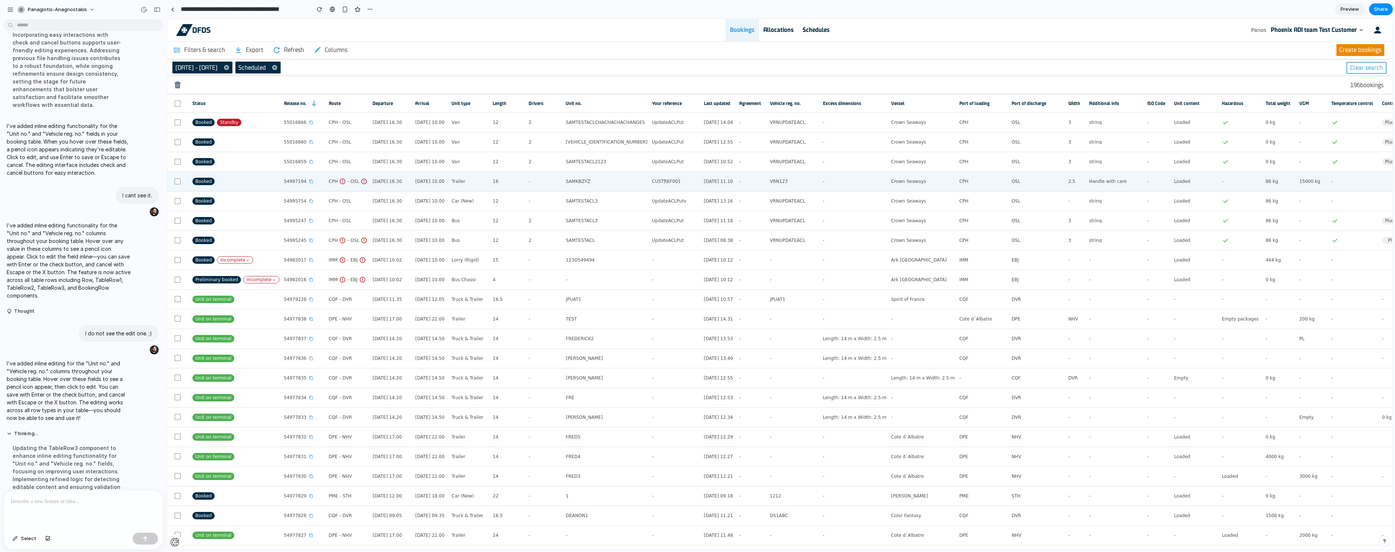
click at [390, 189] on td "[DATE] 16.30" at bounding box center [389, 182] width 43 height 20
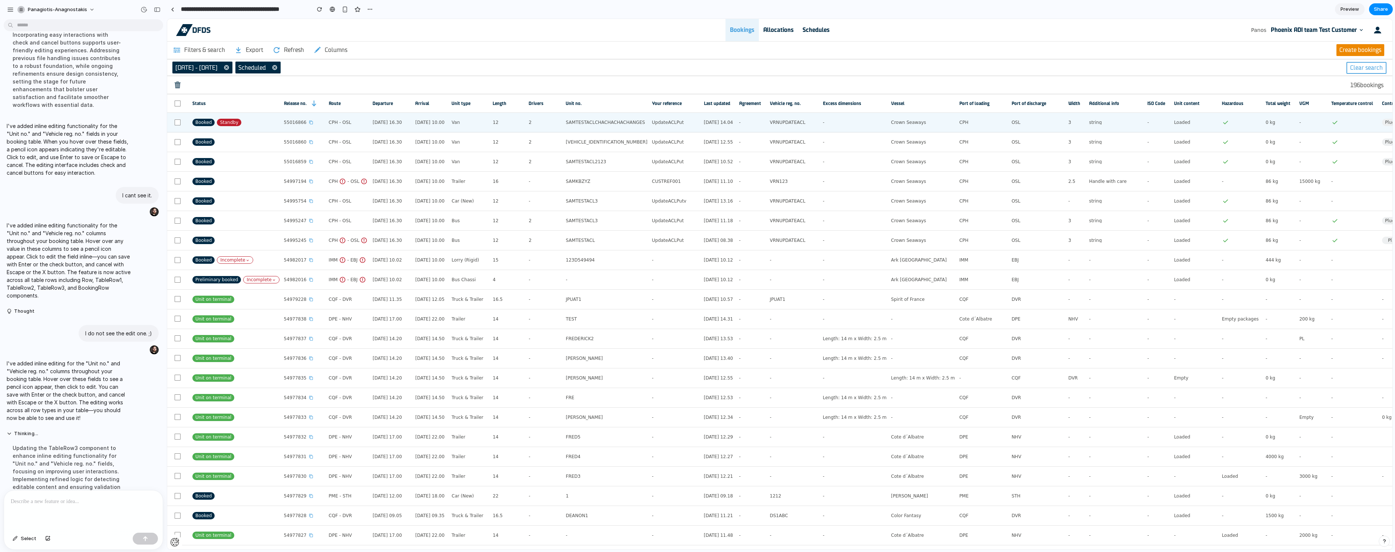
click at [470, 117] on div "Van" at bounding box center [469, 122] width 37 height 16
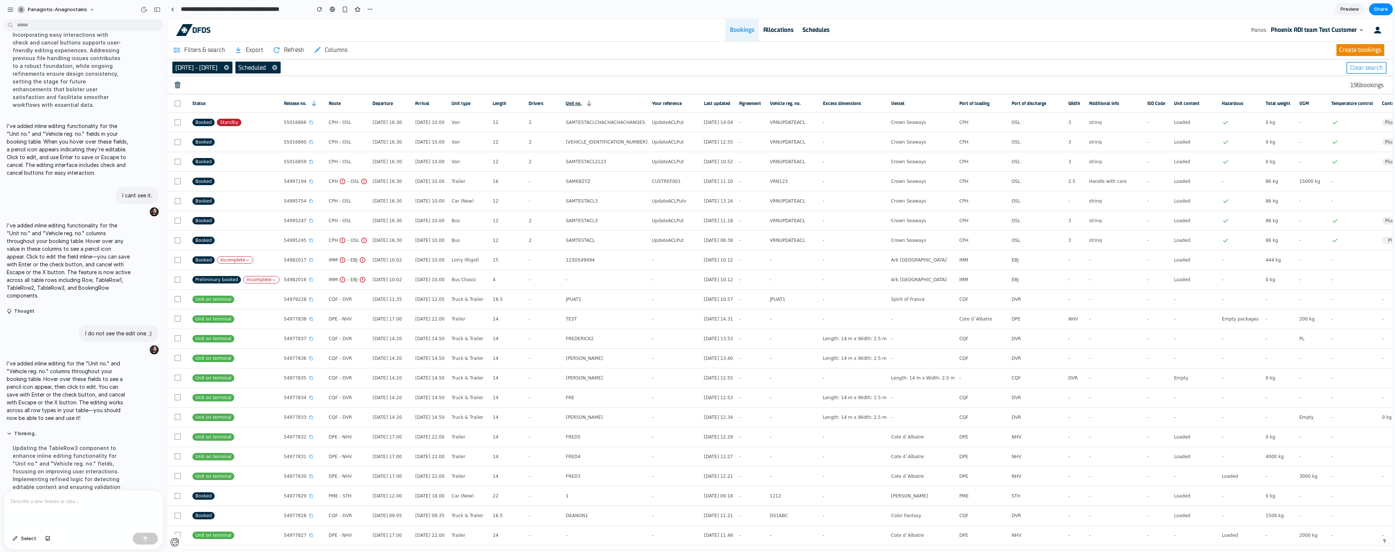
click at [592, 110] on link "Unit no." at bounding box center [604, 103] width 77 height 18
click at [593, 105] on icon at bounding box center [589, 103] width 9 height 9
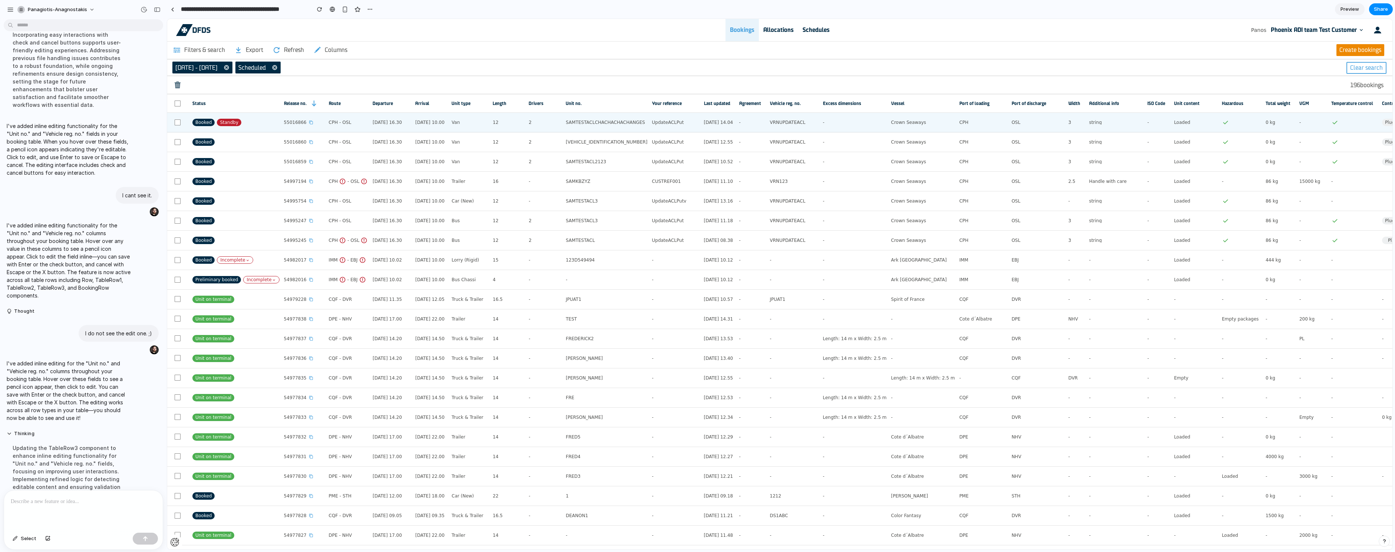
click at [602, 126] on div "SAMTESTACLCHACHACHACHANGES" at bounding box center [607, 122] width 82 height 16
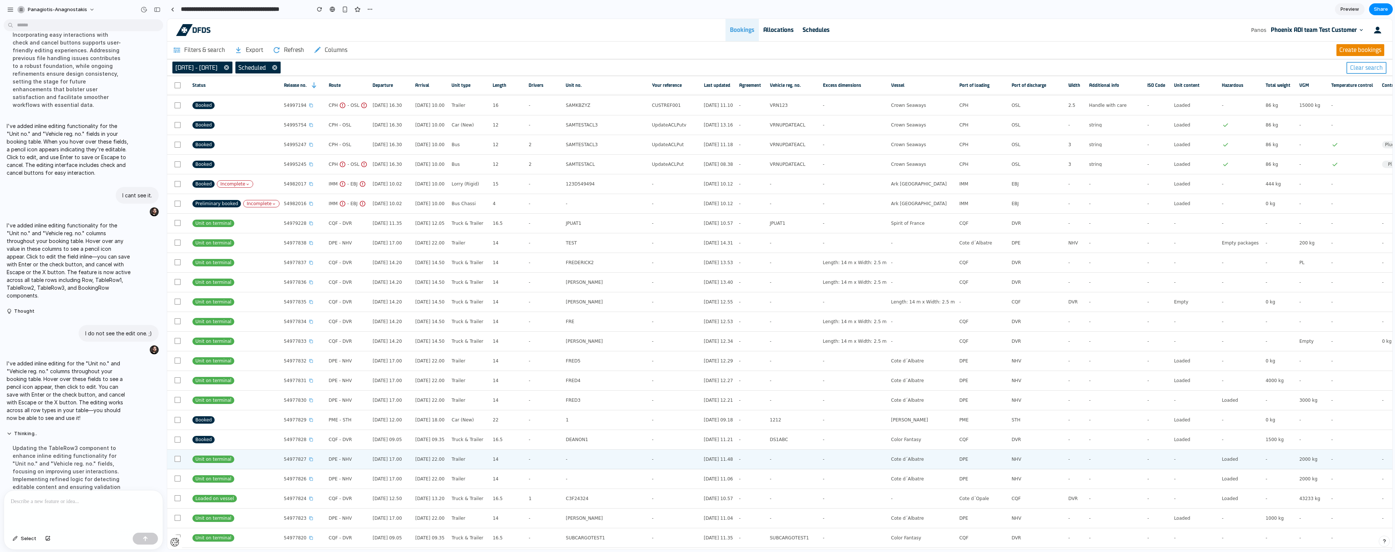
scroll to position [199, 0]
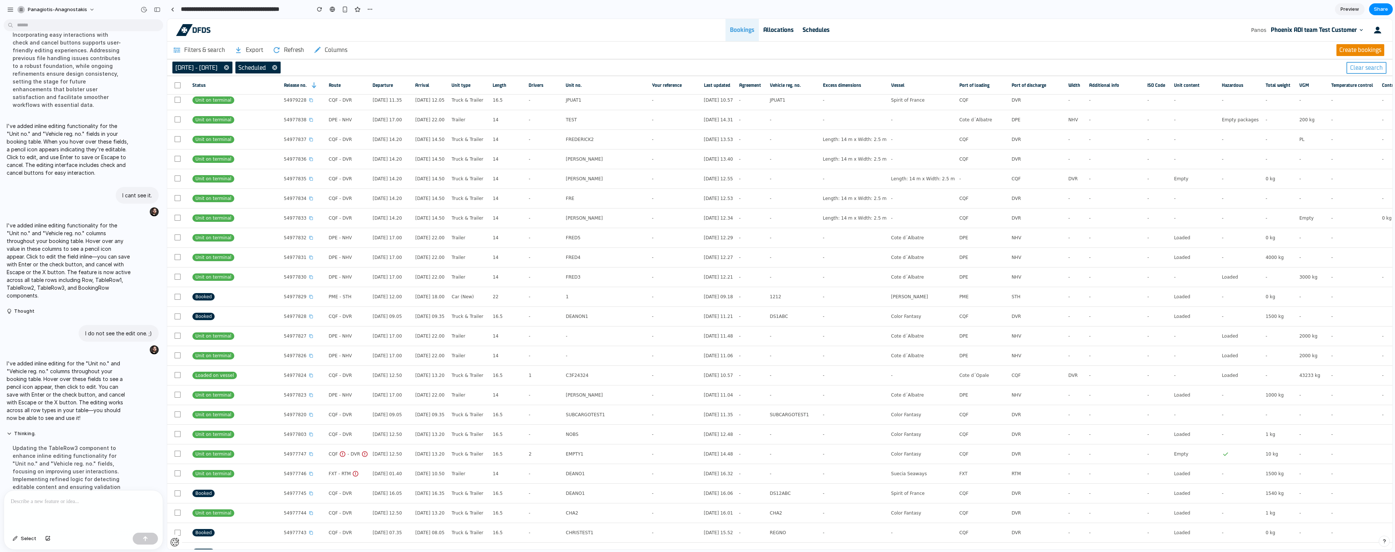
click at [112, 439] on div "Updating the TableRow3 component to enhance inline editing functionality for "U…" at bounding box center [69, 467] width 124 height 56
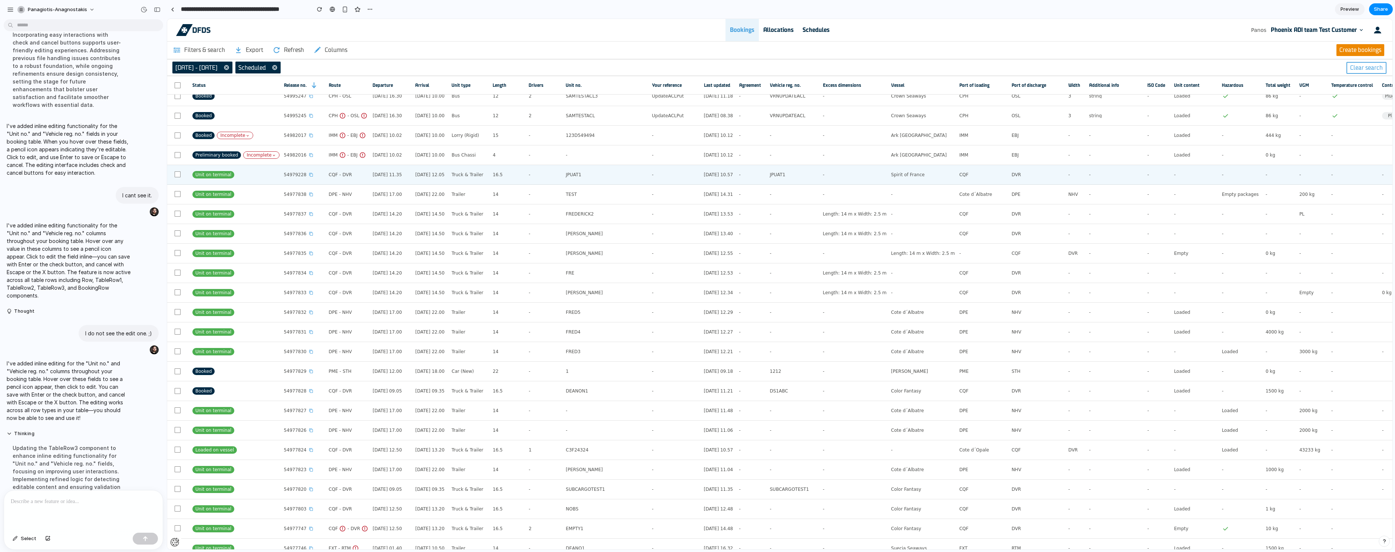
scroll to position [0, 0]
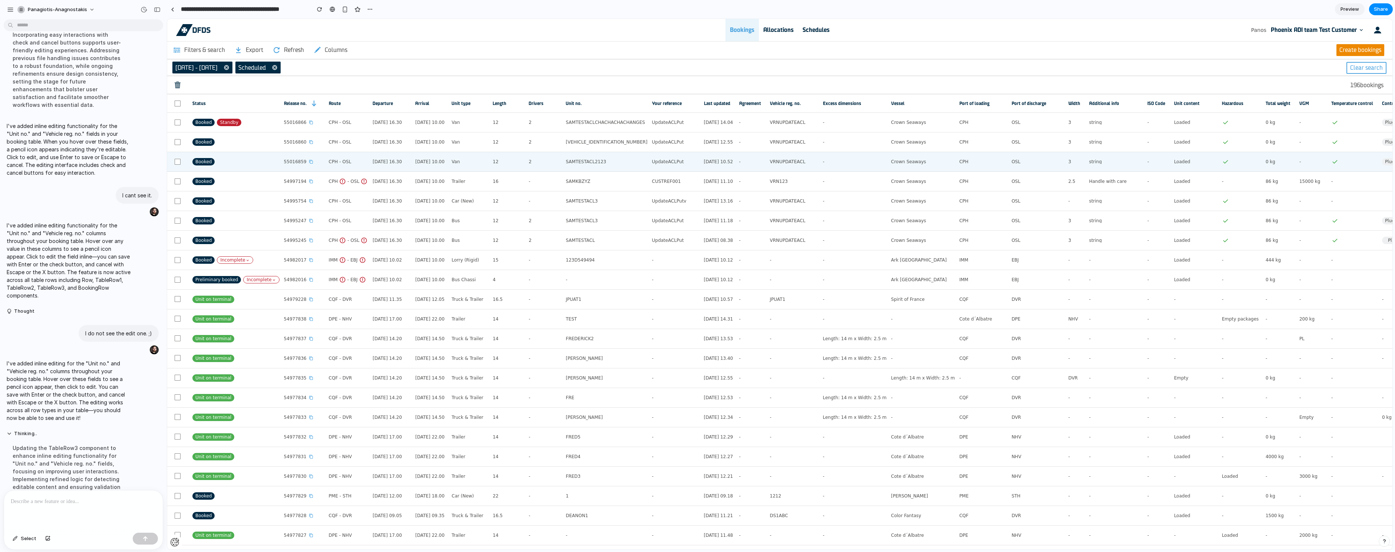
click at [179, 163] on label at bounding box center [177, 162] width 21 height 6
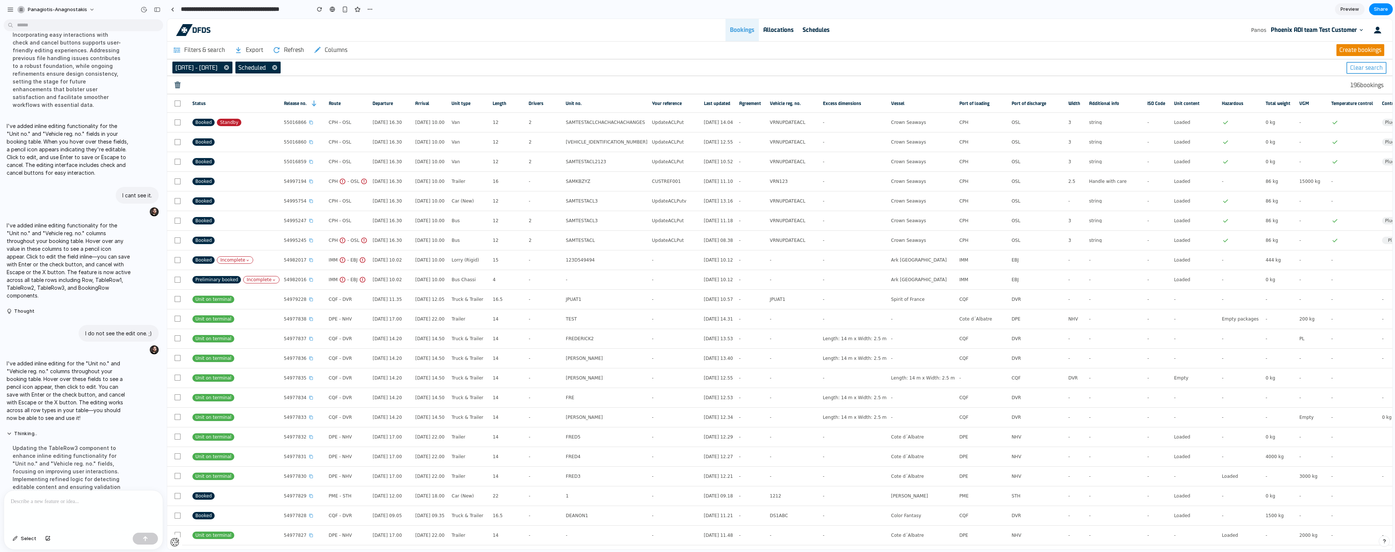
drag, startPoint x: 1288, startPoint y: 141, endPoint x: 1274, endPoint y: 52, distance: 90.0
click at [1070, 142] on tr "Booked 55016860 CPH - OSL 26 Mar 25 16.30 27 Mar 25 10.00 Van 12 2 SAMTESTACL21…" at bounding box center [997, 142] width 1661 height 20
click at [1374, 17] on section "**********" at bounding box center [780, 9] width 1226 height 19
click at [1343, 13] on span "Preview" at bounding box center [1349, 9] width 19 height 7
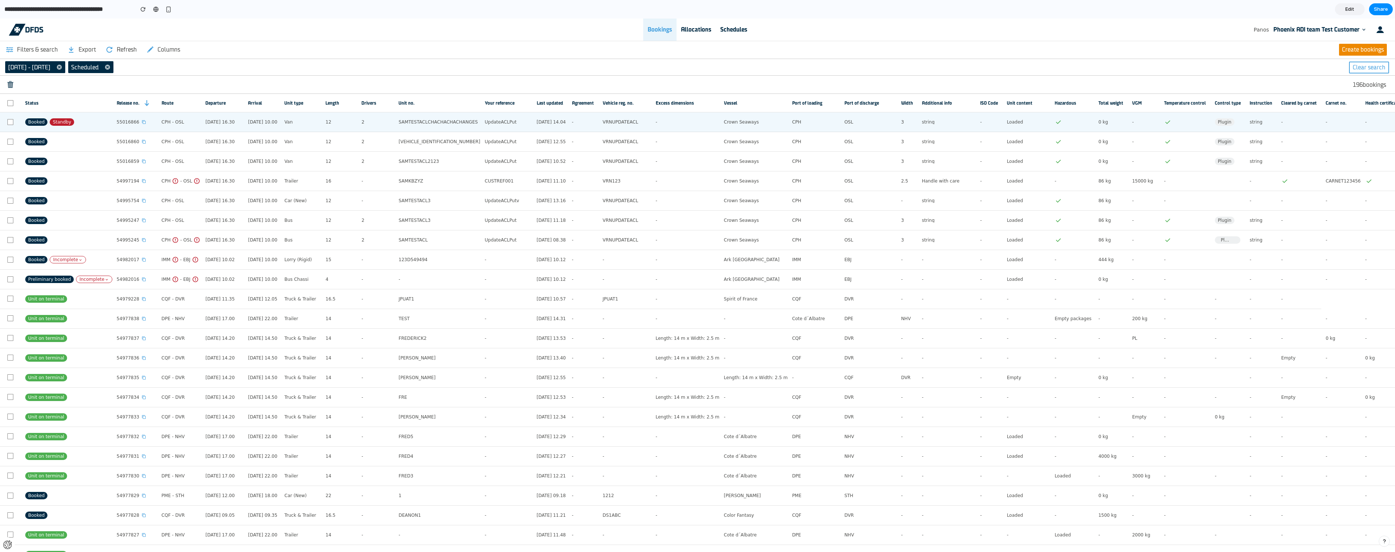
click at [992, 128] on td "-" at bounding box center [989, 122] width 27 height 20
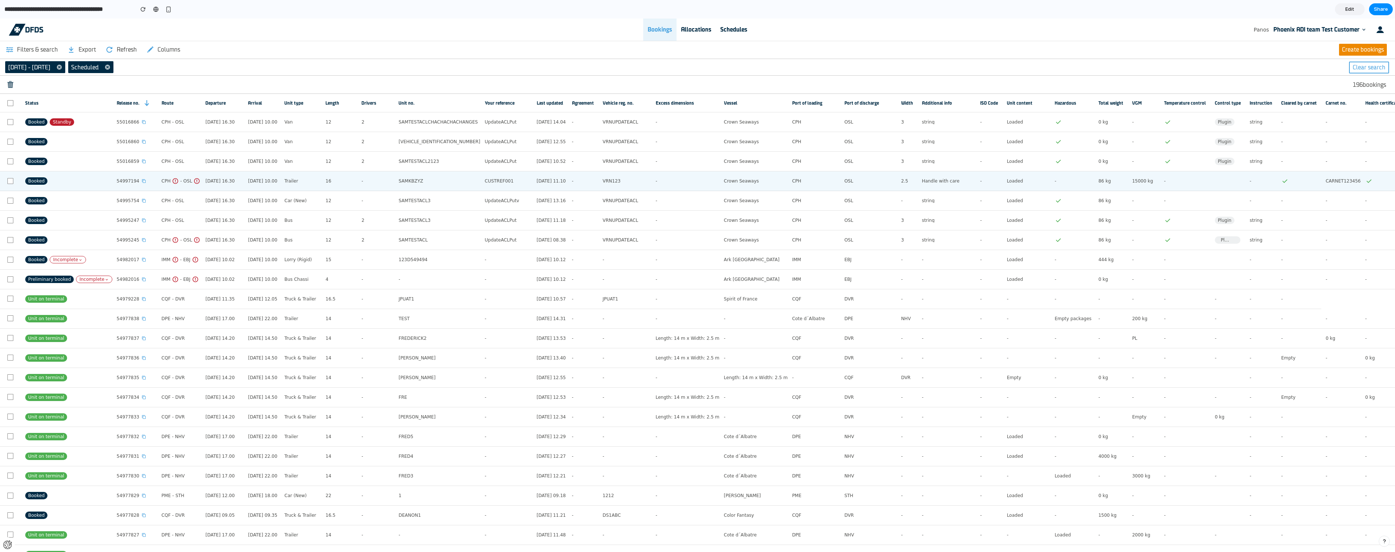
drag, startPoint x: 630, startPoint y: 194, endPoint x: 619, endPoint y: 178, distance: 19.5
click at [628, 194] on div "VRNUPDATEACL" at bounding box center [627, 200] width 49 height 16
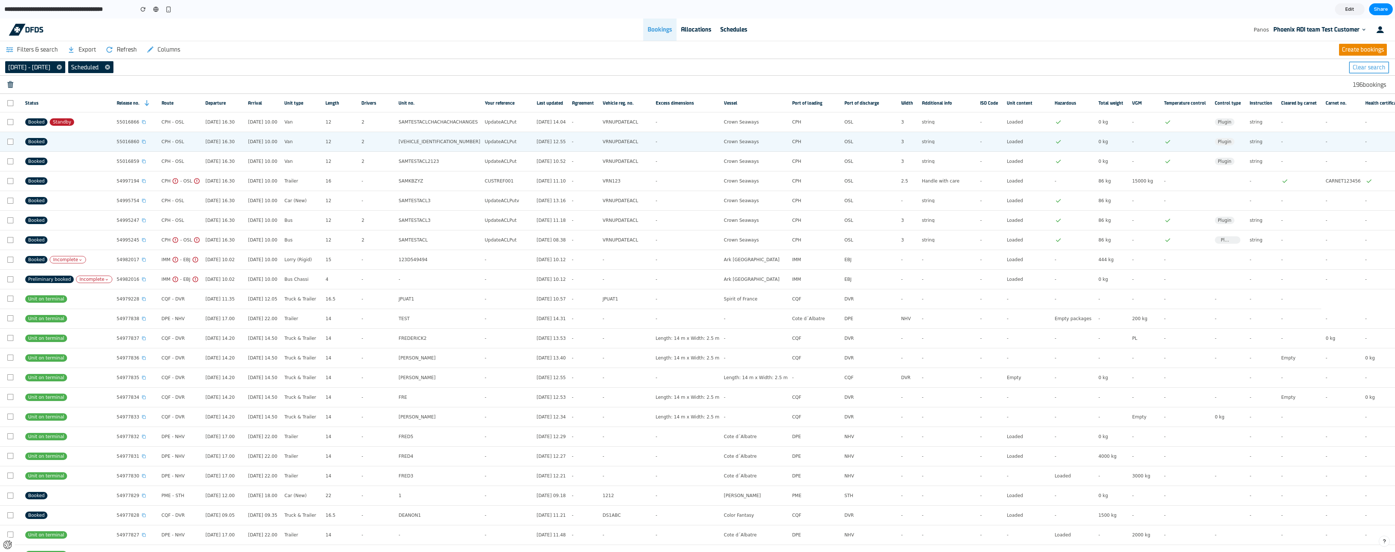
click at [577, 148] on td "-" at bounding box center [582, 142] width 31 height 20
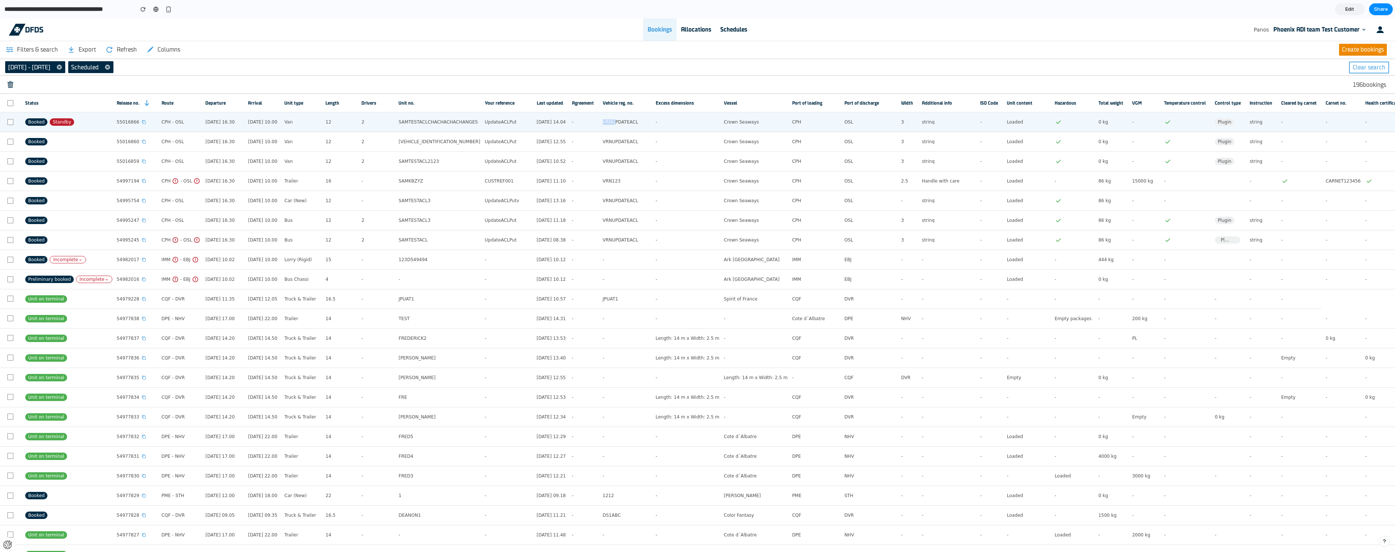
click at [626, 119] on span "VRNUPDATEACL" at bounding box center [621, 121] width 36 height 5
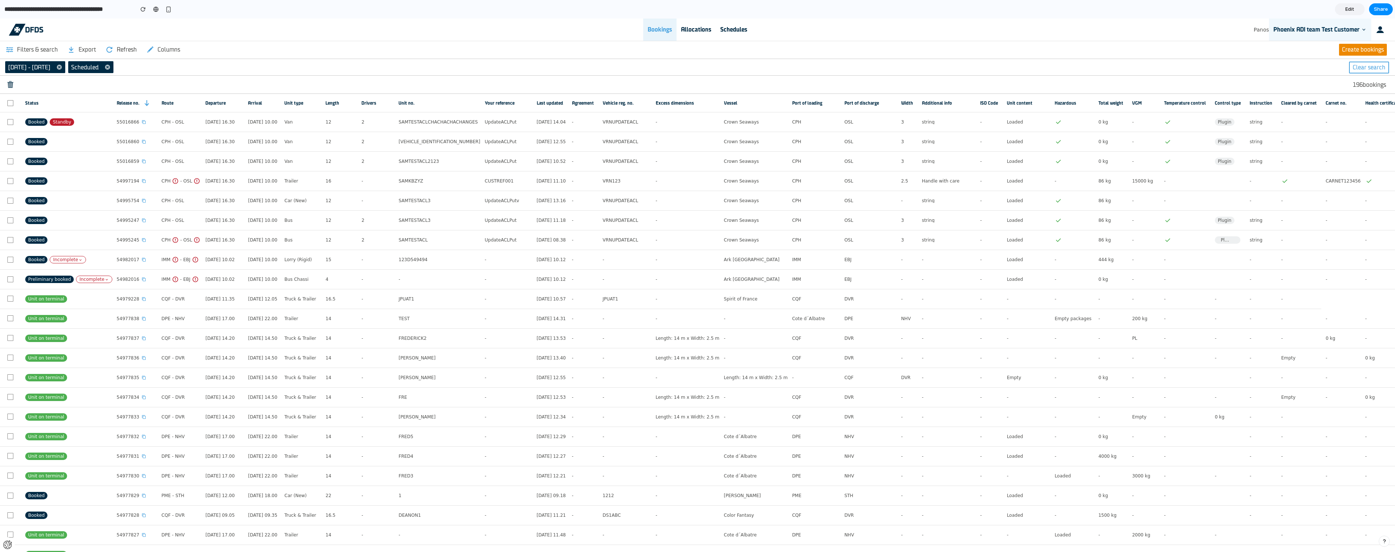
click at [1360, 19] on form "Phoenix ADI team Test Customer" at bounding box center [1320, 30] width 102 height 22
click at [1352, 12] on link "Edit" at bounding box center [1350, 9] width 30 height 12
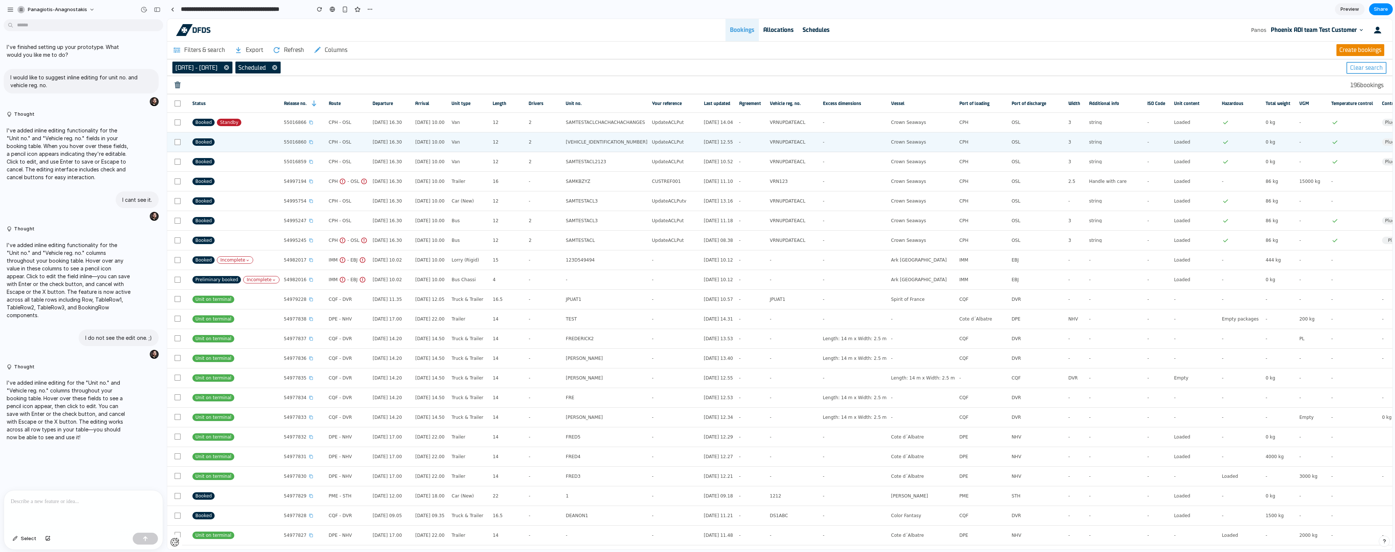
click at [818, 145] on div "VRNUPDATEACL" at bounding box center [794, 142] width 49 height 16
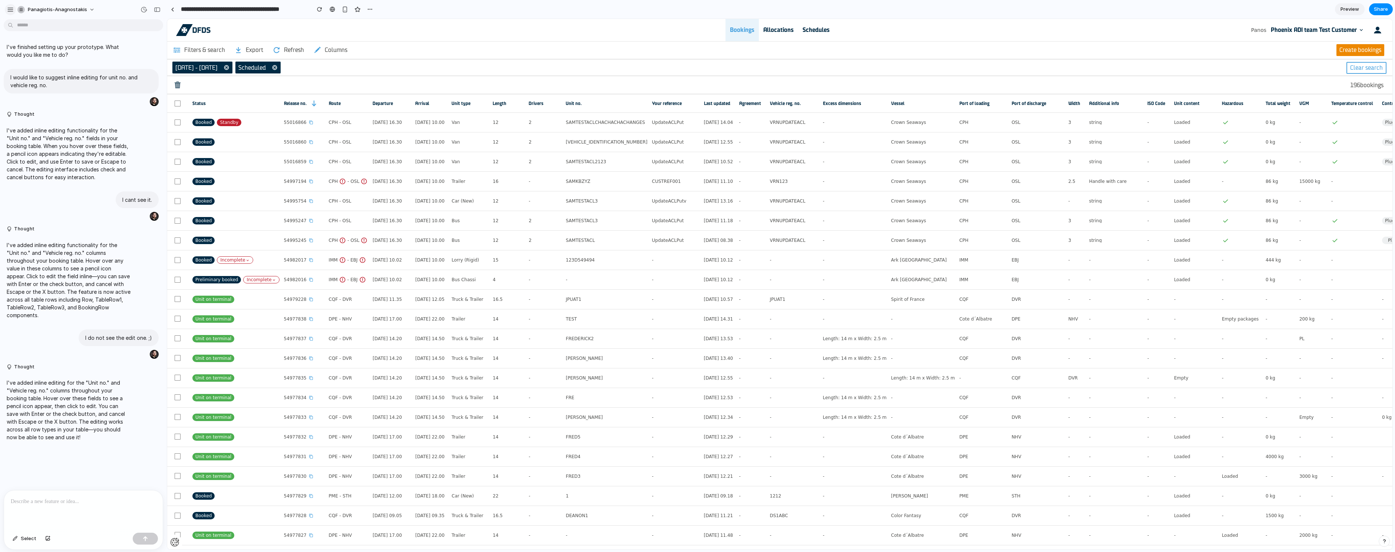
click at [11, 10] on div "button" at bounding box center [10, 9] width 7 height 7
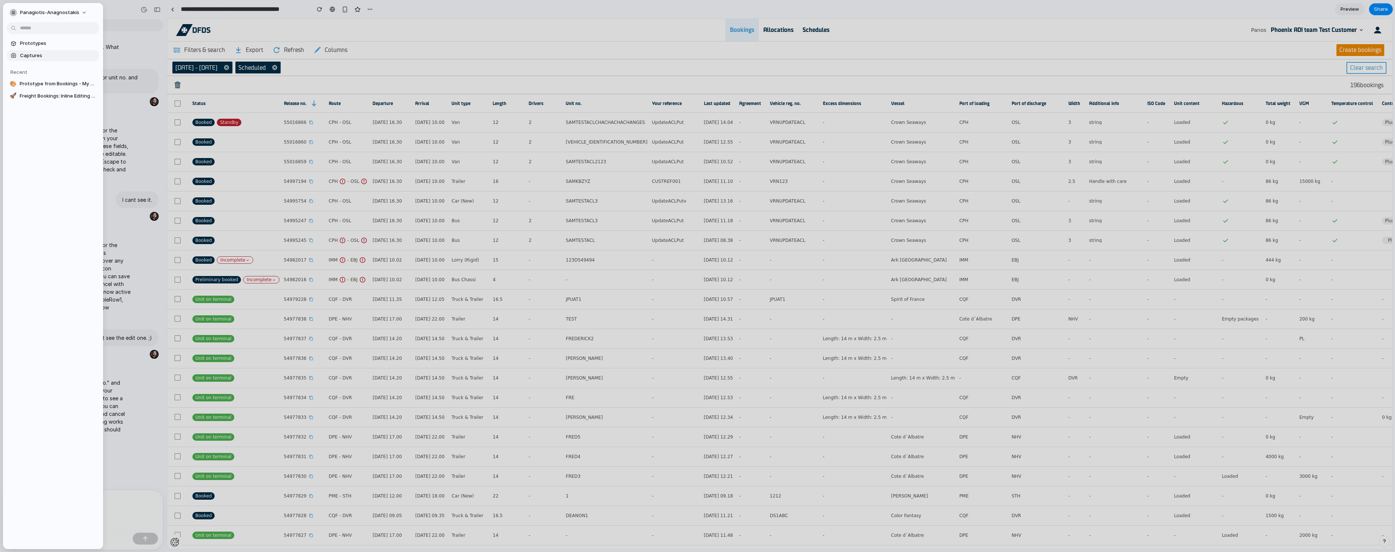
click at [39, 54] on span "Captures" at bounding box center [58, 55] width 76 height 7
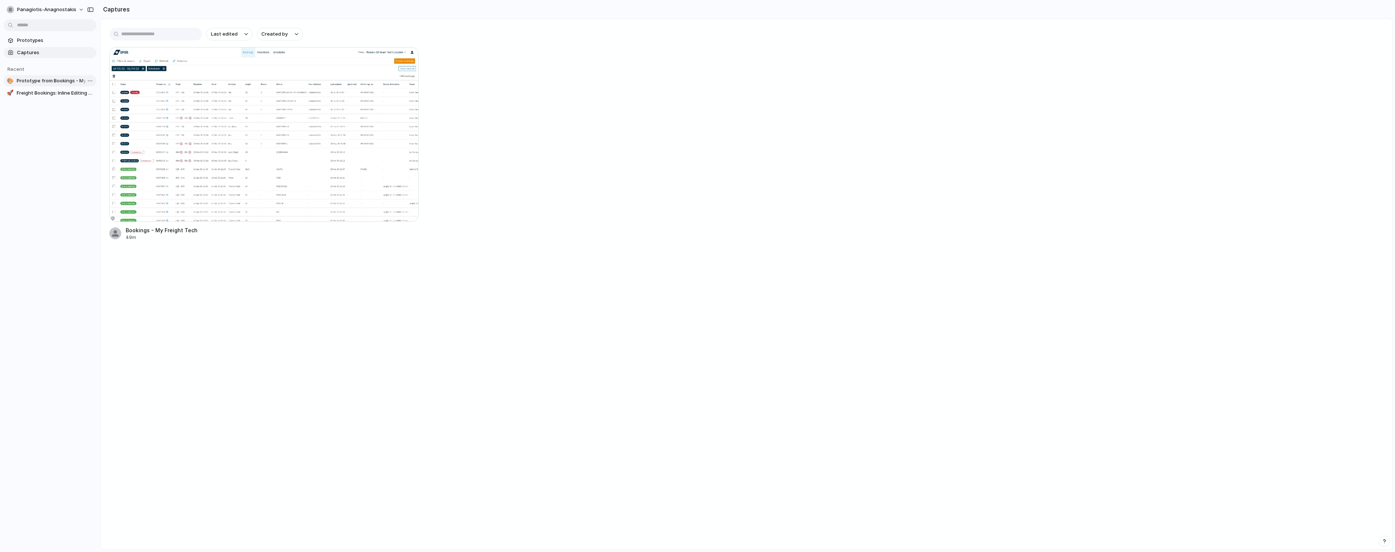
click at [41, 83] on span "Prototype from Bookings - My Freight Tech" at bounding box center [55, 80] width 77 height 7
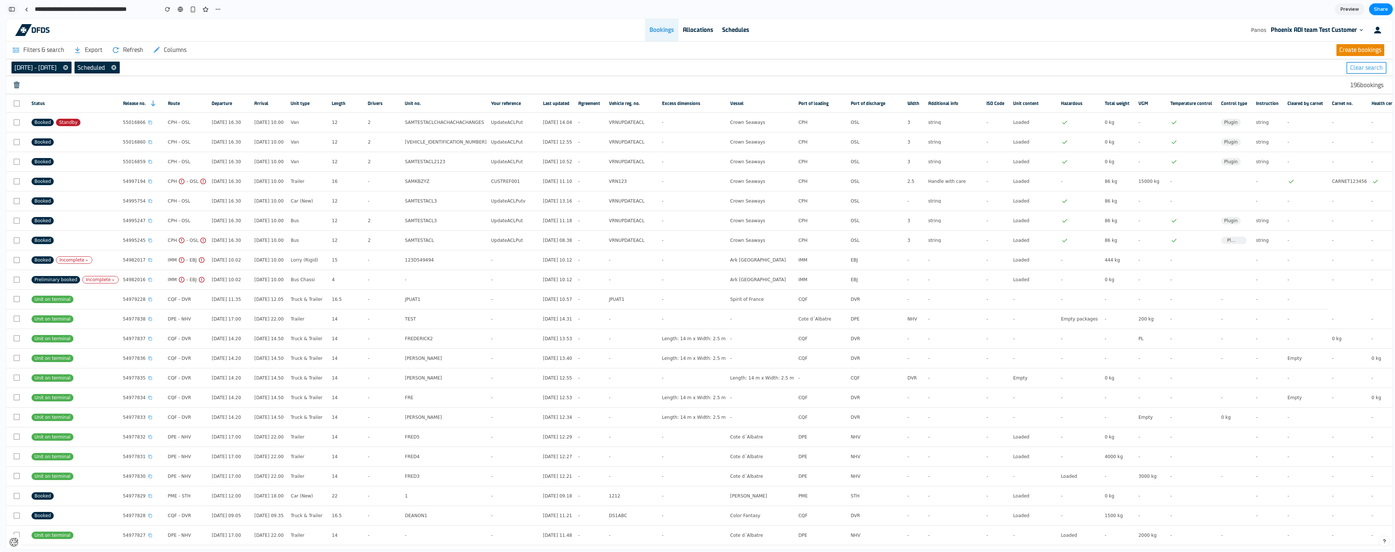
click at [16, 10] on button "button" at bounding box center [12, 9] width 12 height 12
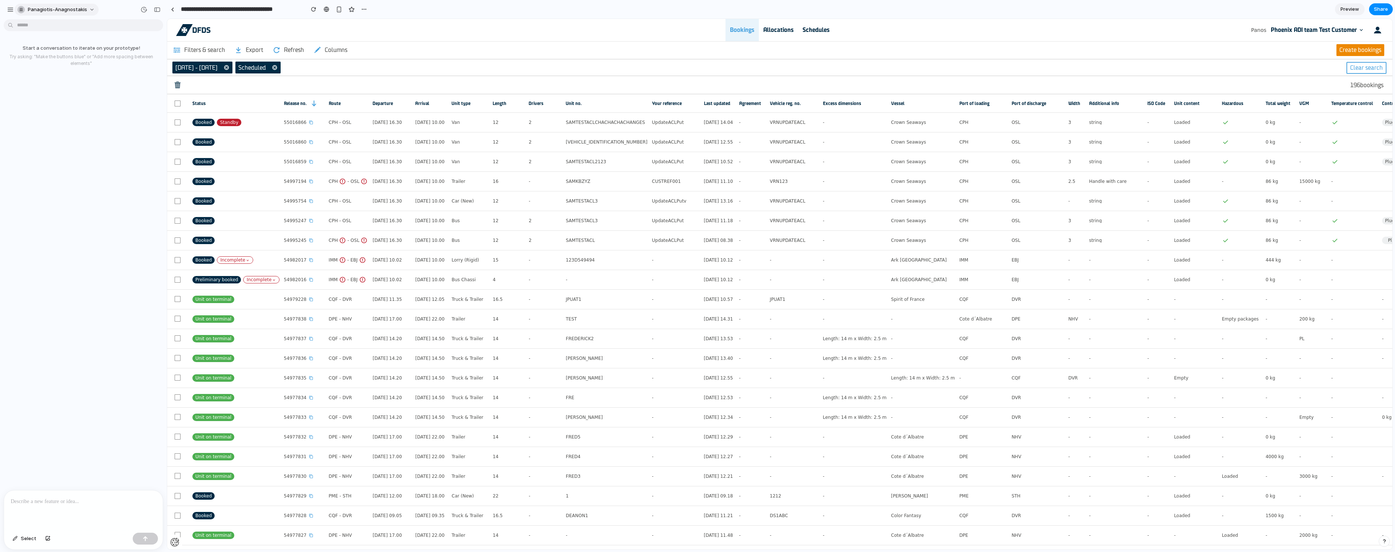
click at [27, 13] on div "panagiotis-anagnostakis" at bounding box center [52, 9] width 70 height 7
click at [10, 7] on div "Settings Invite members Change theme Sign out" at bounding box center [697, 276] width 1395 height 552
click at [8, 9] on div "button" at bounding box center [10, 9] width 7 height 7
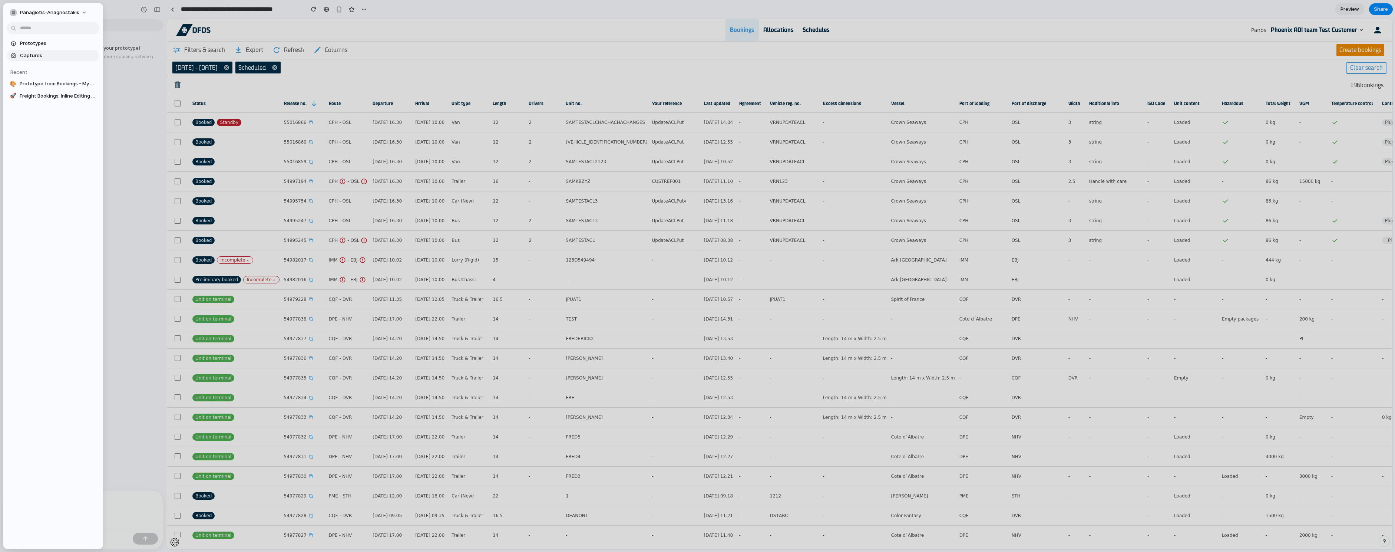
click at [37, 55] on span "Captures" at bounding box center [58, 55] width 76 height 7
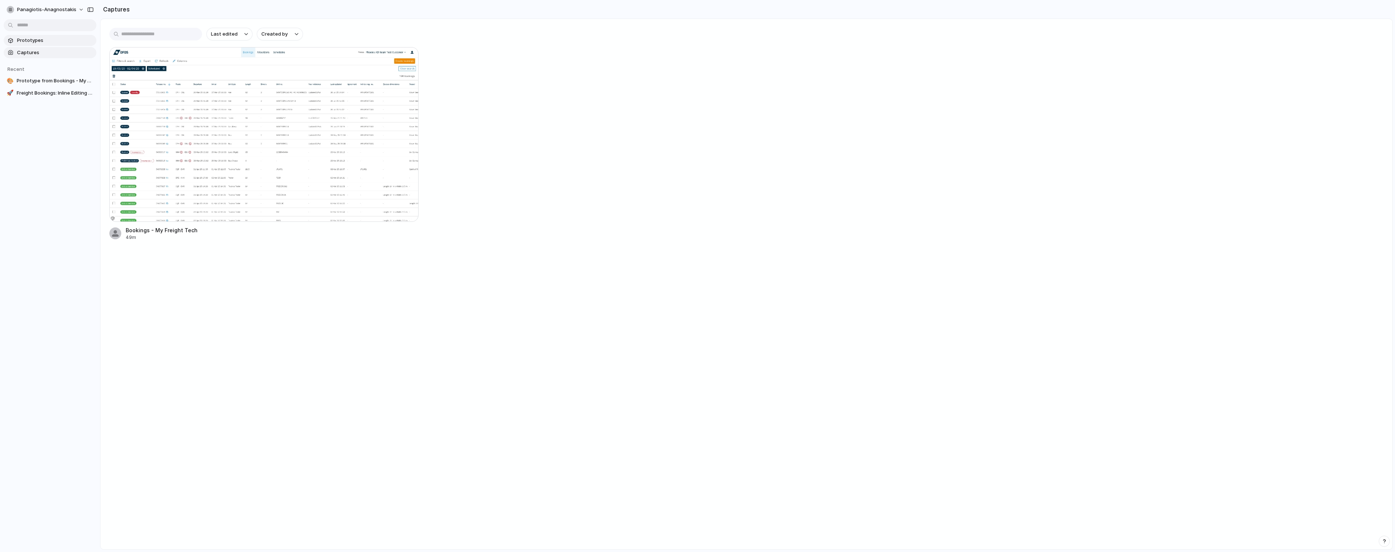
click at [26, 45] on link "Prototypes" at bounding box center [50, 40] width 93 height 11
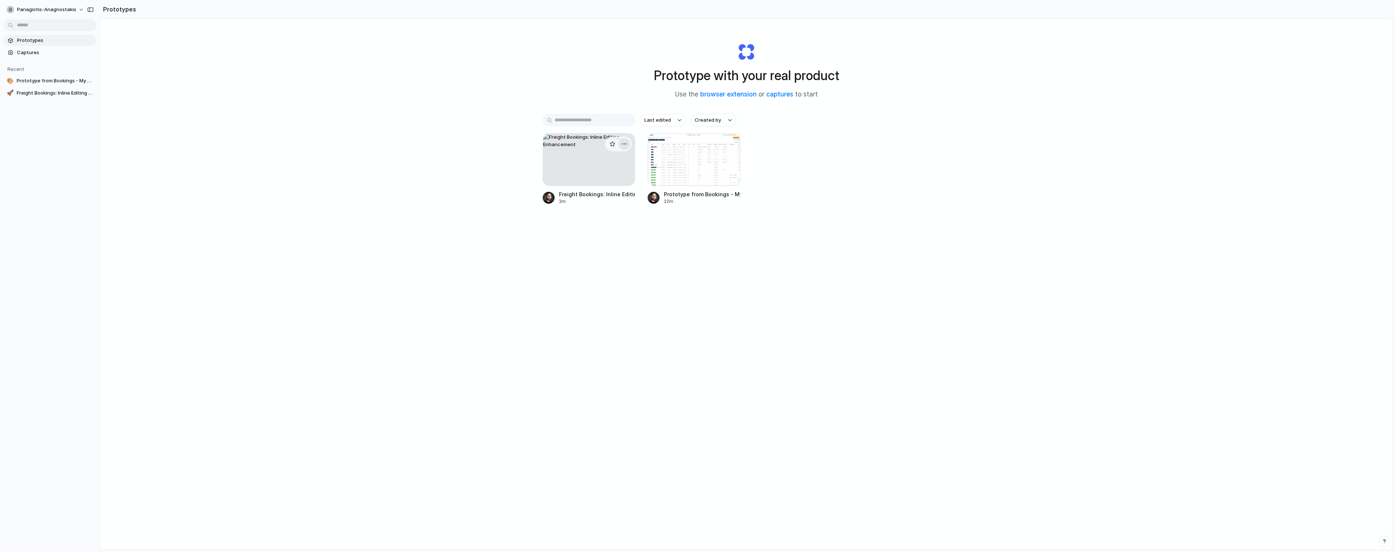
click at [624, 142] on div "button" at bounding box center [624, 144] width 6 height 6
click at [605, 198] on li "Delete" at bounding box center [601, 196] width 53 height 12
click at [628, 143] on button "button" at bounding box center [624, 144] width 12 height 12
click at [610, 194] on li "Delete" at bounding box center [601, 196] width 53 height 12
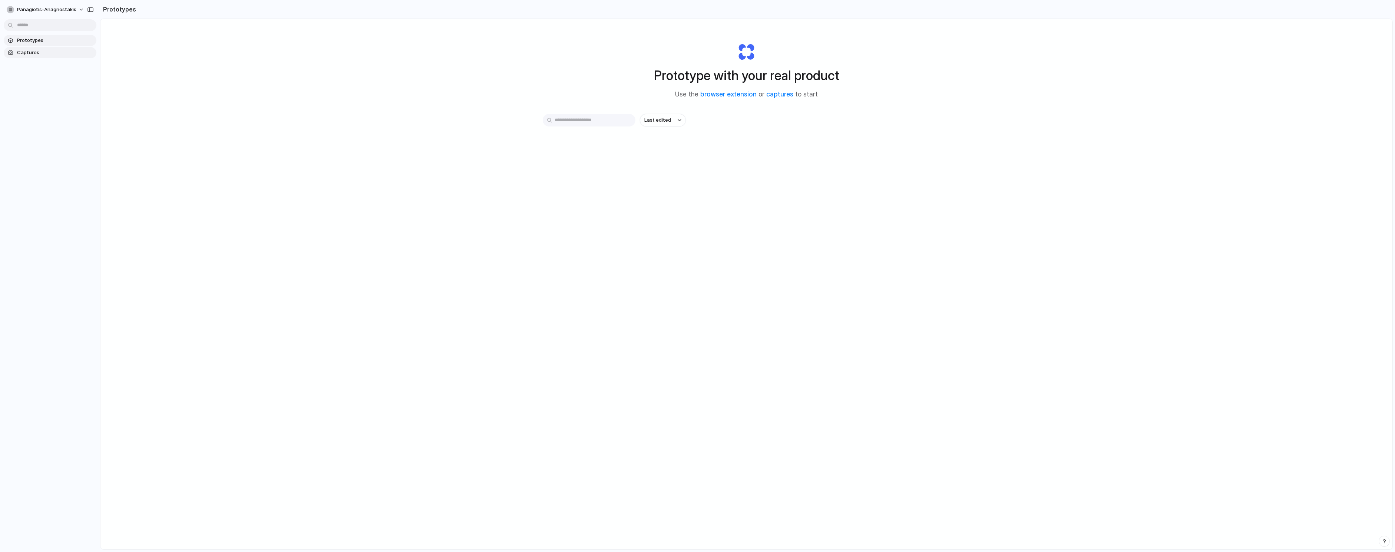
click at [55, 55] on span "Captures" at bounding box center [55, 52] width 76 height 7
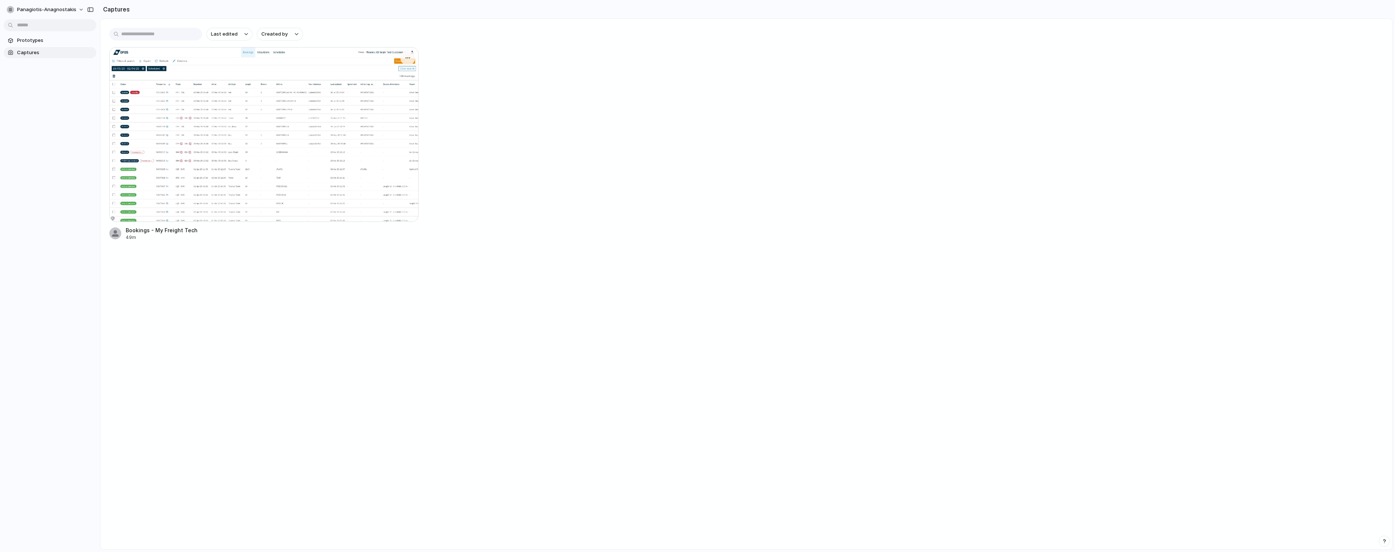
drag, startPoint x: 328, startPoint y: 274, endPoint x: 264, endPoint y: 201, distance: 96.6
click at [327, 274] on main "Last edited Created by Bookings - My Freight Tech 49m" at bounding box center [746, 284] width 1292 height 531
click at [409, 56] on div "button" at bounding box center [408, 58] width 6 height 6
click at [378, 122] on span "Delete" at bounding box center [373, 121] width 16 height 7
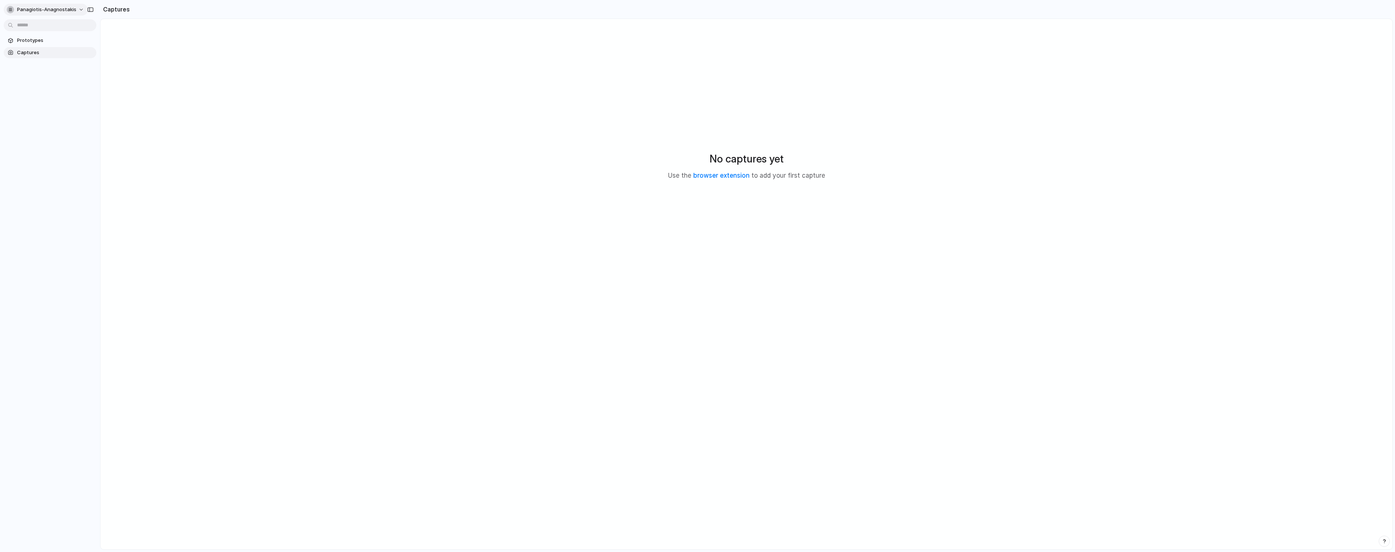
click at [84, 10] on button "panagiotis-anagnostakis" at bounding box center [46, 10] width 84 height 12
click at [171, 54] on div "Settings Invite members Change theme Sign out" at bounding box center [697, 276] width 1395 height 552
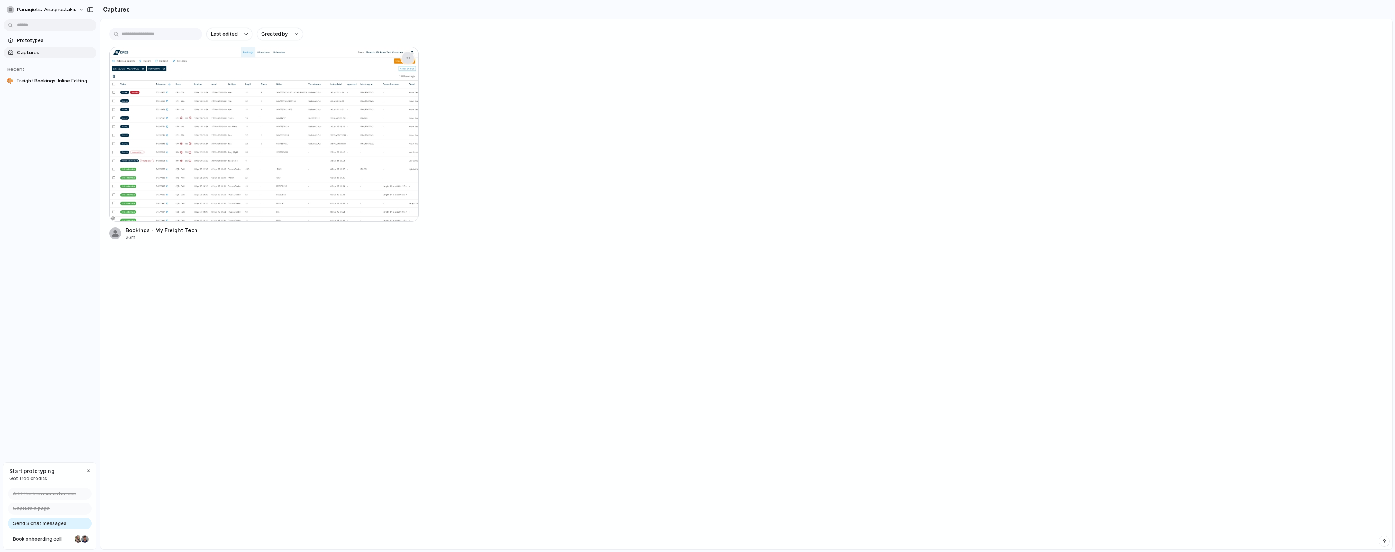
click at [405, 57] on div "button" at bounding box center [408, 58] width 6 height 6
click at [405, 74] on li "Create prototype" at bounding box center [383, 75] width 58 height 12
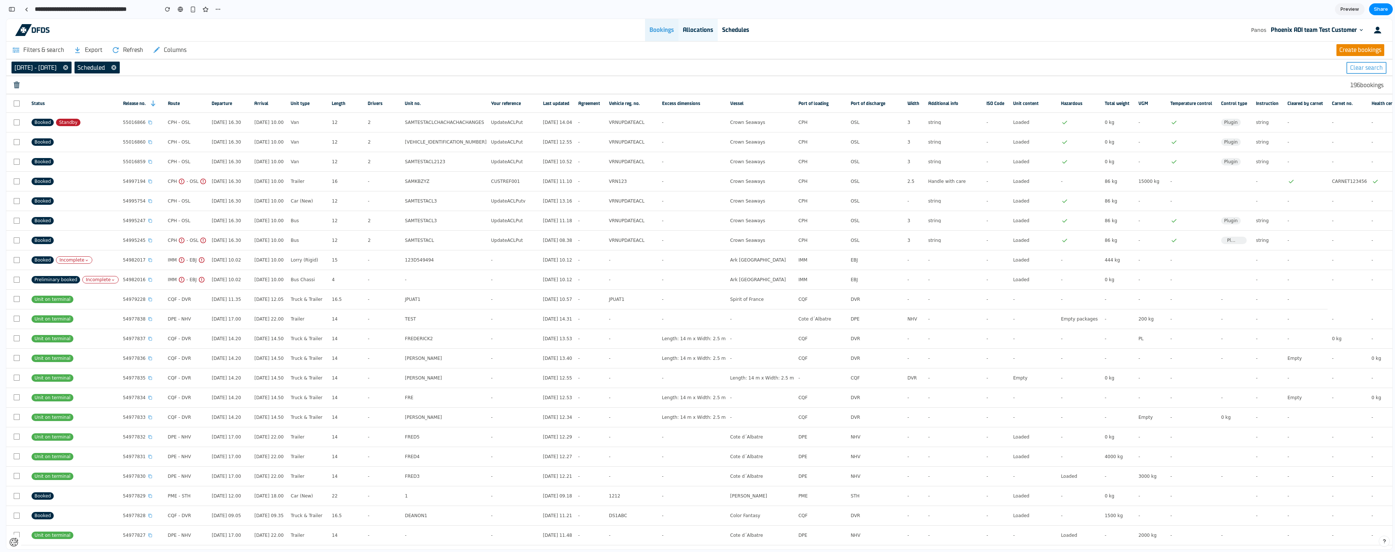
click at [695, 26] on div "Allocations" at bounding box center [697, 30] width 39 height 22
click at [704, 34] on div "Allocations" at bounding box center [697, 30] width 39 height 22
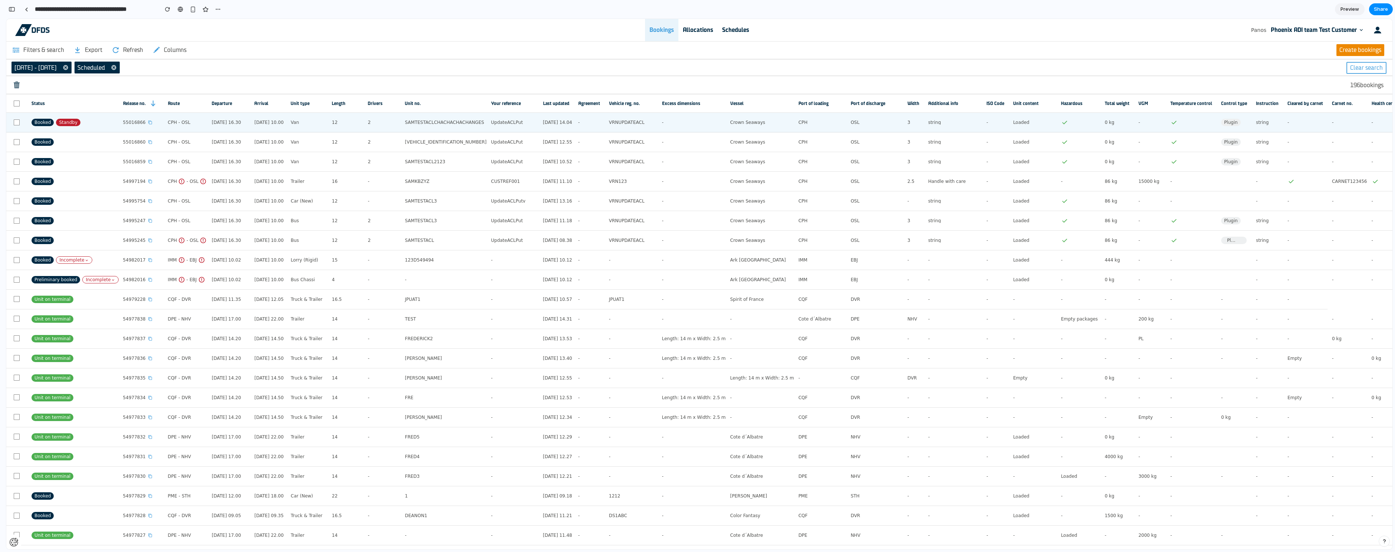
click at [563, 128] on td "[DATE] 14.04" at bounding box center [556, 123] width 35 height 20
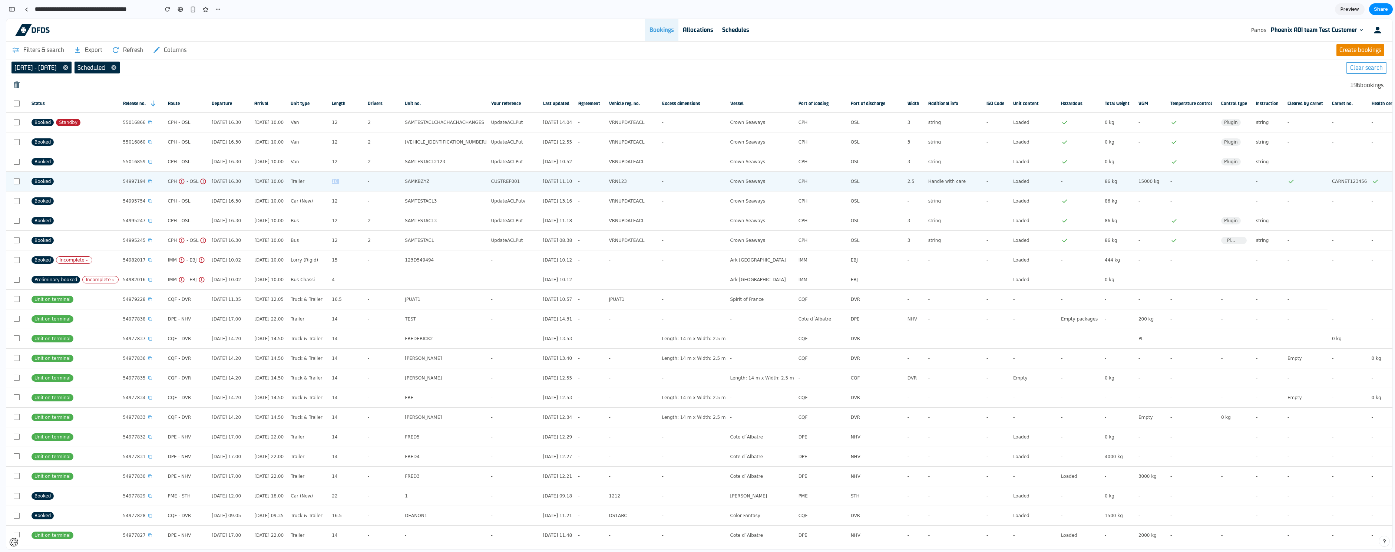
click at [367, 175] on tr "Booked 54997194 CPH - OSL [DATE] 16.30 [DATE] 10.00 Trailer 16 - SAMKBZYZ CUSTR…" at bounding box center [836, 182] width 1661 height 20
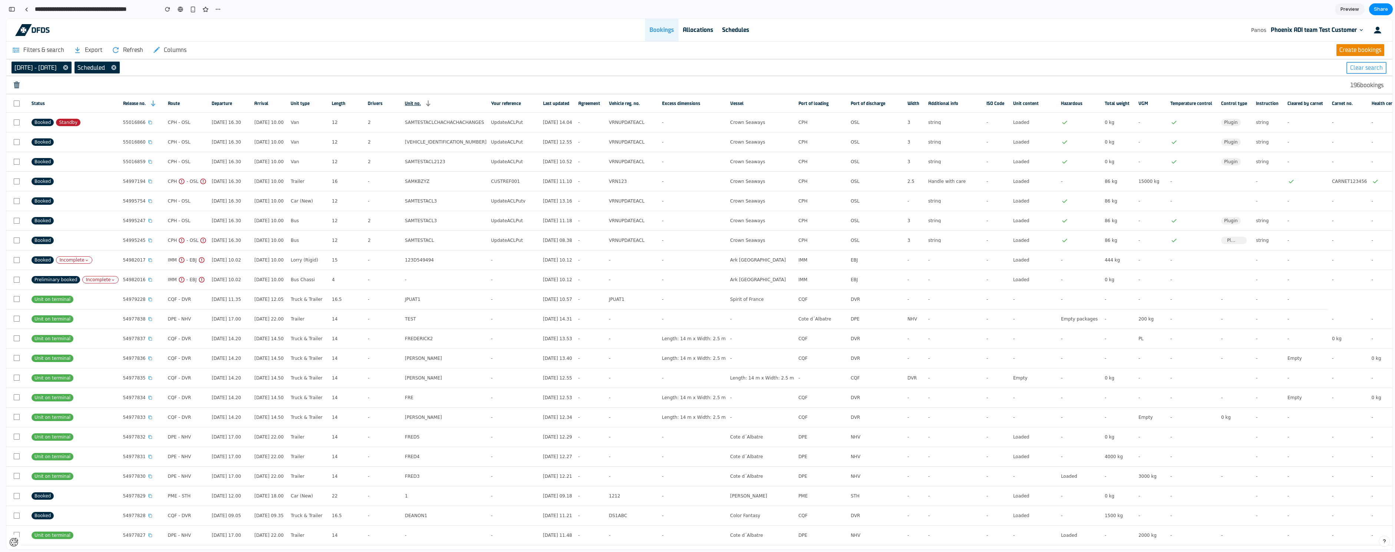
drag, startPoint x: 433, startPoint y: 119, endPoint x: 457, endPoint y: 103, distance: 28.9
click at [433, 120] on span "SAMTESTACLCHACHACHACHANGES" at bounding box center [444, 122] width 79 height 5
click at [660, 30] on div "Bookings" at bounding box center [661, 30] width 33 height 22
click at [683, 28] on div "Allocations" at bounding box center [697, 30] width 39 height 22
click at [697, 29] on div "Allocations" at bounding box center [697, 30] width 39 height 22
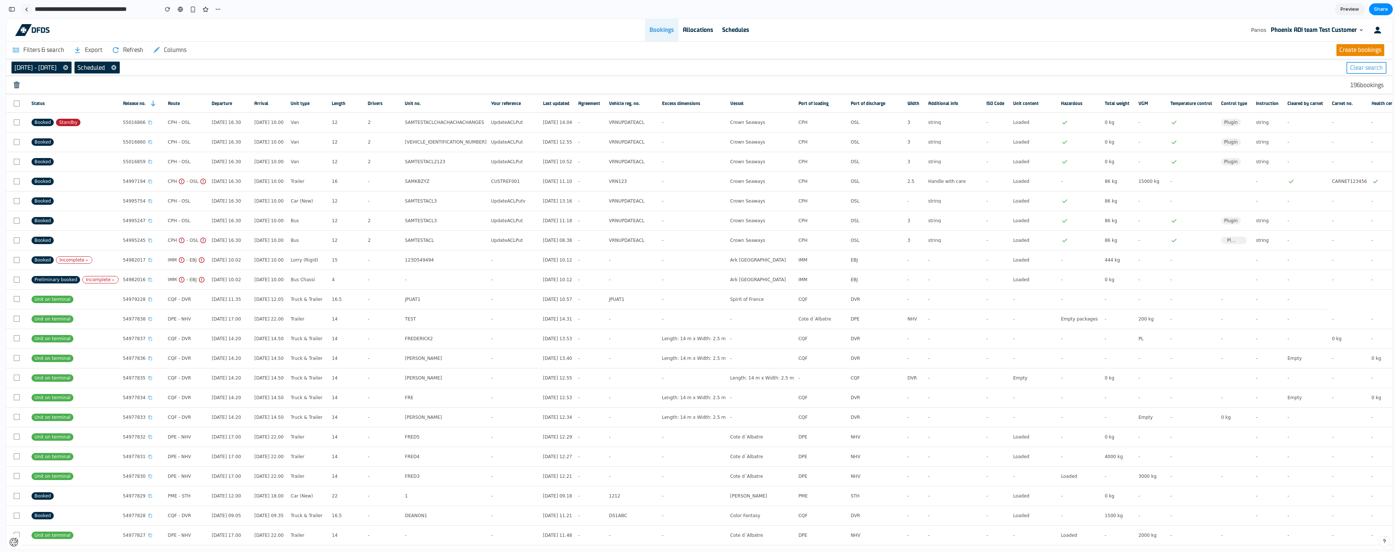
click at [24, 11] on link at bounding box center [26, 9] width 11 height 11
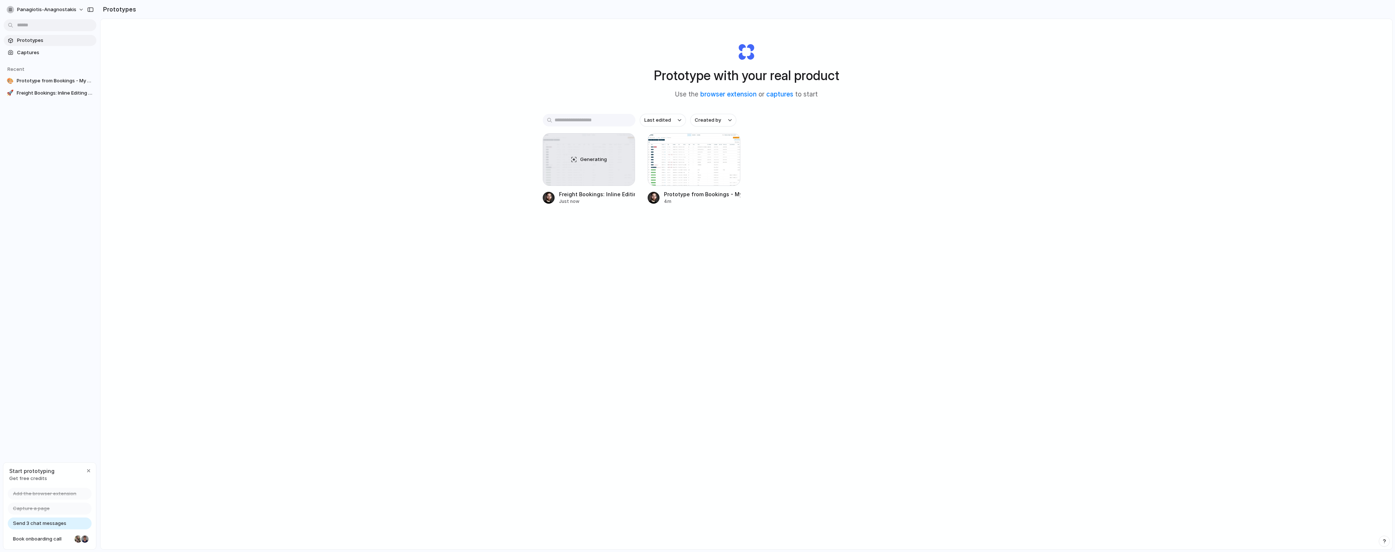
click at [55, 547] on div "Add the browser extension Capture a page Send 3 chat messages Book onboarding c…" at bounding box center [49, 518] width 93 height 62
click at [70, 537] on span "Book onboarding call" at bounding box center [42, 538] width 59 height 7
click at [580, 153] on div at bounding box center [589, 159] width 93 height 53
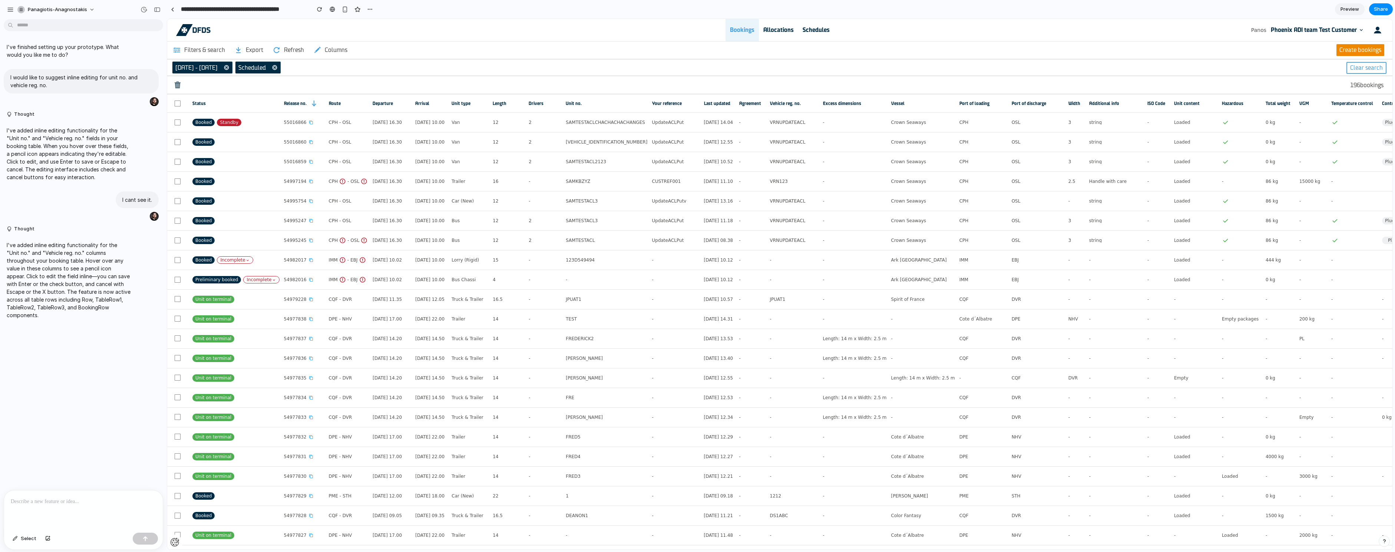
click at [85, 287] on p "I've added inline editing functionality for the "Unit no." and "Vehicle reg. no…" at bounding box center [69, 280] width 124 height 78
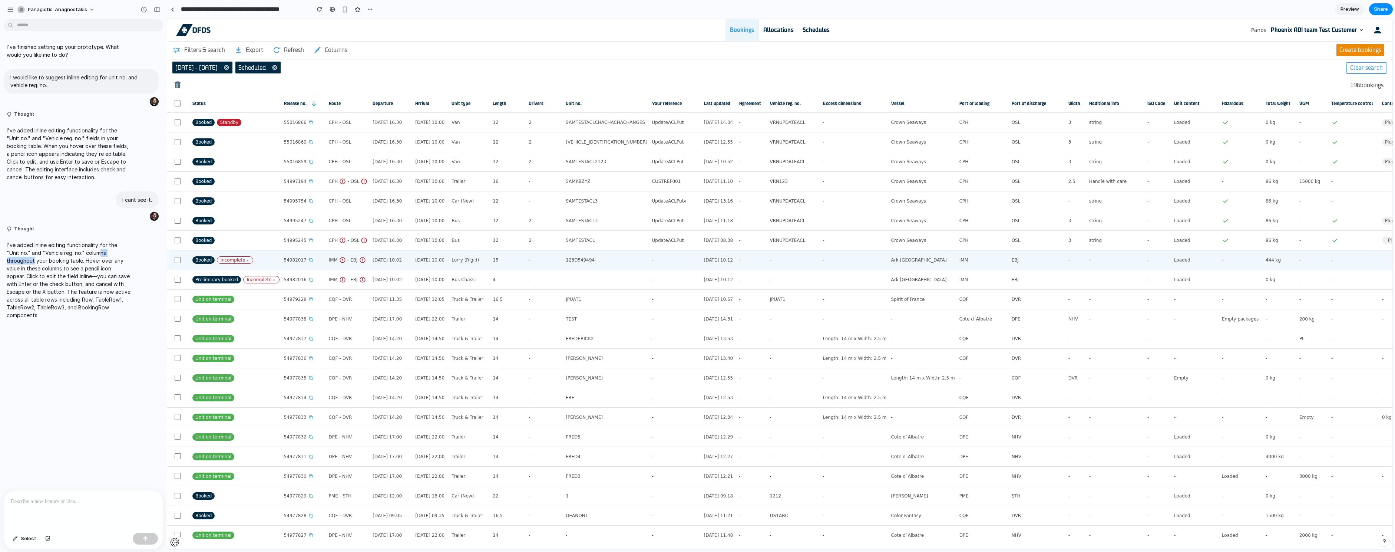
drag, startPoint x: 255, startPoint y: 274, endPoint x: 179, endPoint y: 255, distance: 78.2
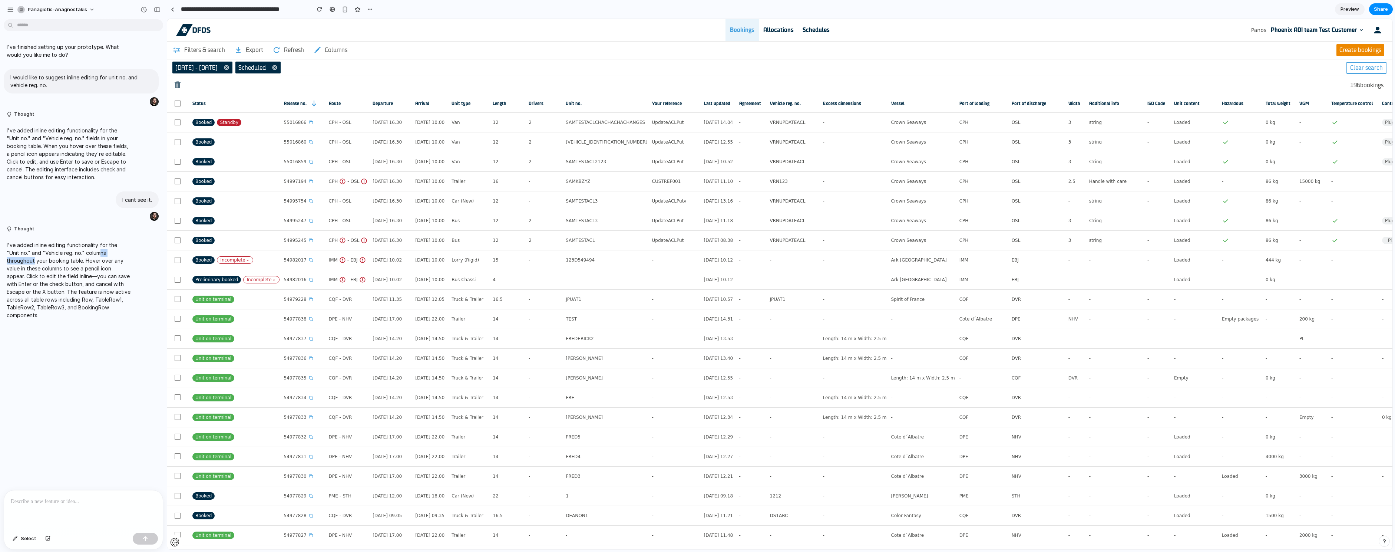
click at [96, 256] on p "I've added inline editing functionality for the "Unit no." and "Vehicle reg. no…" at bounding box center [69, 280] width 124 height 78
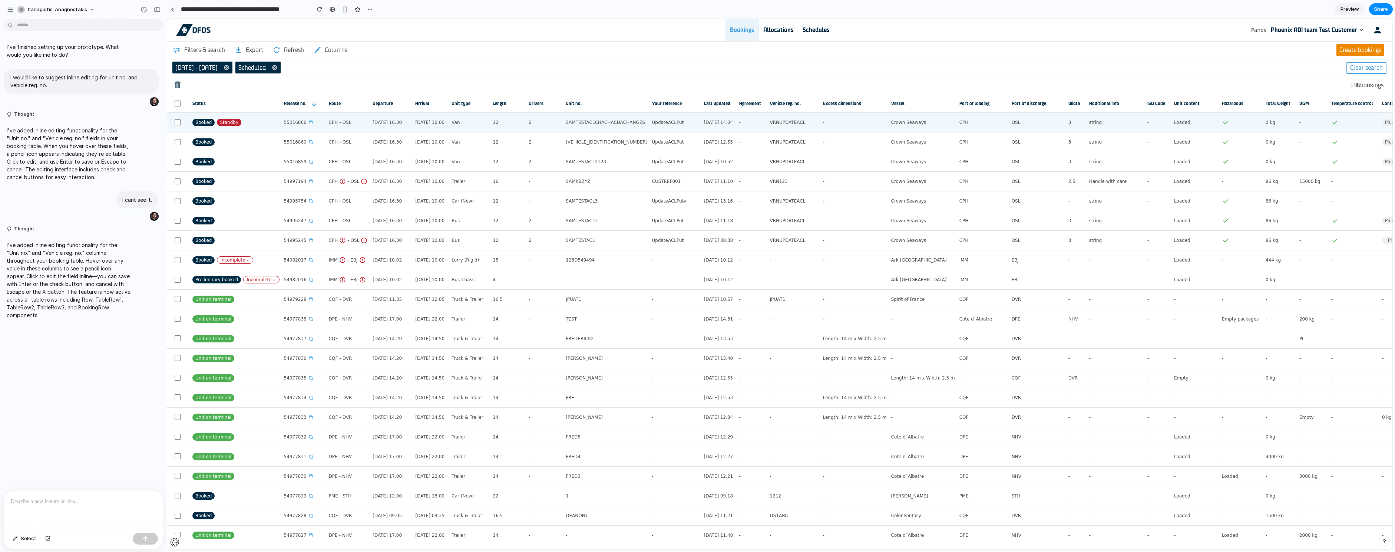
click at [632, 123] on span "SAMTESTACLCHACHACHACHANGES" at bounding box center [605, 122] width 79 height 5
click at [802, 122] on span "VRNUPDATEACL" at bounding box center [788, 122] width 36 height 5
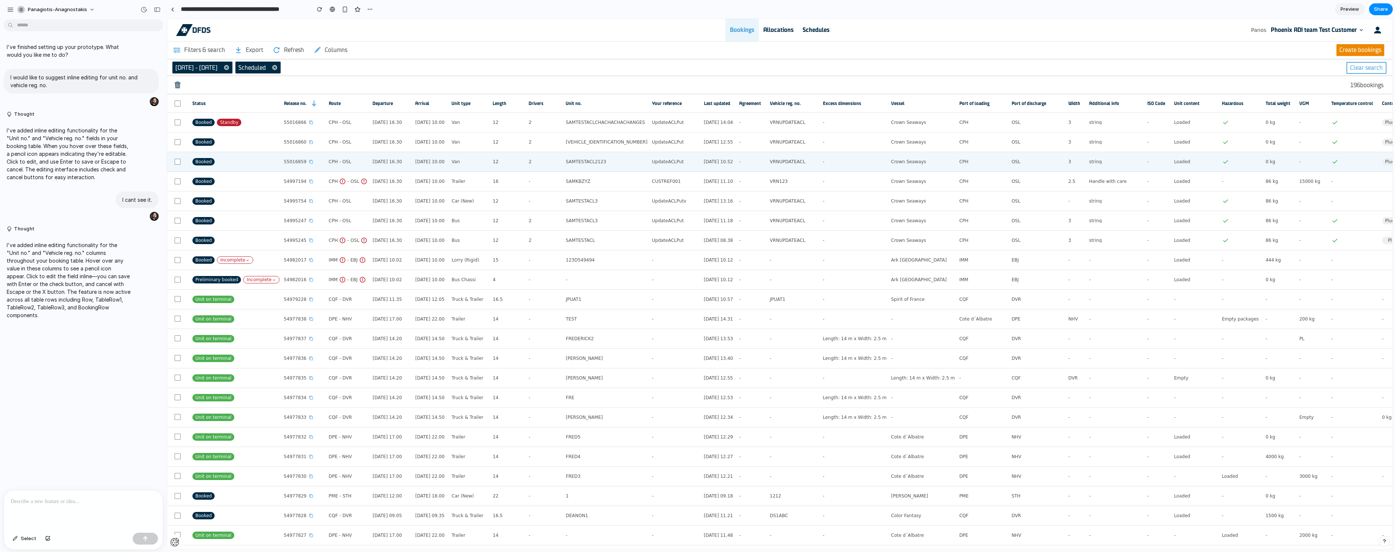
click at [802, 166] on div "VRNUPDATEACL" at bounding box center [794, 161] width 49 height 16
click at [913, 154] on div "Crown Seaways" at bounding box center [923, 161] width 64 height 16
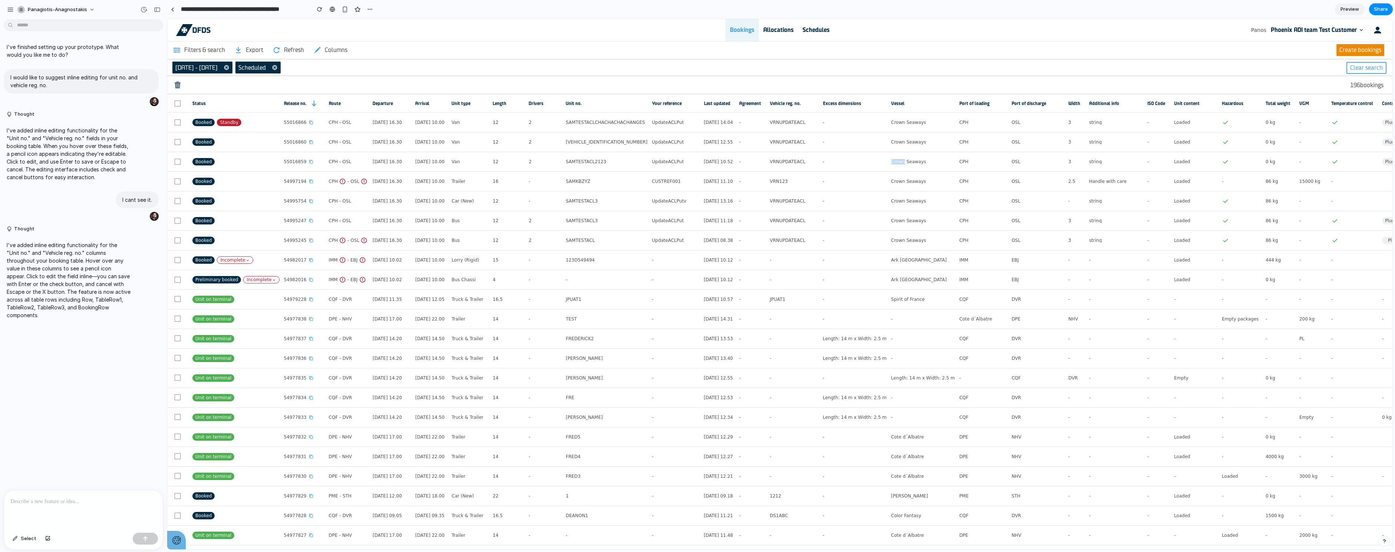
click at [172, 543] on button "Open Cookie Settings" at bounding box center [176, 539] width 19 height 19
click at [1323, 54] on div "Filters & search Export Refresh Columns Create bookings" at bounding box center [779, 50] width 1225 height 18
click at [65, 509] on div at bounding box center [83, 509] width 159 height 39
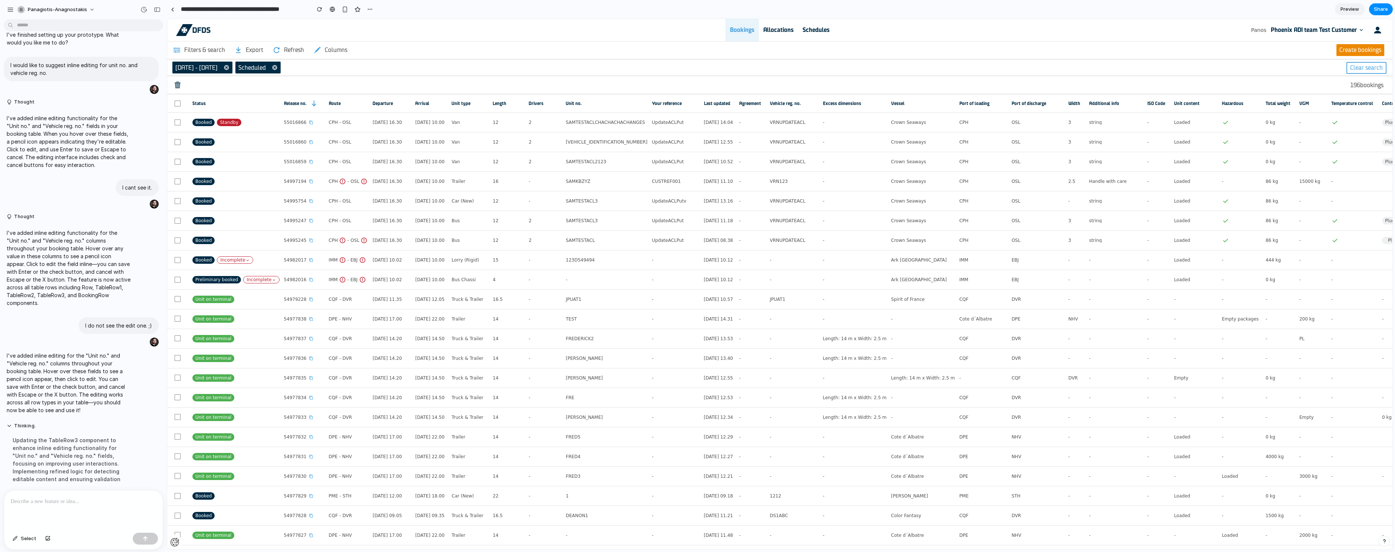
click at [74, 447] on div "Updating the TableRow3 component to enhance inline editing functionality for "U…" at bounding box center [69, 459] width 124 height 56
click at [97, 404] on p "I've added inline editing for the "Unit no." and "Vehicle reg. no." columns thr…" at bounding box center [69, 382] width 124 height 62
